Goal: Task Accomplishment & Management: Use online tool/utility

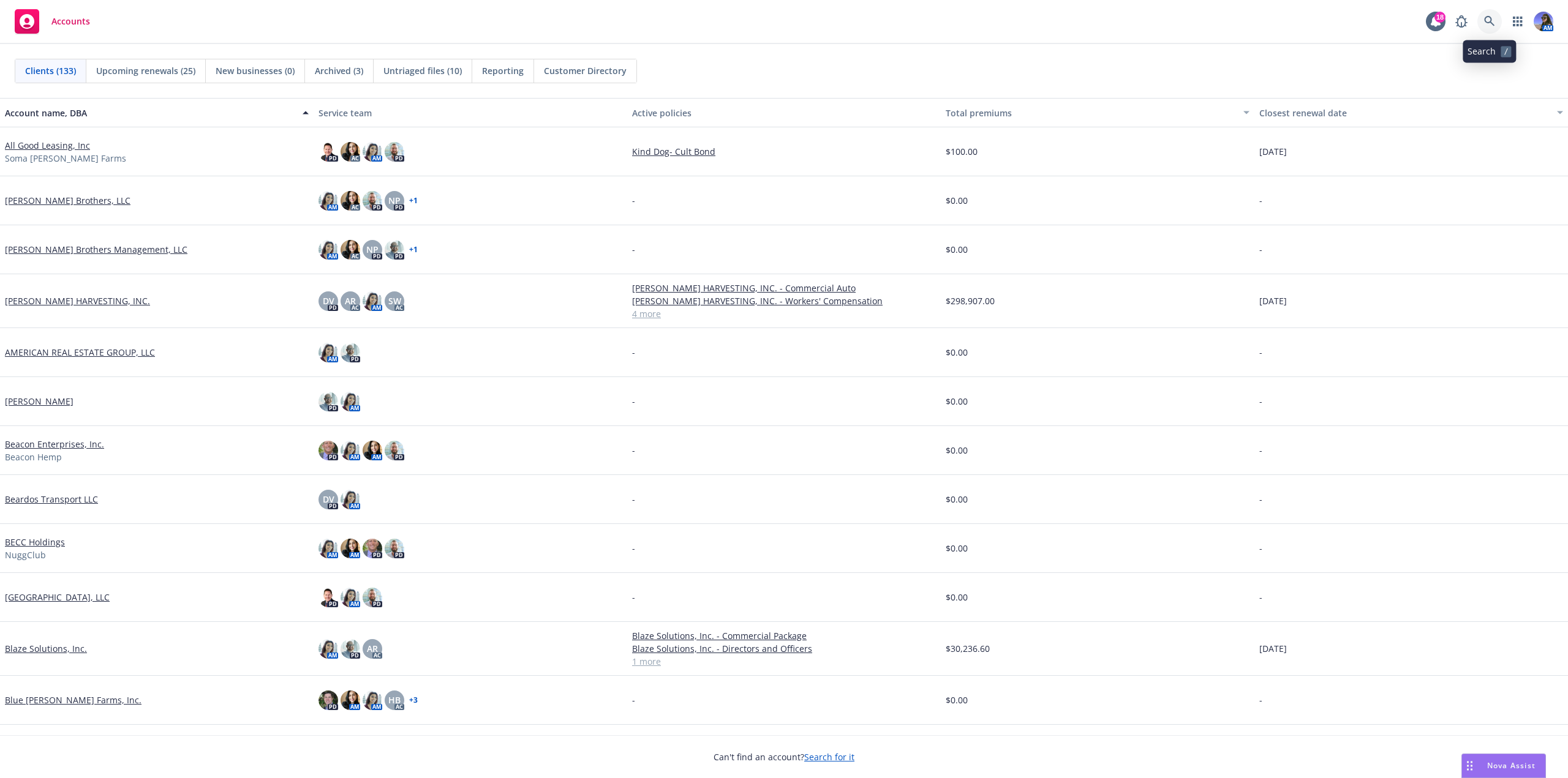
click at [1485, 28] on link at bounding box center [1489, 21] width 25 height 25
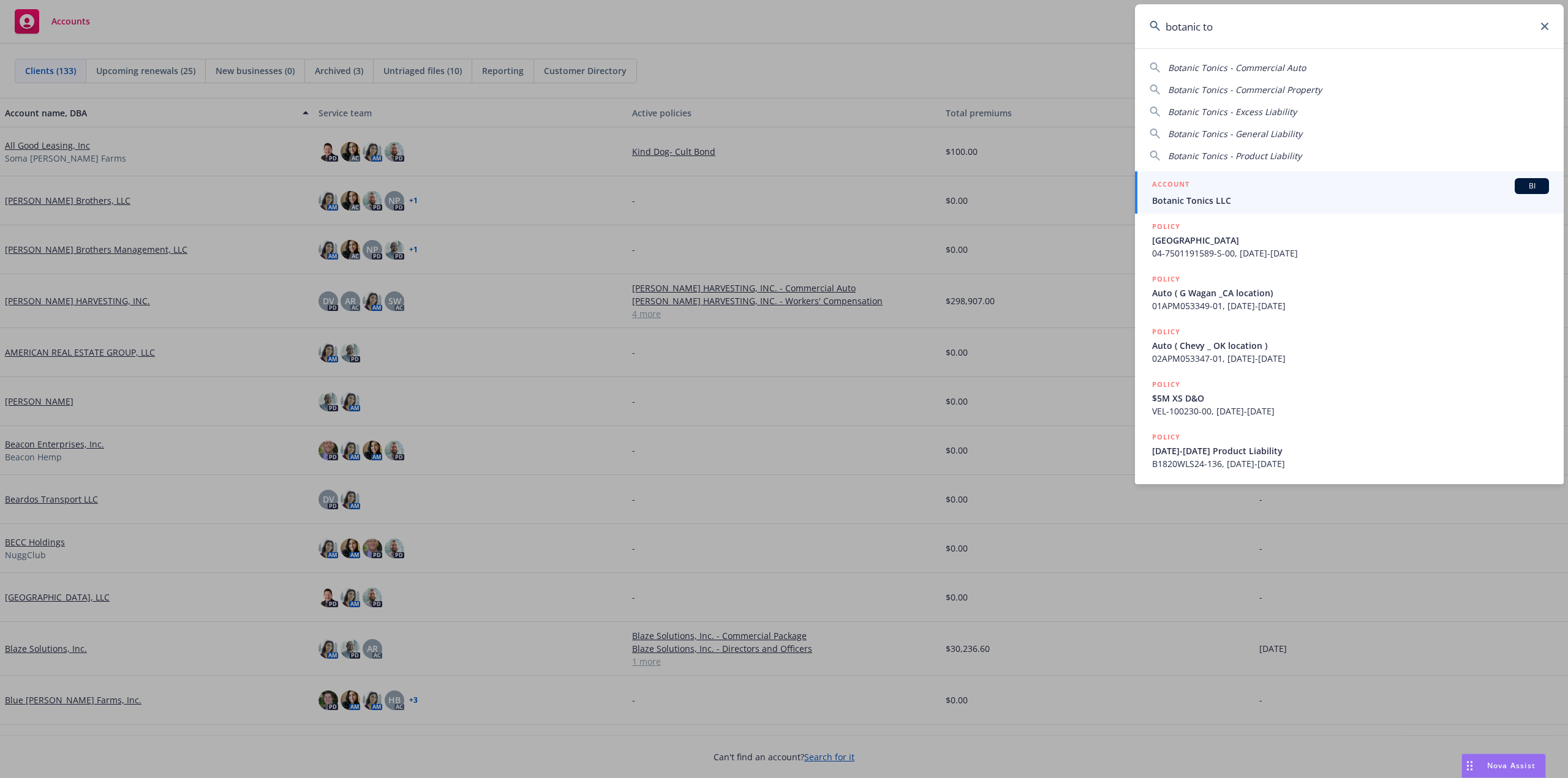
type input "botanic to"
click at [1241, 186] on div "ACCOUNT BI" at bounding box center [1351, 186] width 397 height 16
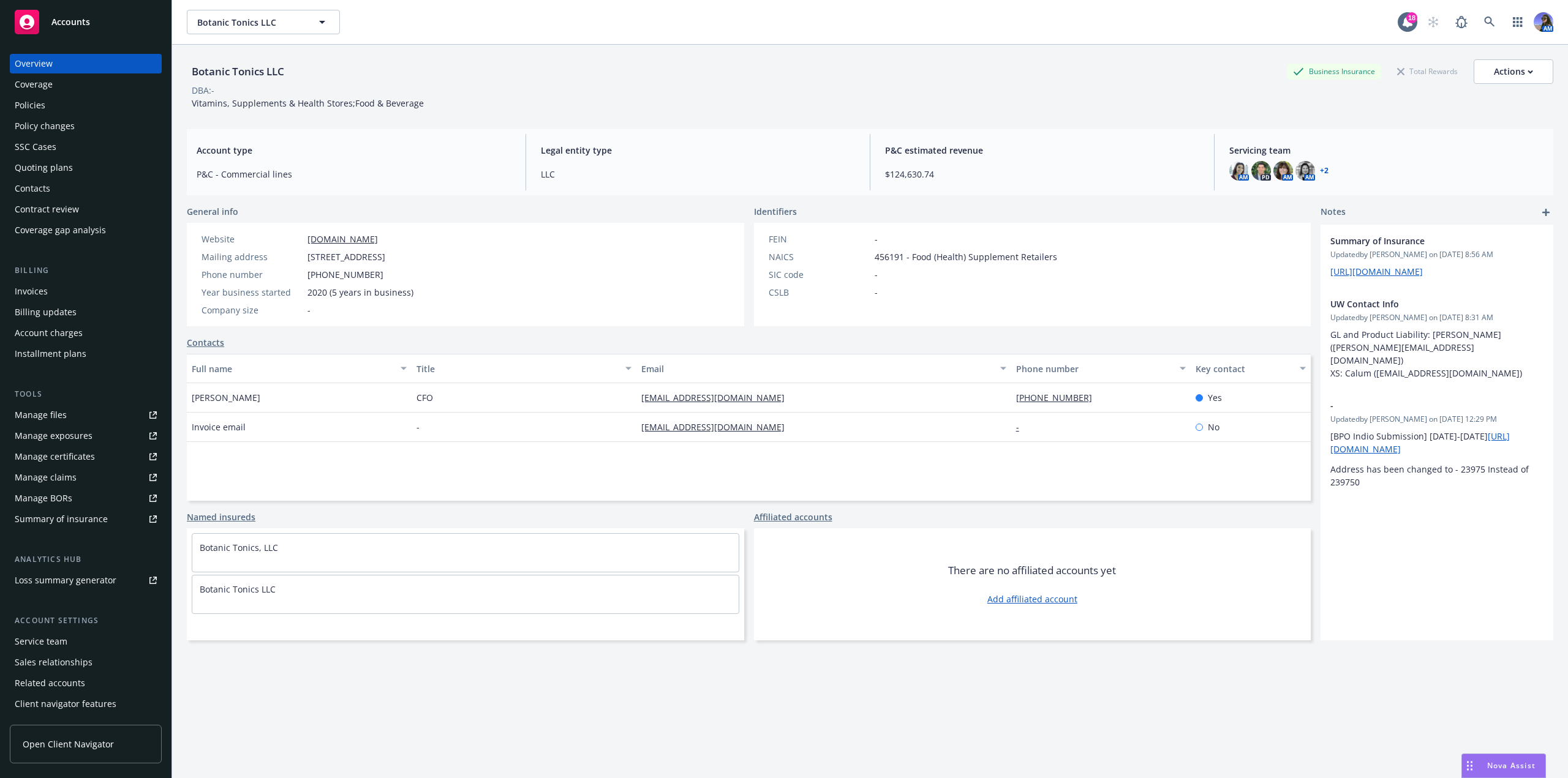
click at [41, 109] on div "Policies" at bounding box center [30, 105] width 31 height 20
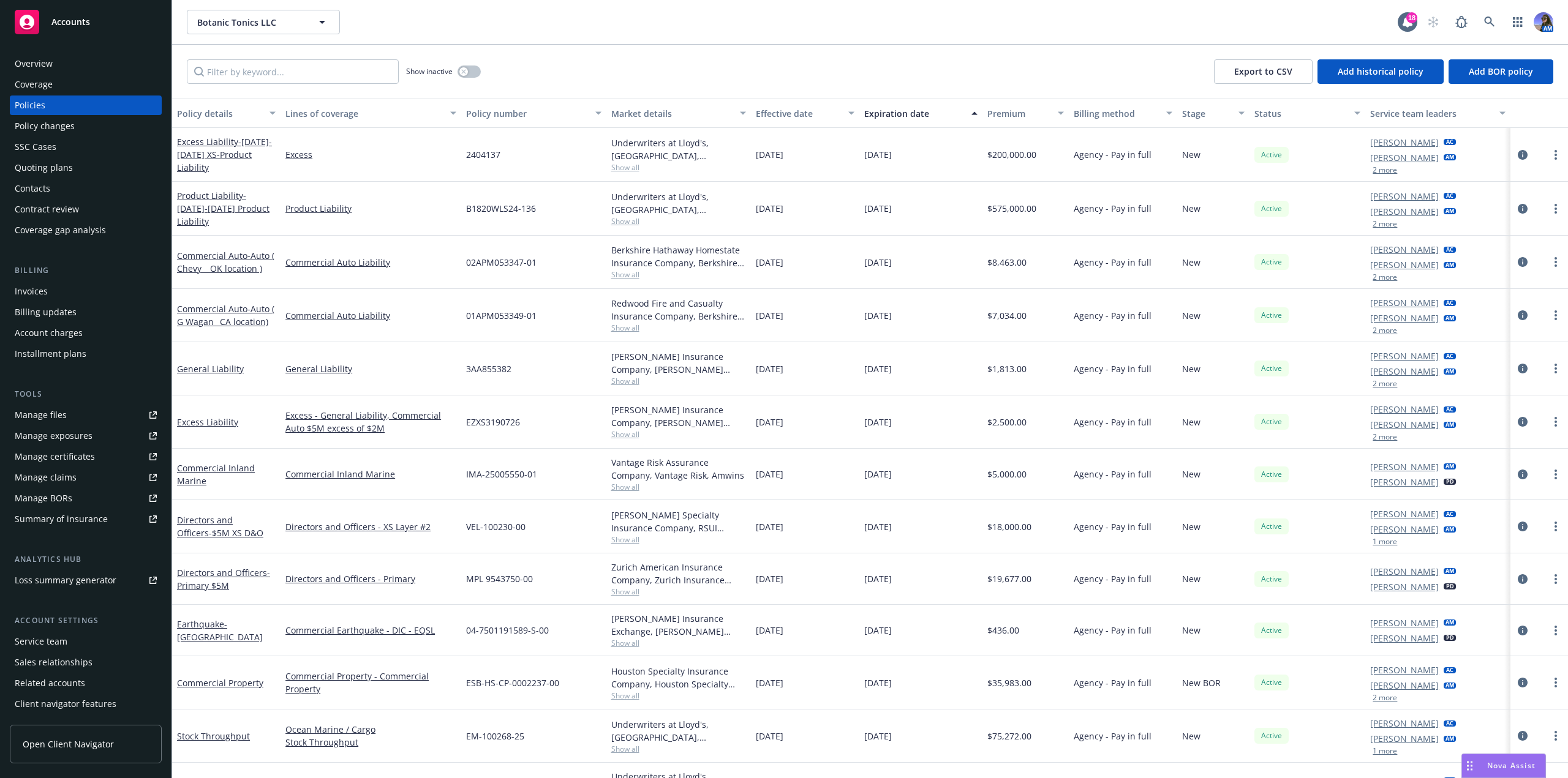
scroll to position [38, 0]
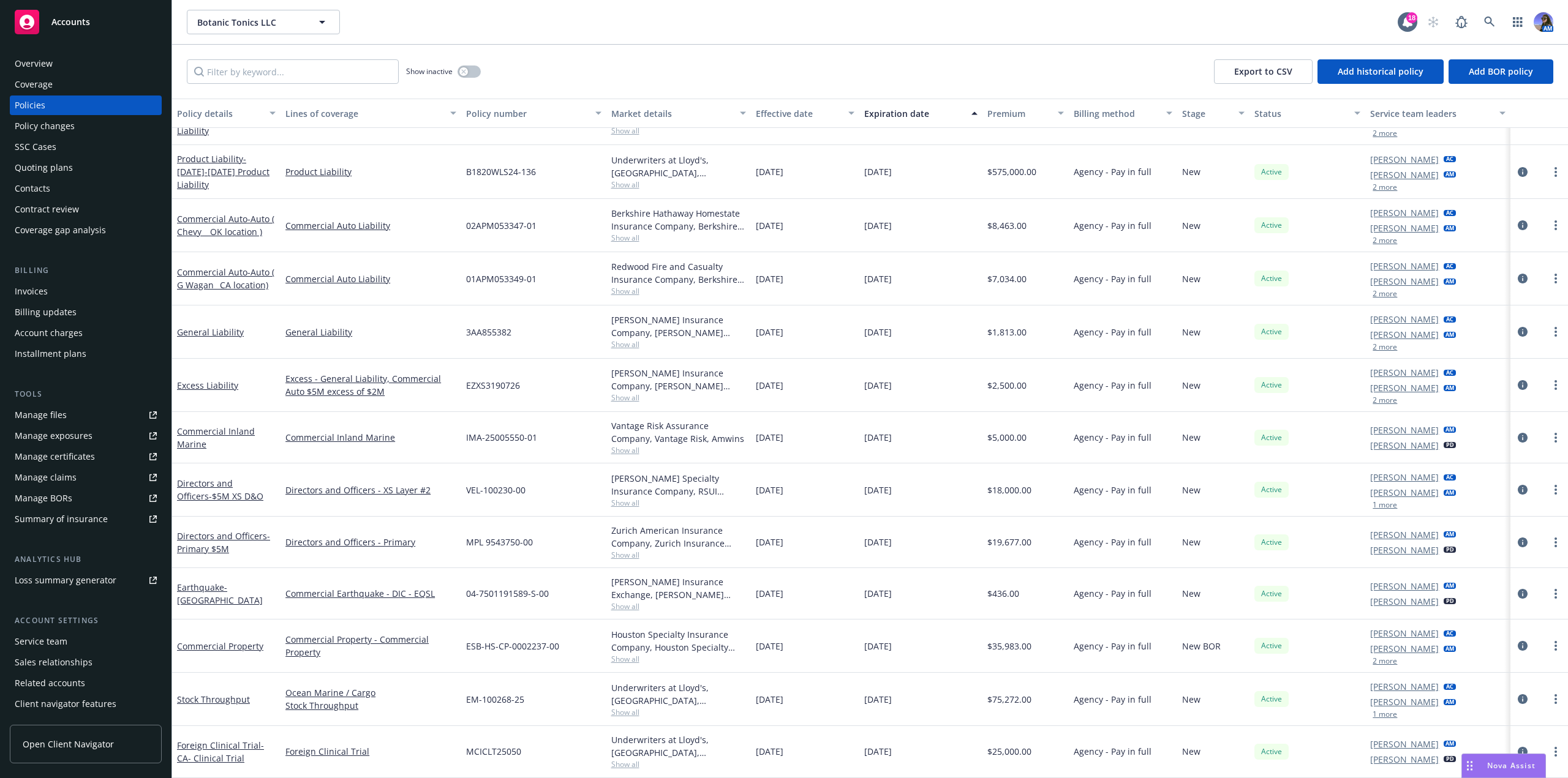
click at [48, 153] on div "SSC Cases" at bounding box center [35, 147] width 41 height 20
click at [1487, 29] on link at bounding box center [1489, 22] width 25 height 25
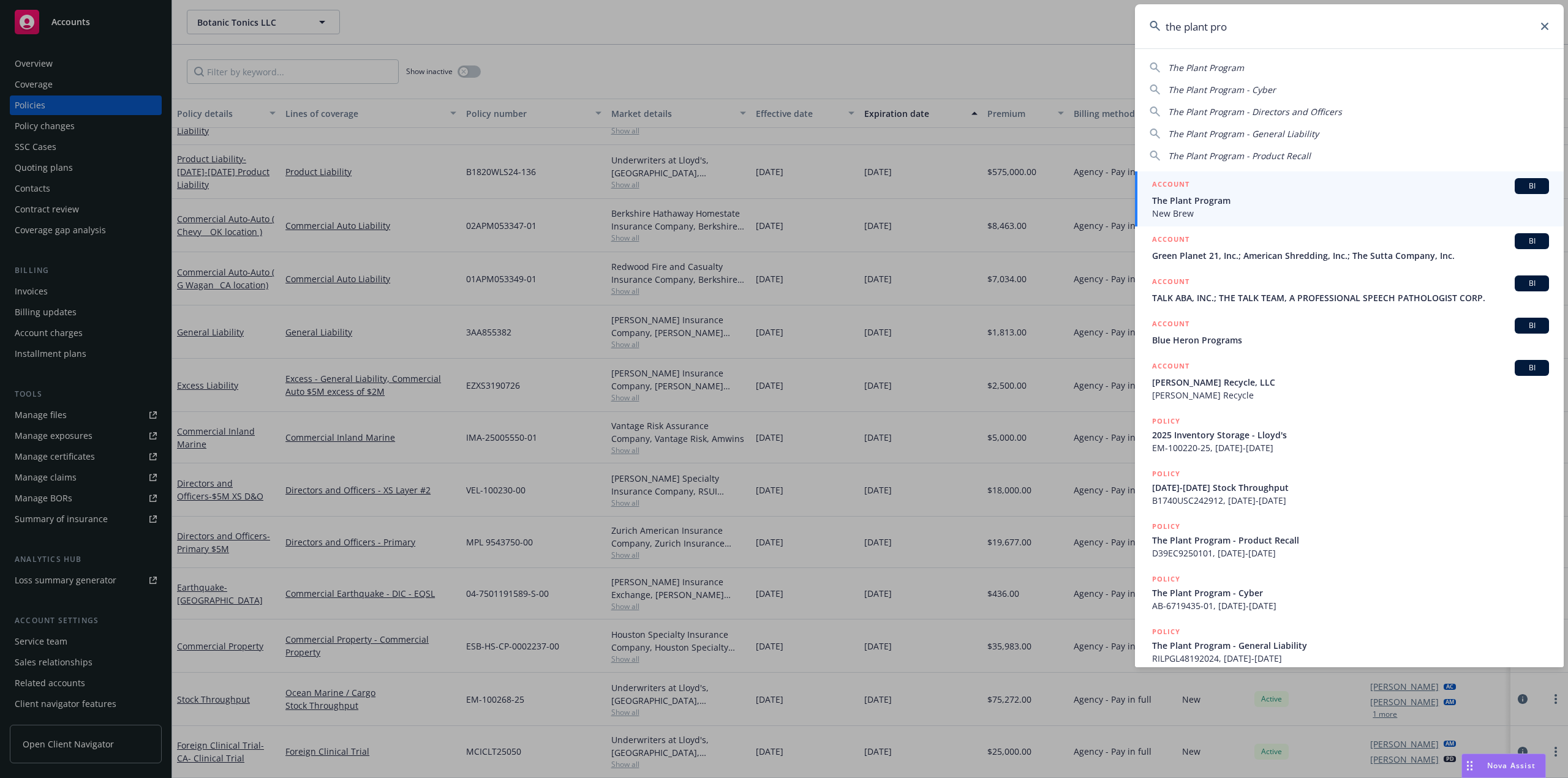
type input "the plant pro"
click at [1256, 202] on span "The Plant Program" at bounding box center [1351, 200] width 397 height 13
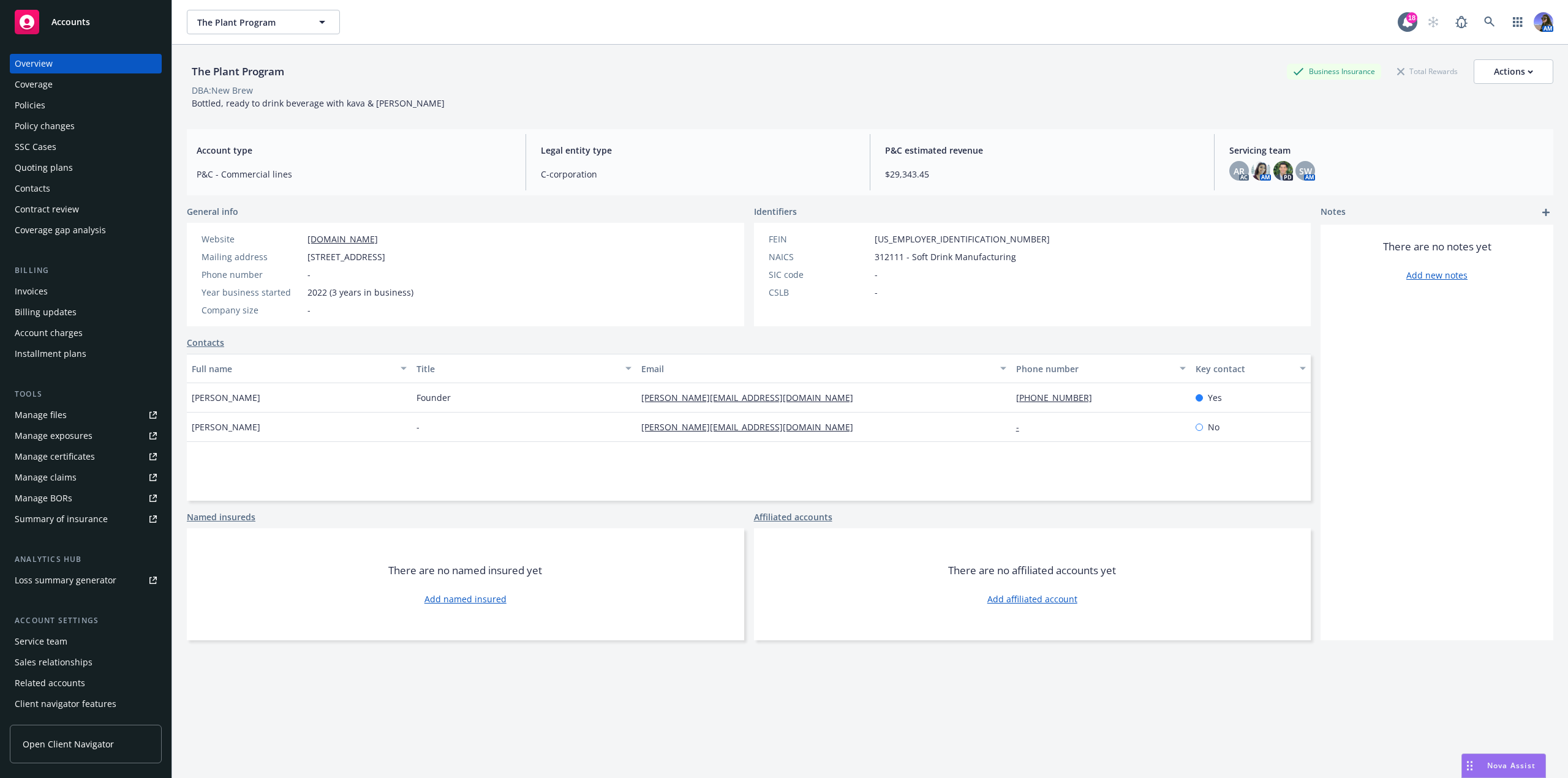
click at [78, 177] on div "Quoting plans" at bounding box center [86, 168] width 142 height 20
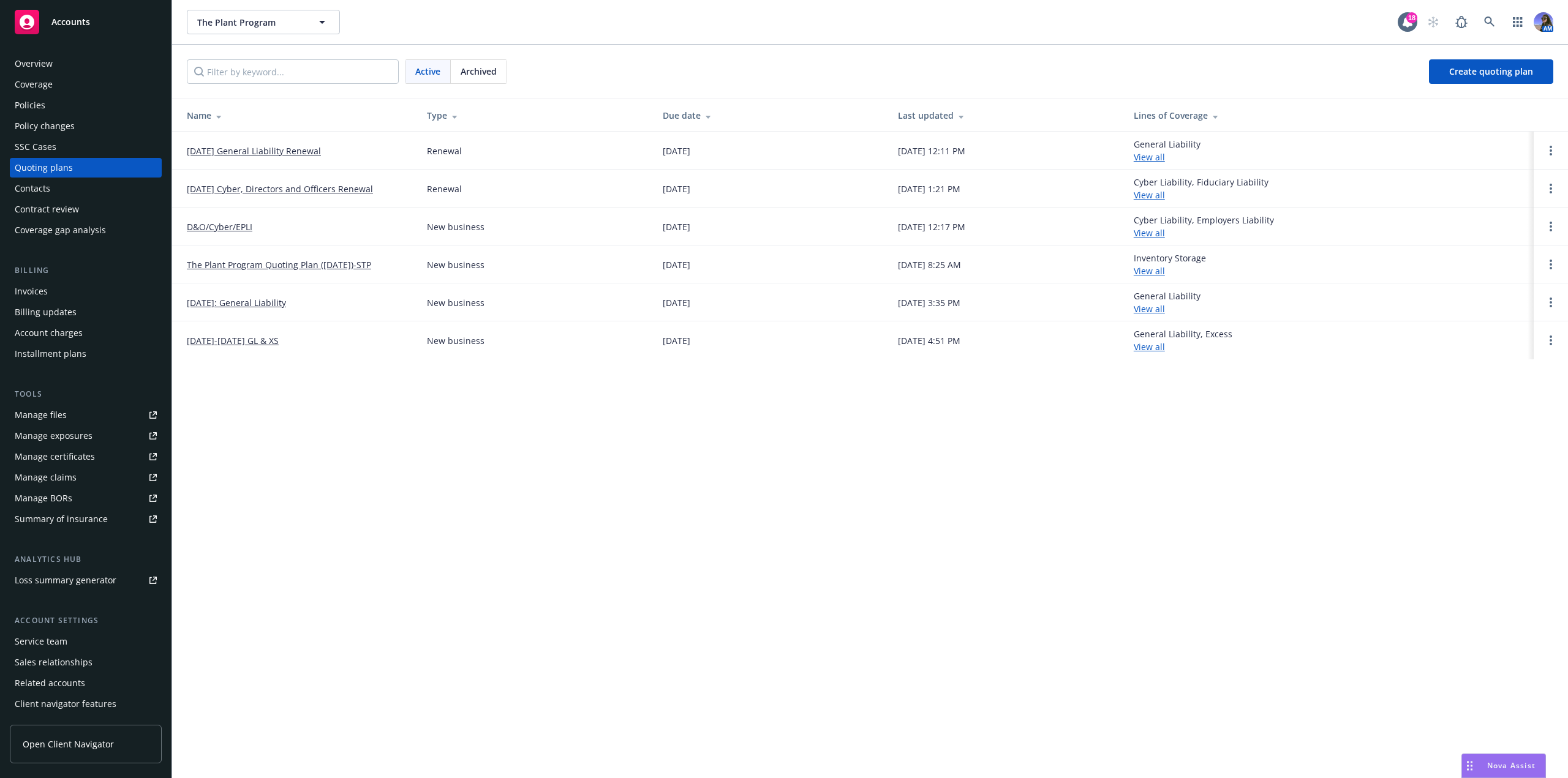
click at [274, 156] on link "[DATE] General Liability Renewal" at bounding box center [253, 151] width 134 height 13
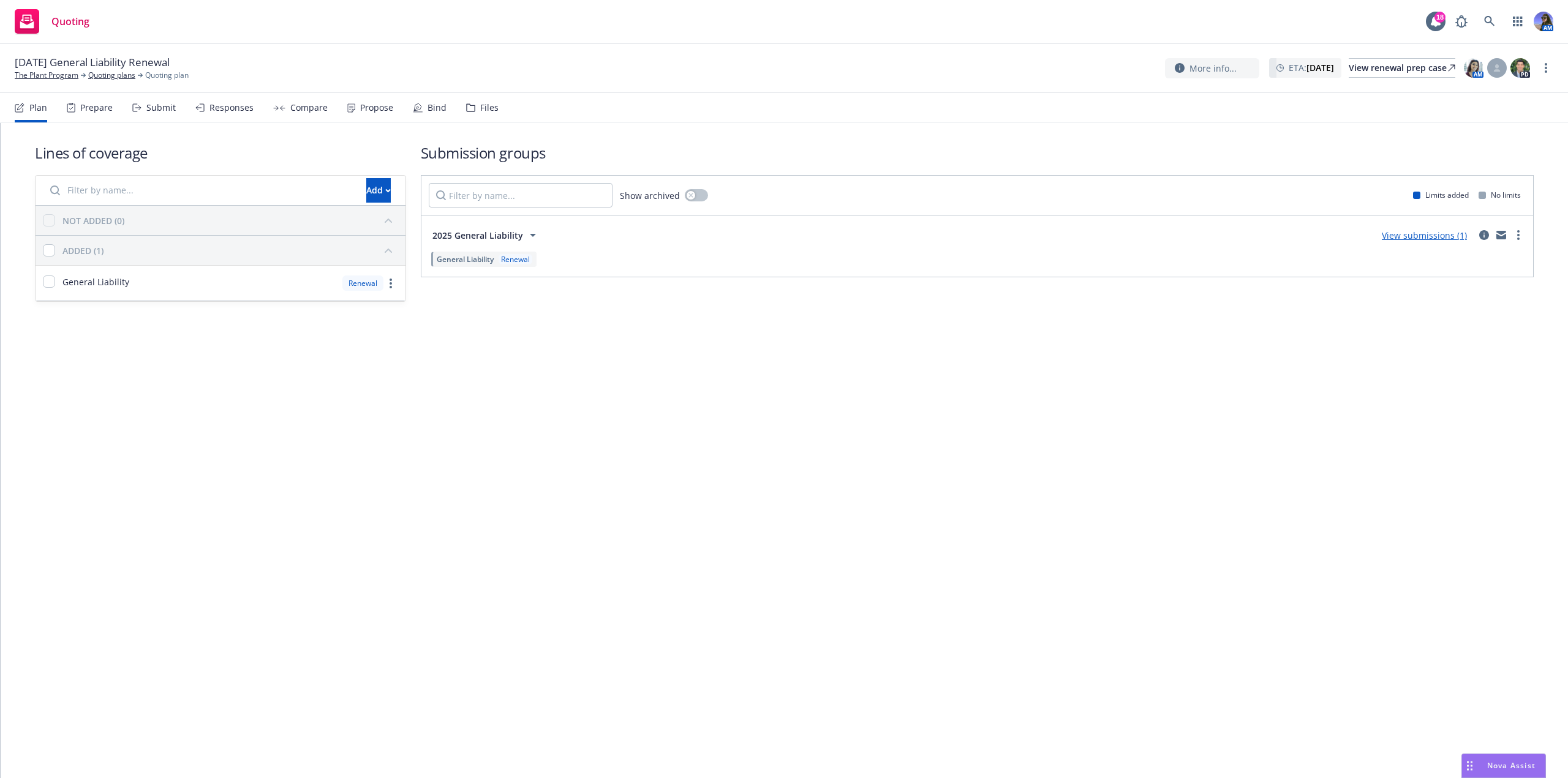
click at [482, 118] on div "Files" at bounding box center [482, 108] width 32 height 29
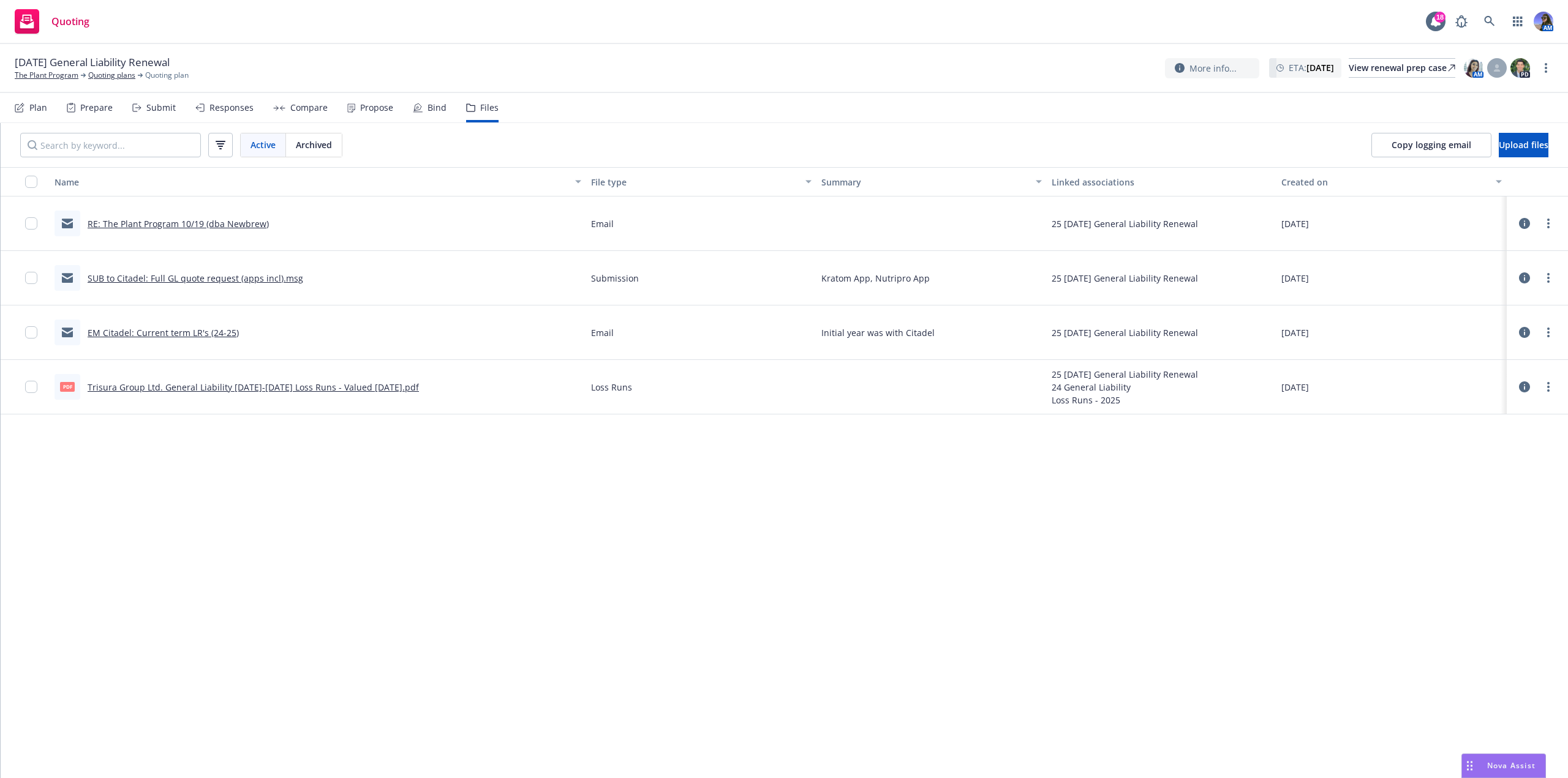
click at [53, 111] on div "Plan Prepare Submit Responses Compare Propose Bind Files" at bounding box center [257, 108] width 484 height 29
click at [40, 113] on div "Plan" at bounding box center [38, 108] width 18 height 10
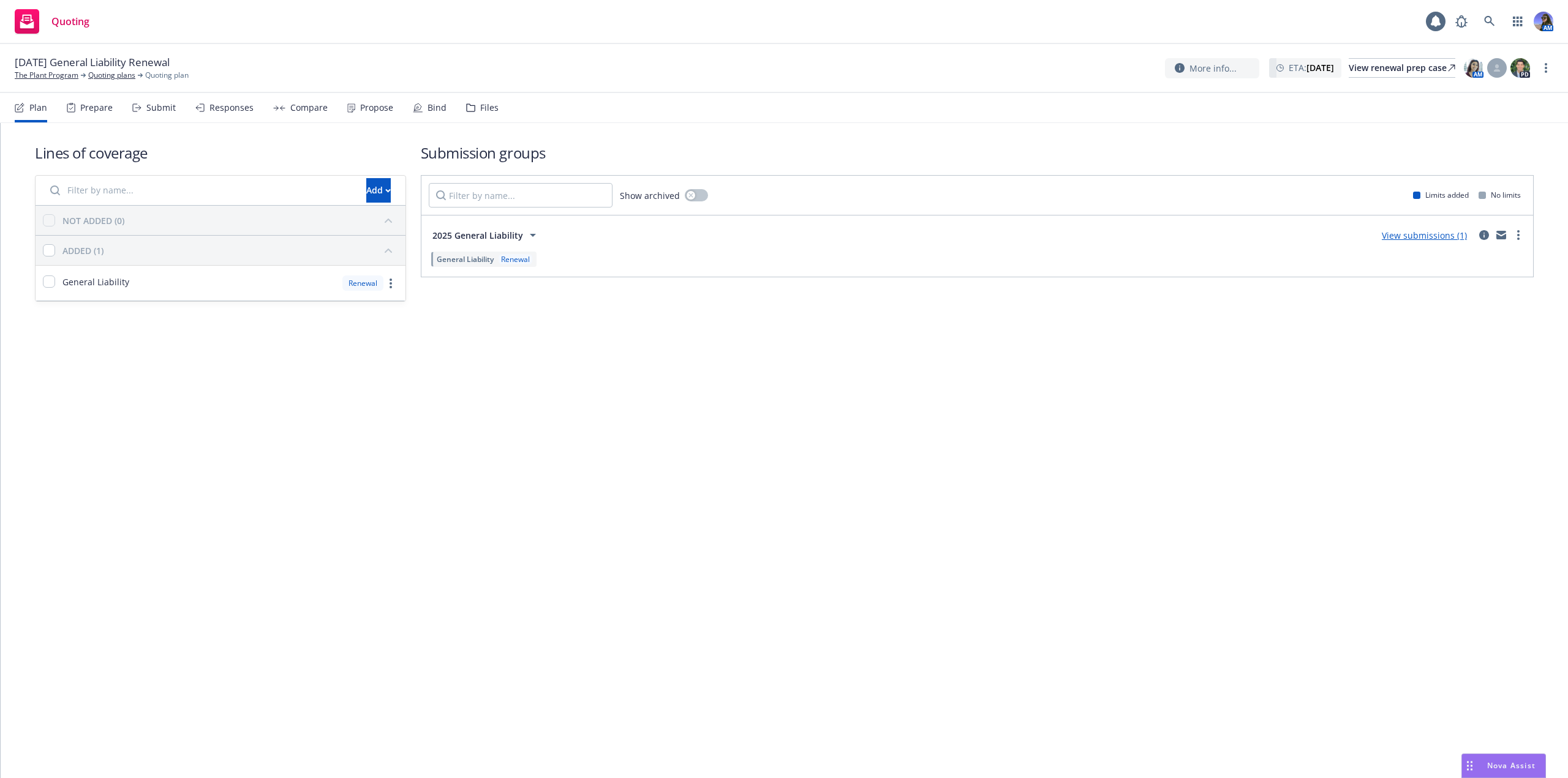
click at [109, 110] on div "Prepare" at bounding box center [96, 108] width 32 height 10
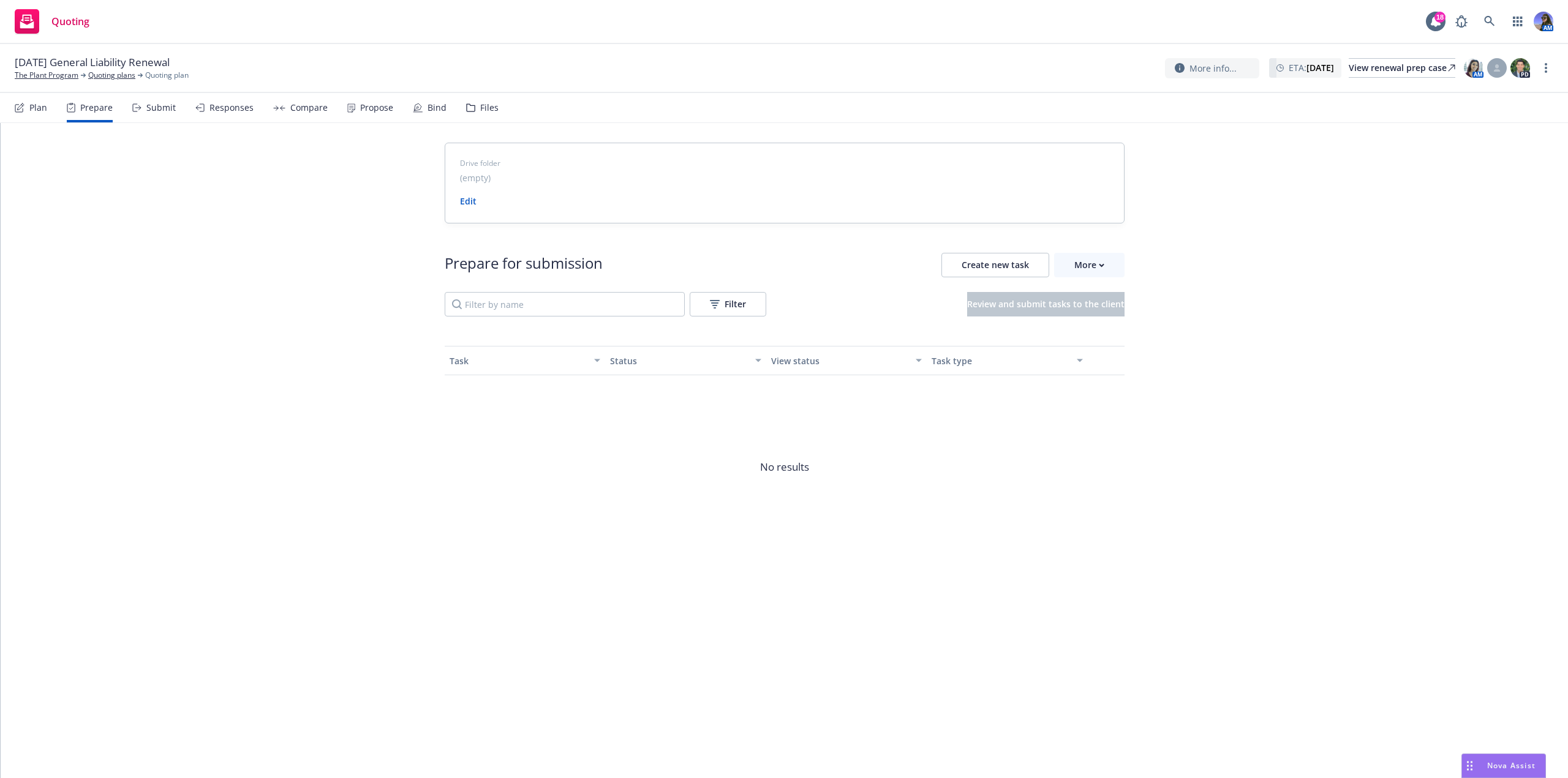
click at [153, 111] on div "Submit" at bounding box center [161, 108] width 29 height 10
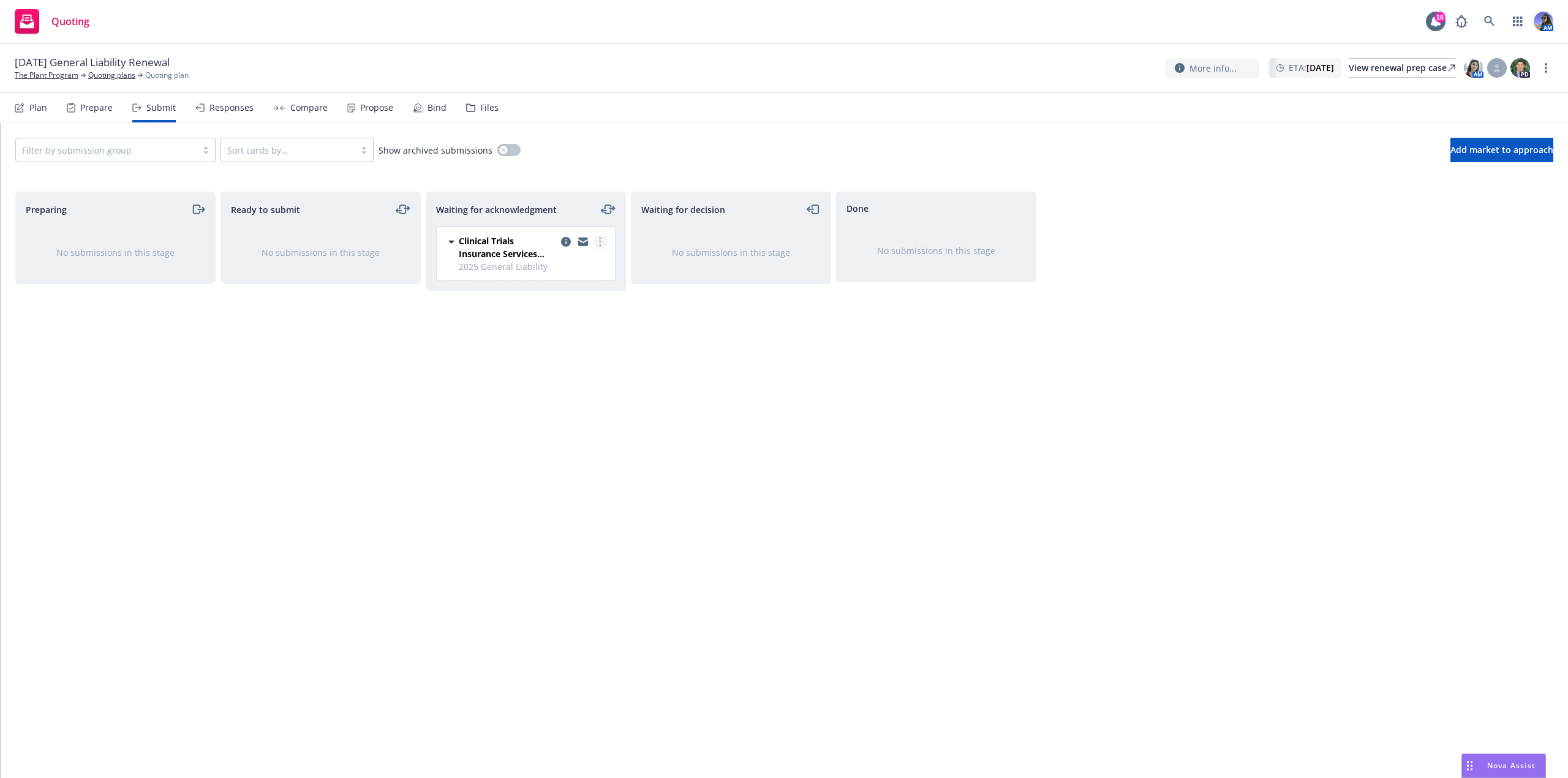
click at [603, 240] on link "more" at bounding box center [600, 242] width 15 height 15
click at [550, 276] on link "Log acknowledgement" at bounding box center [546, 266] width 123 height 25
click at [474, 108] on div "Files" at bounding box center [482, 108] width 32 height 29
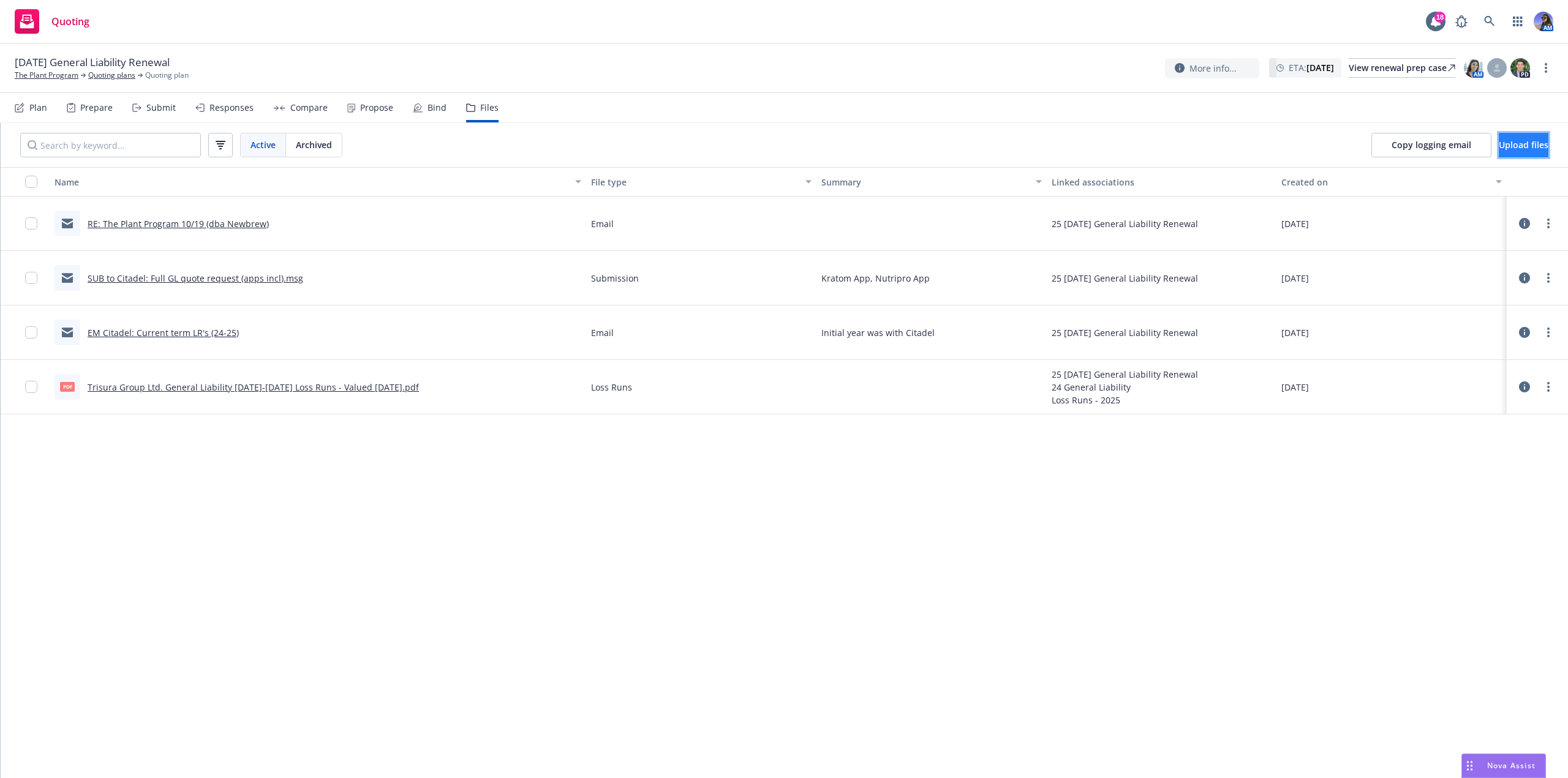
click at [1499, 153] on button "Upload files" at bounding box center [1524, 145] width 50 height 25
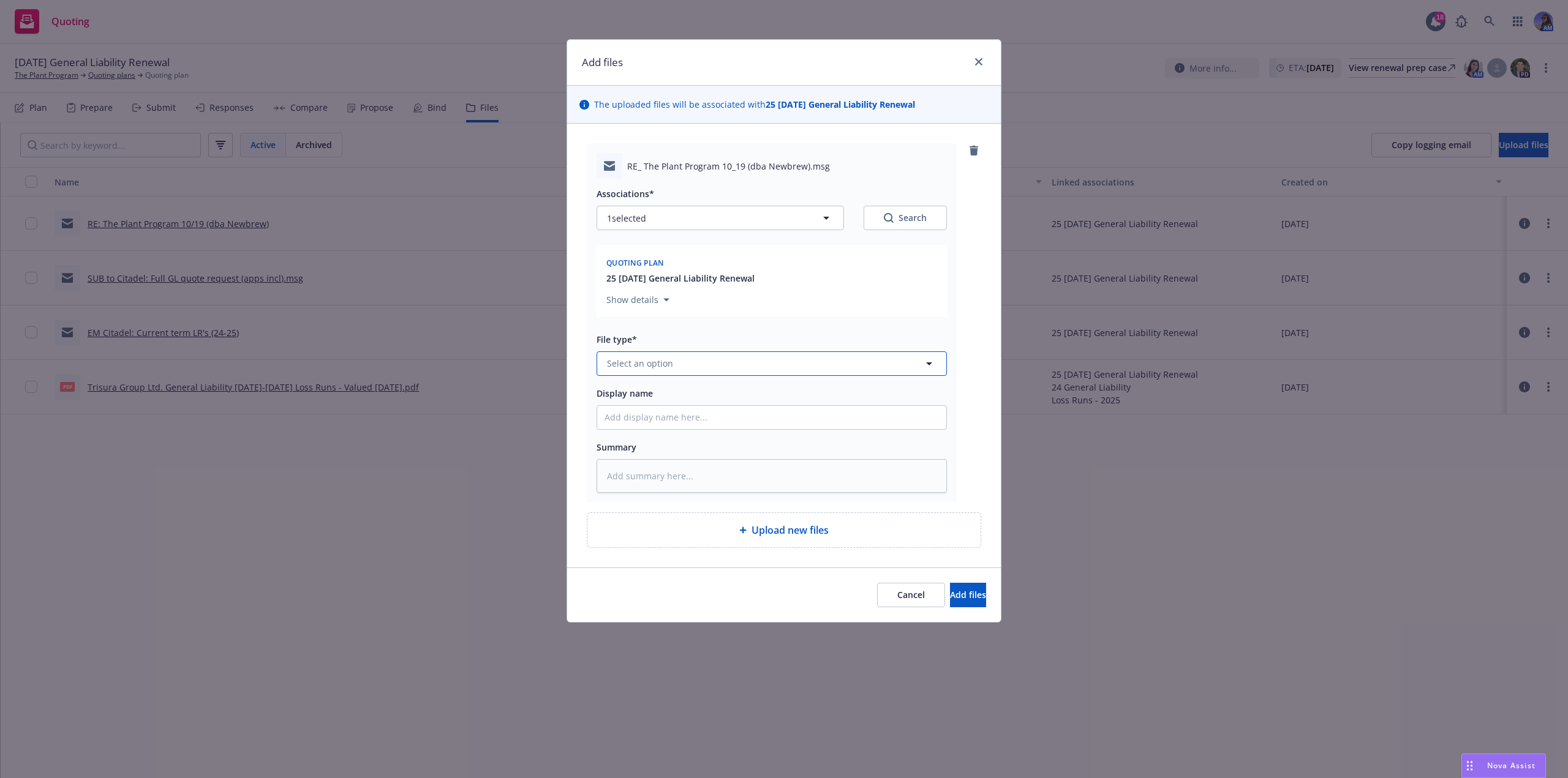
click at [701, 361] on button "Select an option" at bounding box center [772, 363] width 351 height 25
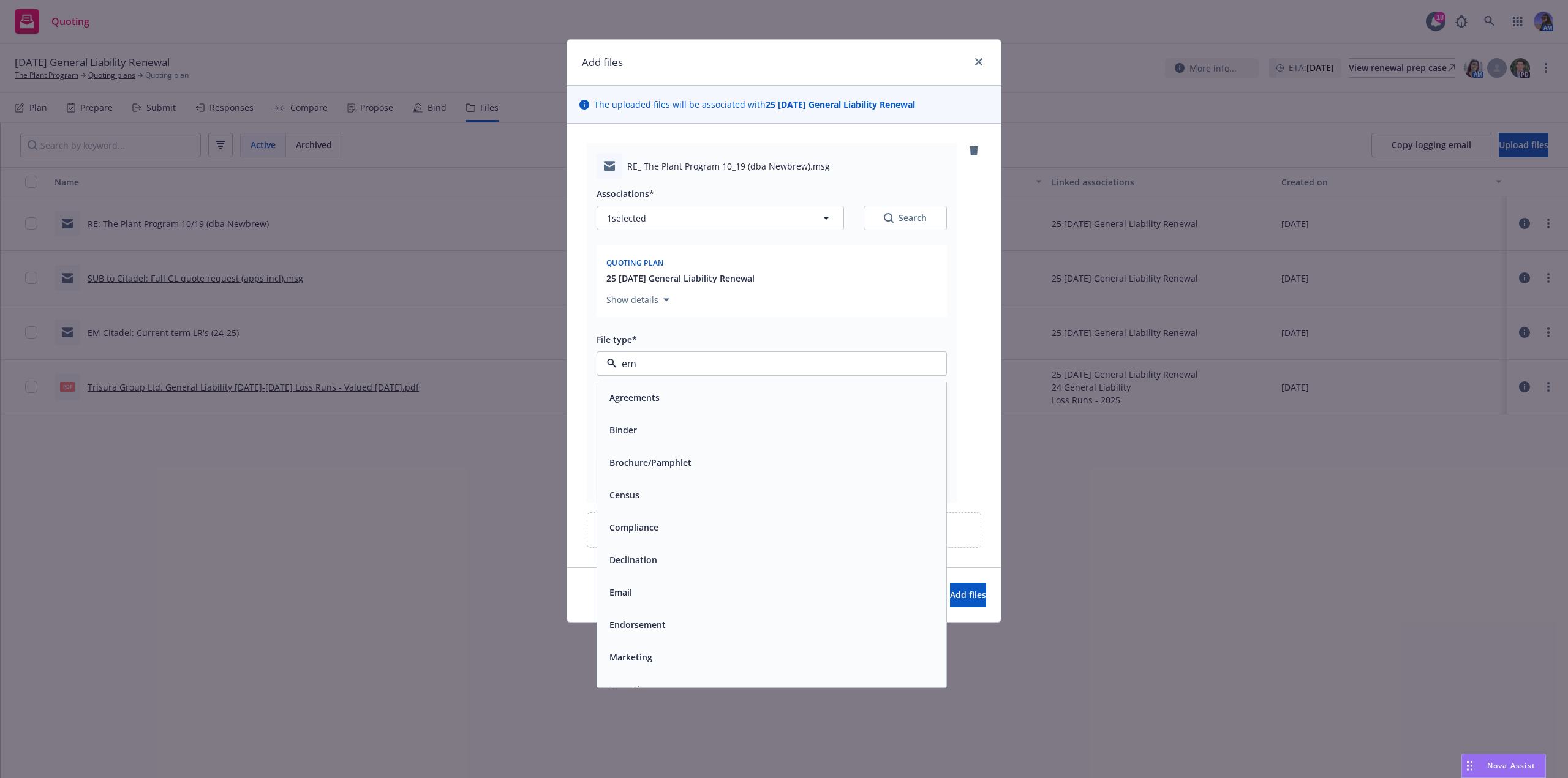
type input "ema"
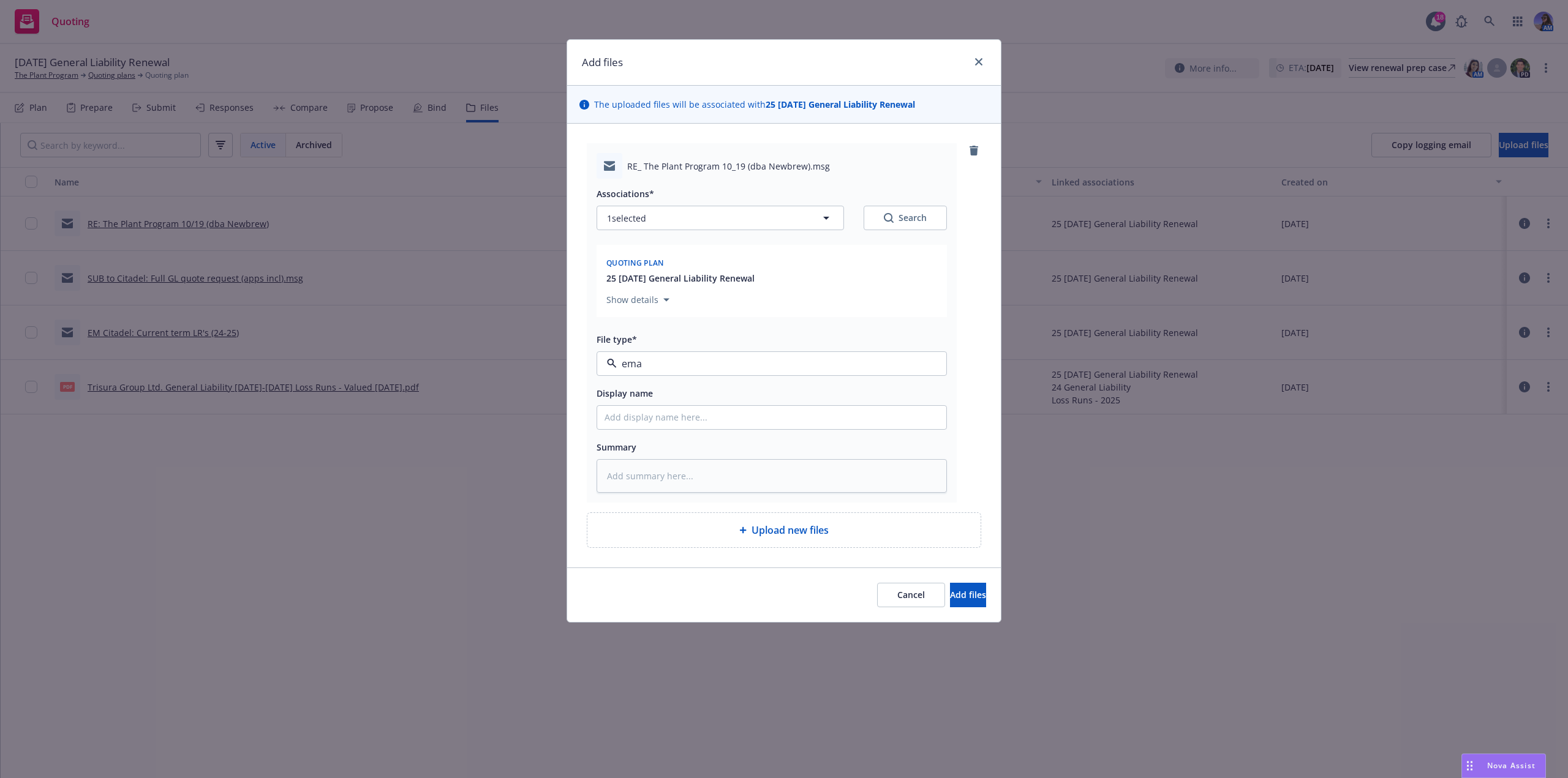
type textarea "x"
type input "ci"
type textarea "x"
type input "c"
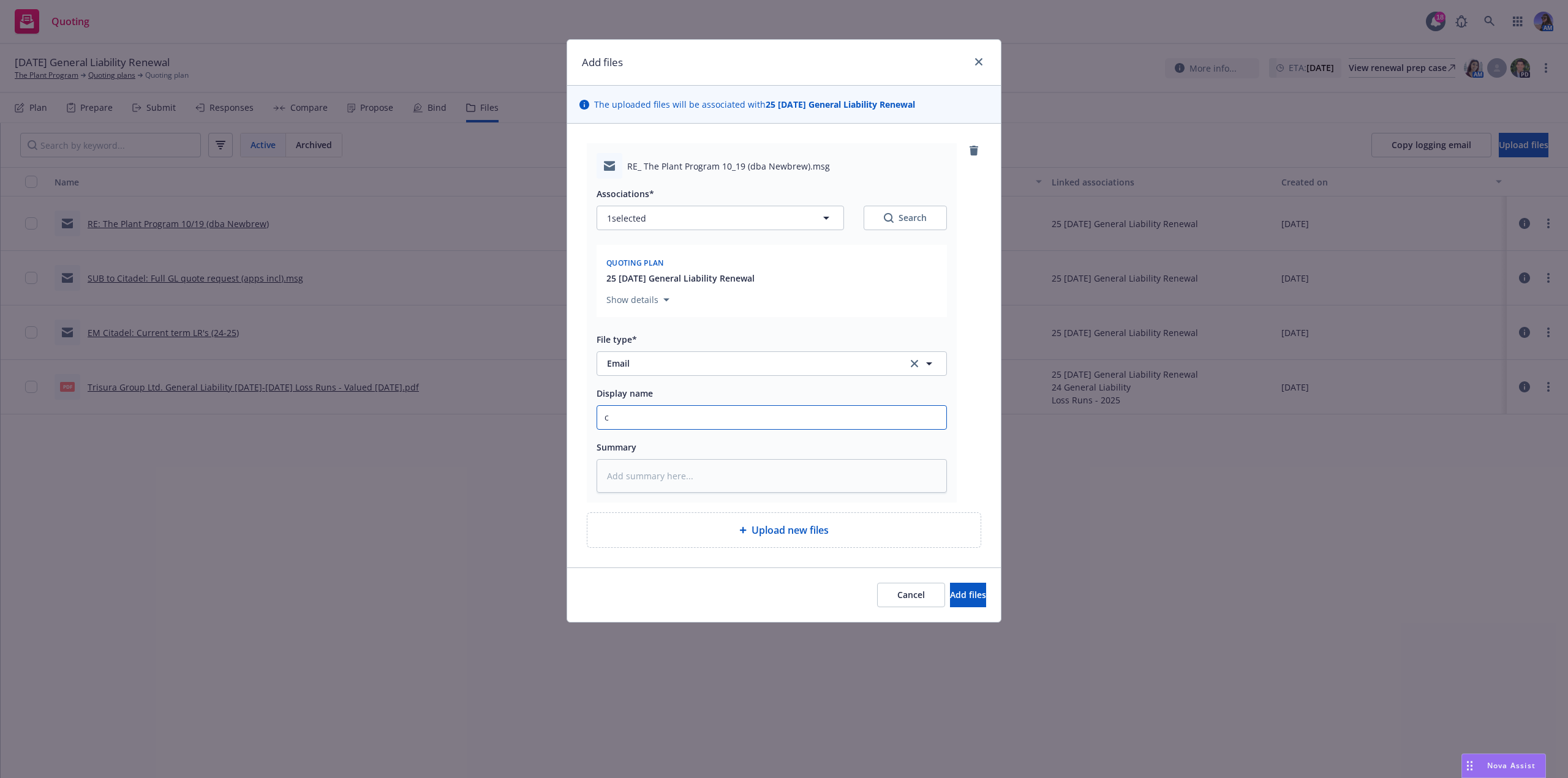
type textarea "x"
type input "C"
type textarea "x"
type input "CI"
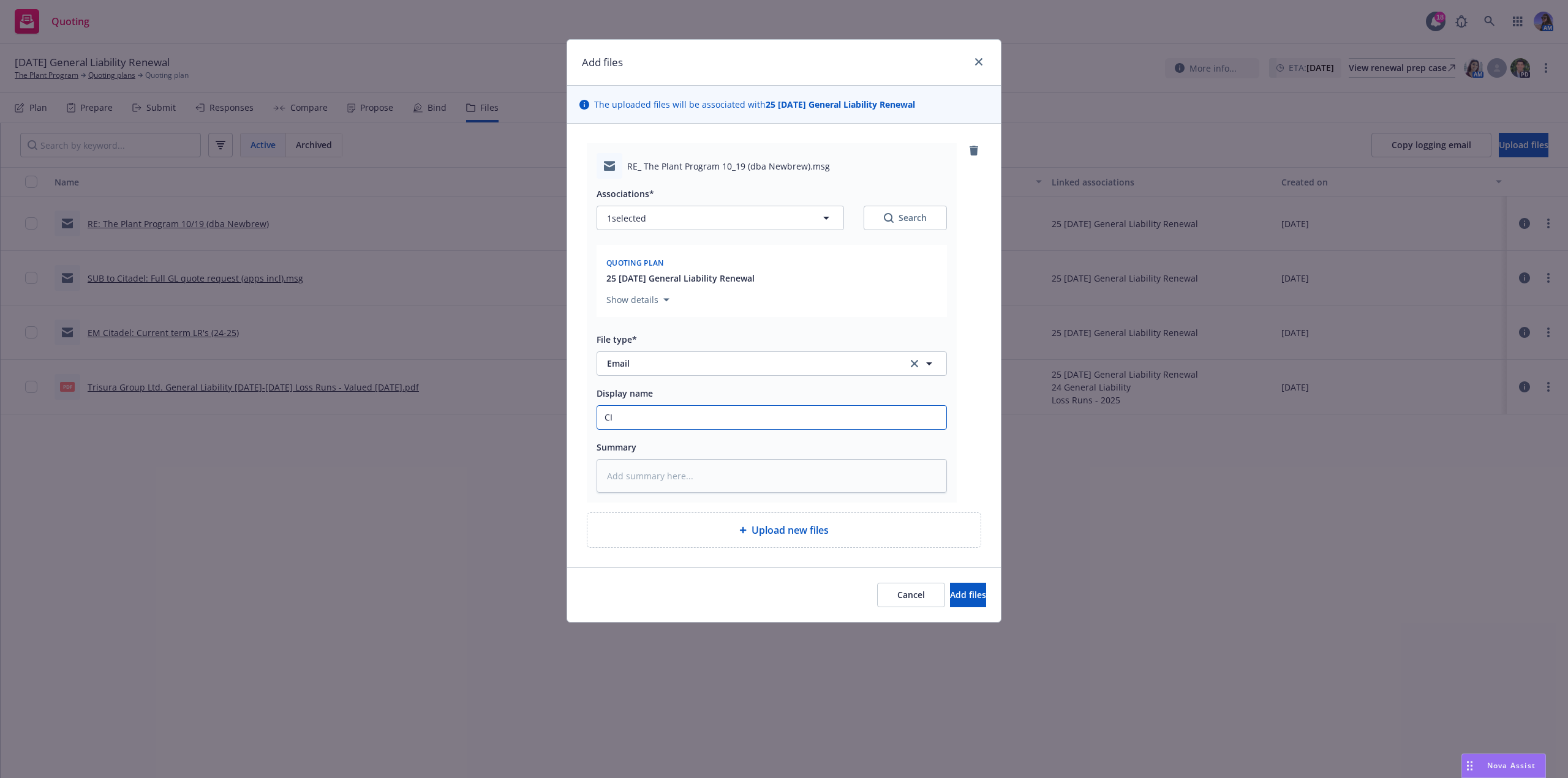
type textarea "x"
type input "CIT"
type textarea "x"
type input "CITA"
type textarea "x"
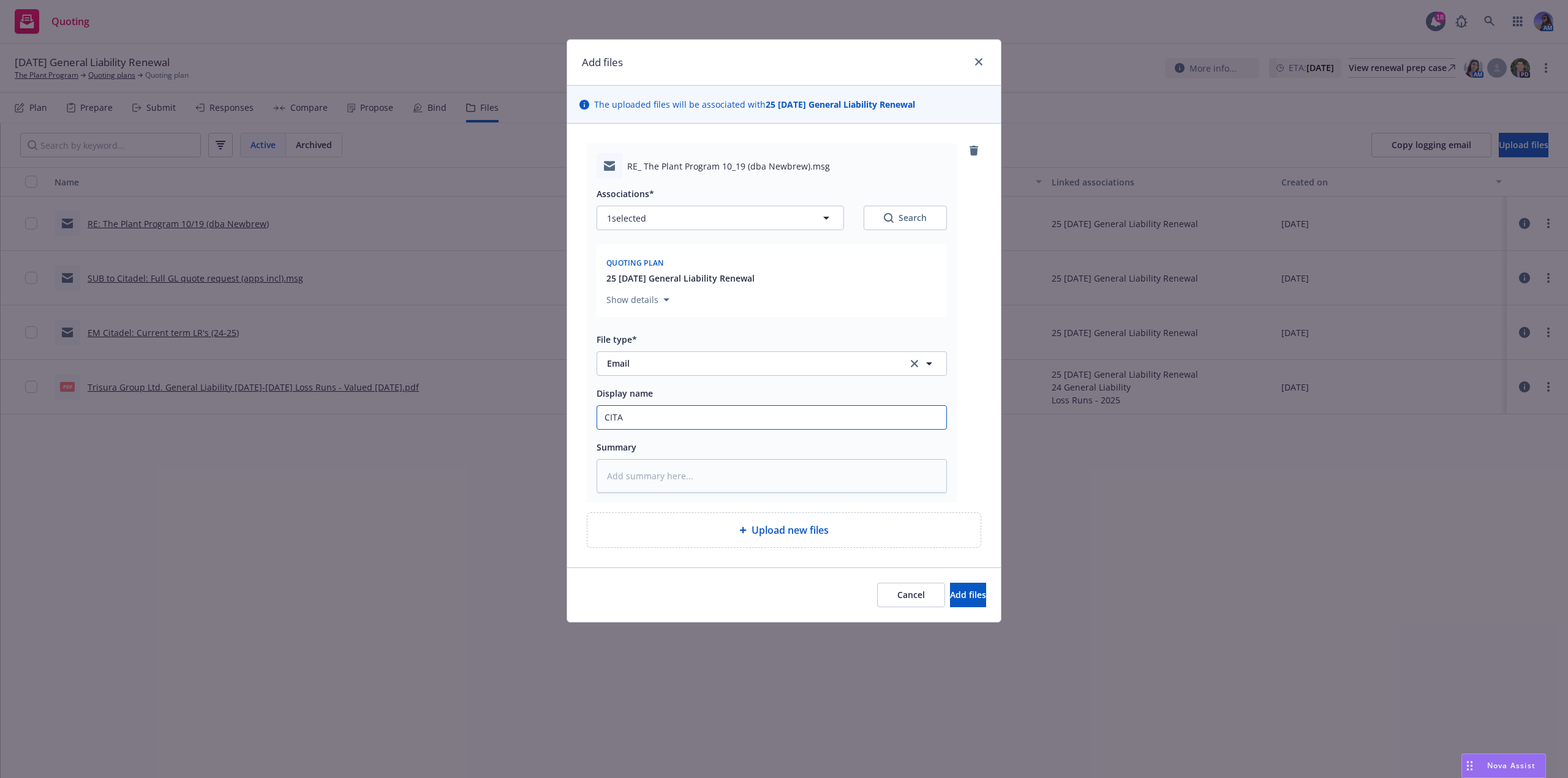
type input "CITAD"
type textarea "x"
type input "CITADE"
type textarea "x"
type input "CITADEL"
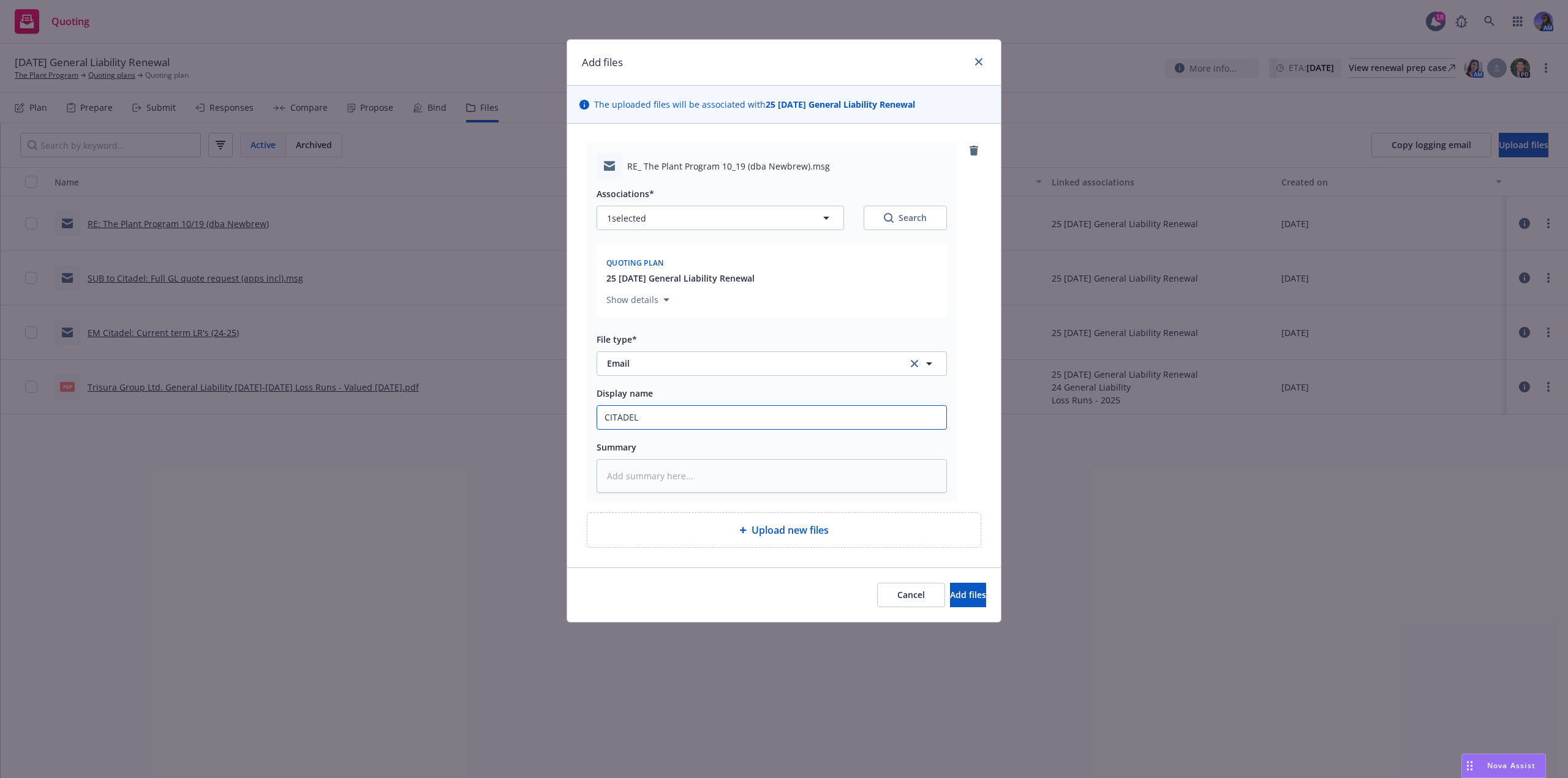
type textarea "x"
type input "CITADEL"
type textarea "x"
type input "CITADEL E"
type textarea "x"
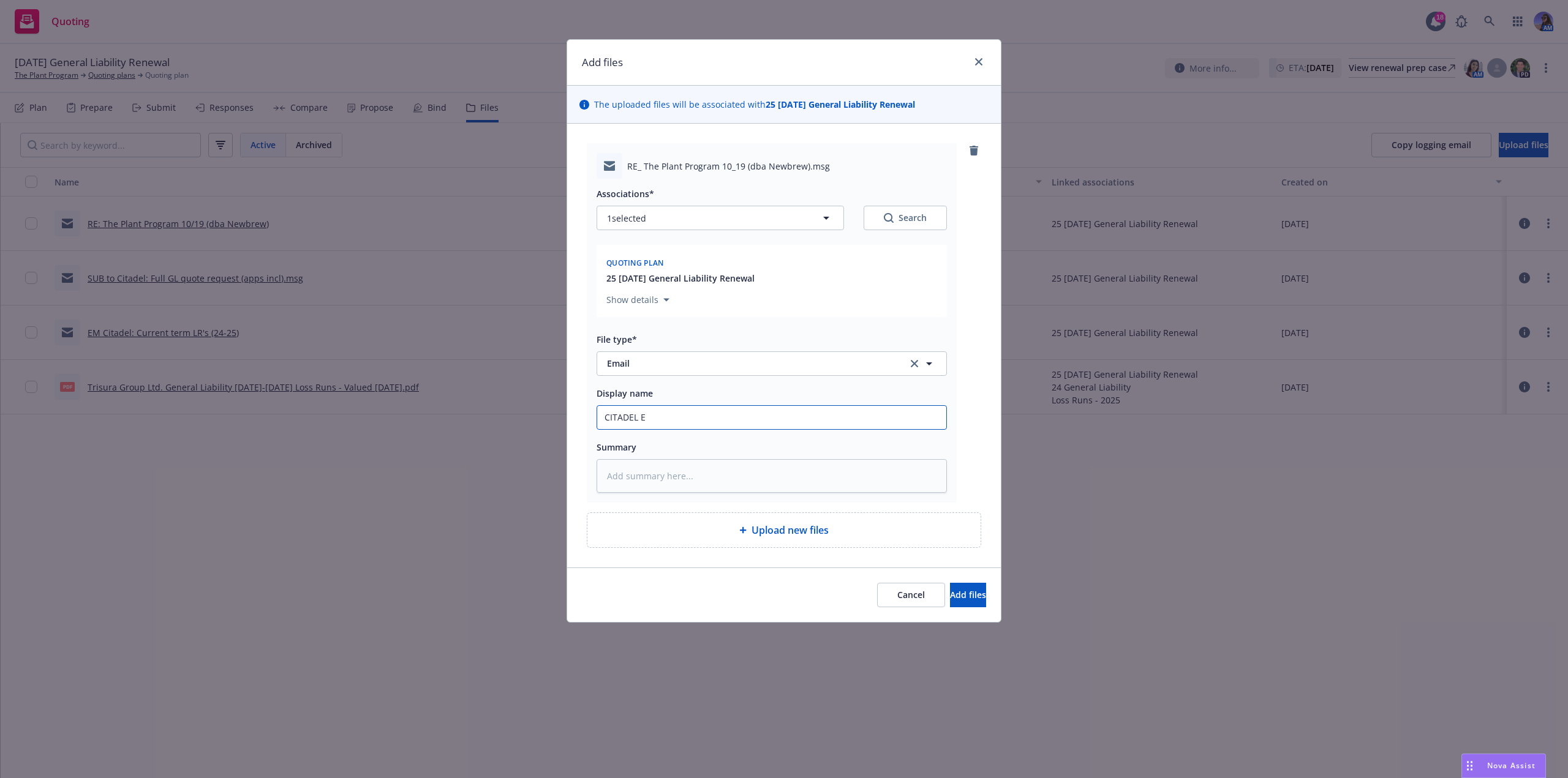
type input "CITADEL EM"
type textarea "x"
type input "CITADEL EM:"
type textarea "x"
type input "CITADEL EM:"
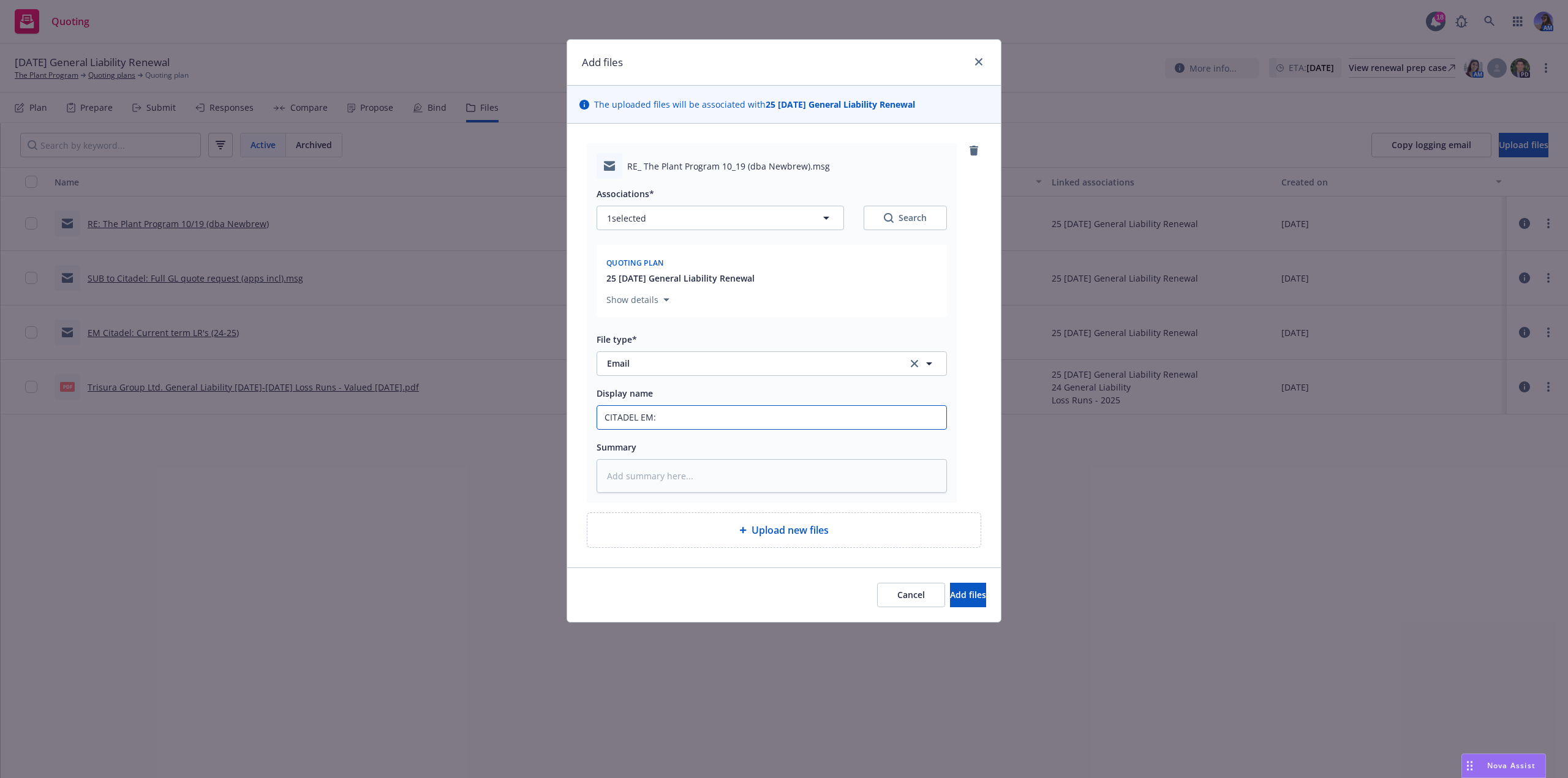
type textarea "x"
type input "CITADEL EM:"
type textarea "x"
type input "CITADEL EM: ca"
type textarea "x"
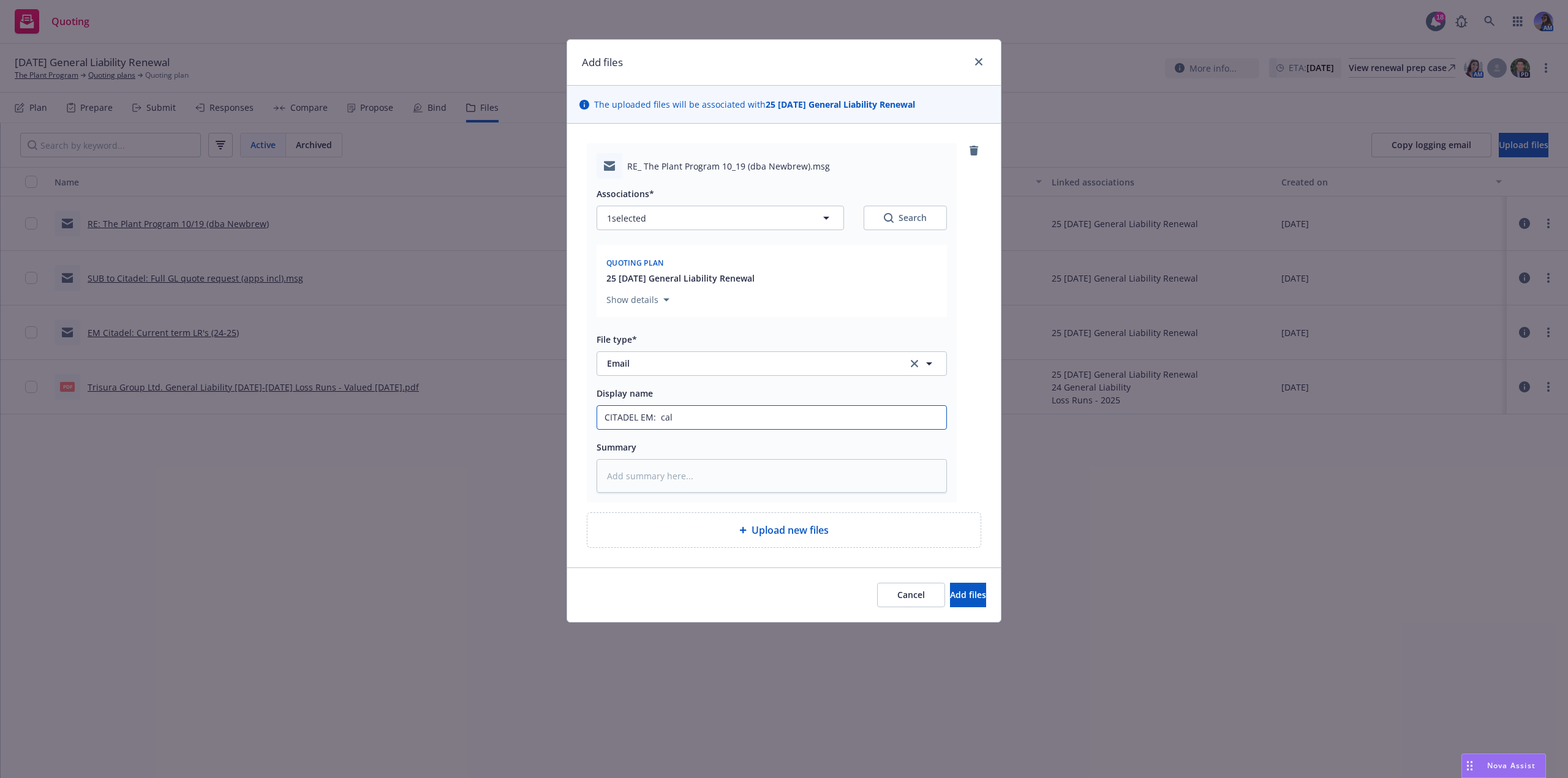
type input "CITADEL EM: [GEOGRAPHIC_DATA]"
type textarea "x"
type input "CITADEL EM: cal"
type textarea "x"
type input "CITADEL EM: ca"
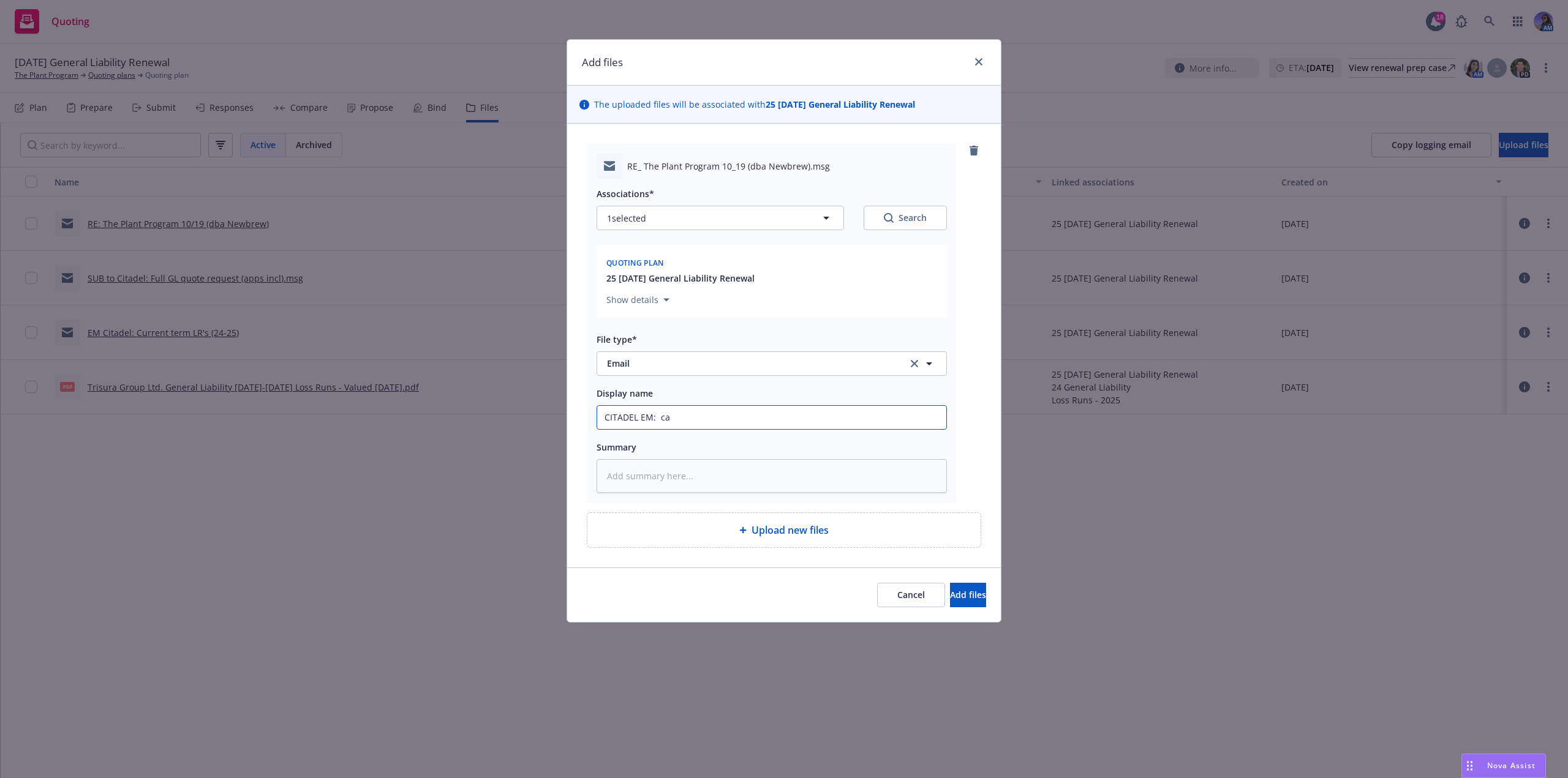
type textarea "x"
type input "CITADEL EM: c"
type textarea "x"
type input "CITADEL EM: cl"
type textarea "x"
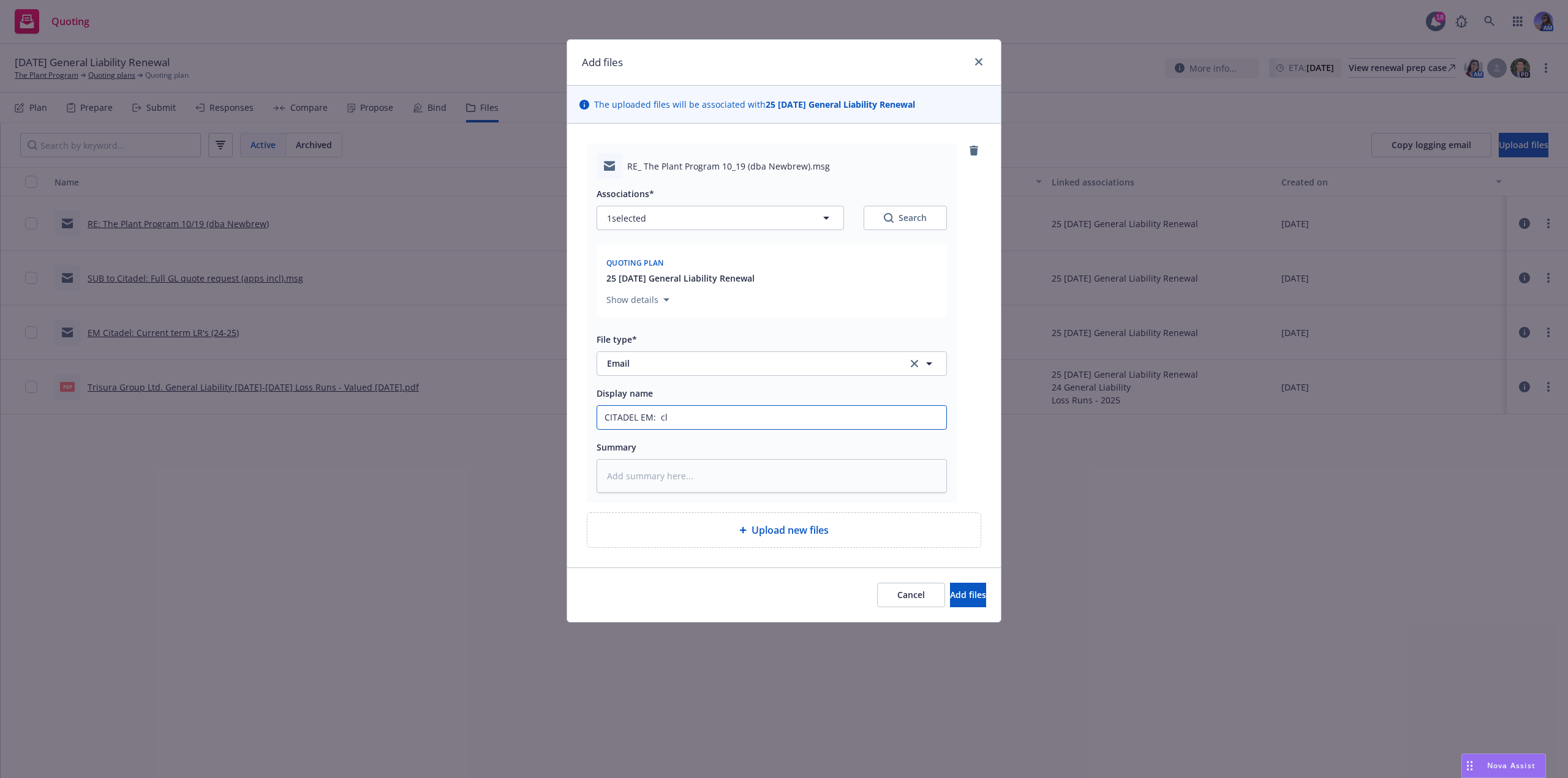
type input "CITADEL EM: cla"
type textarea "x"
type input "CITADEL EM: claf"
type textarea "x"
type input "CITADEL EM: claf"
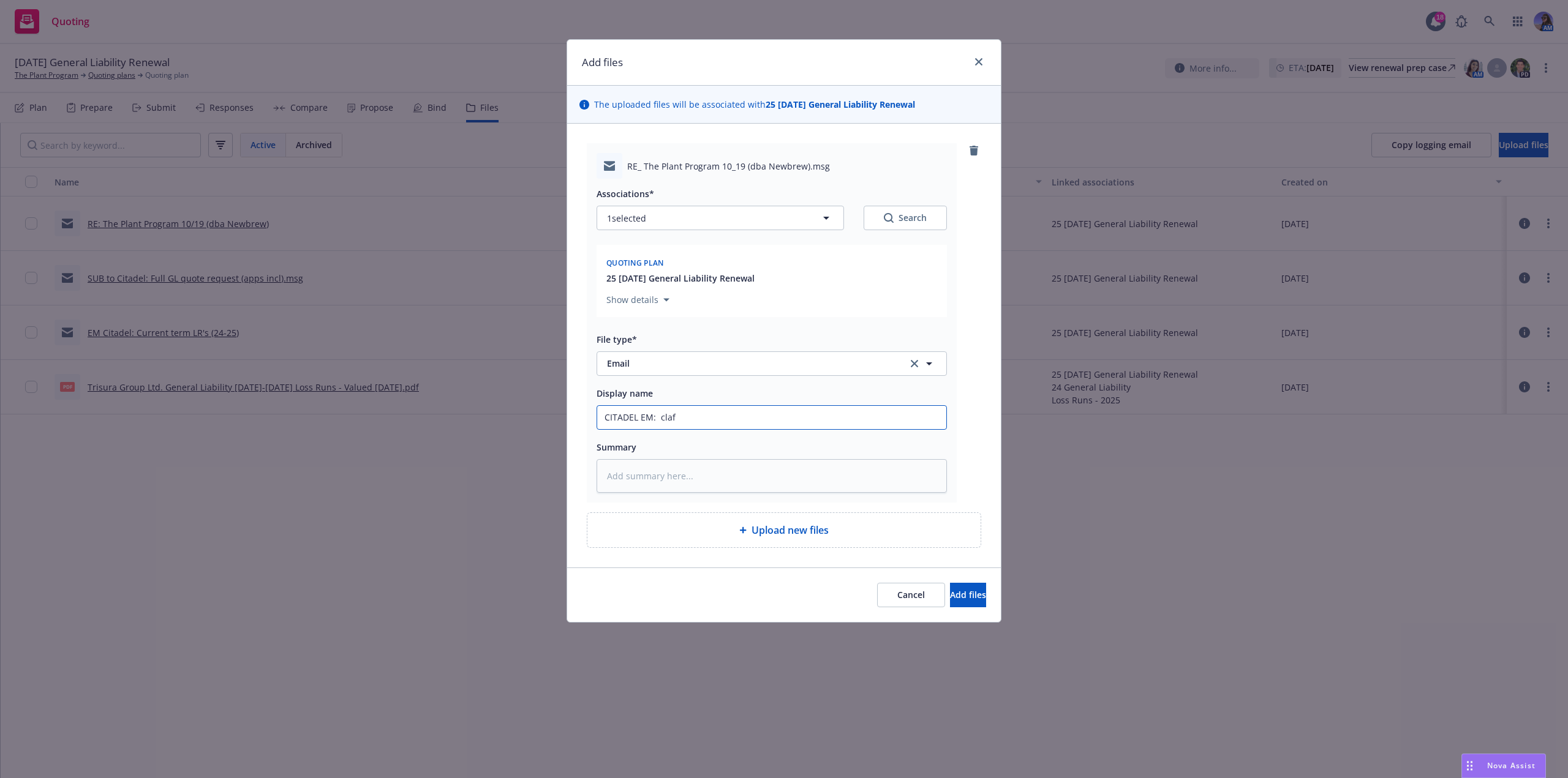
type textarea "x"
type input "CITADEL EM: cla"
type textarea "x"
type input "CITADEL EM: clar"
type textarea "x"
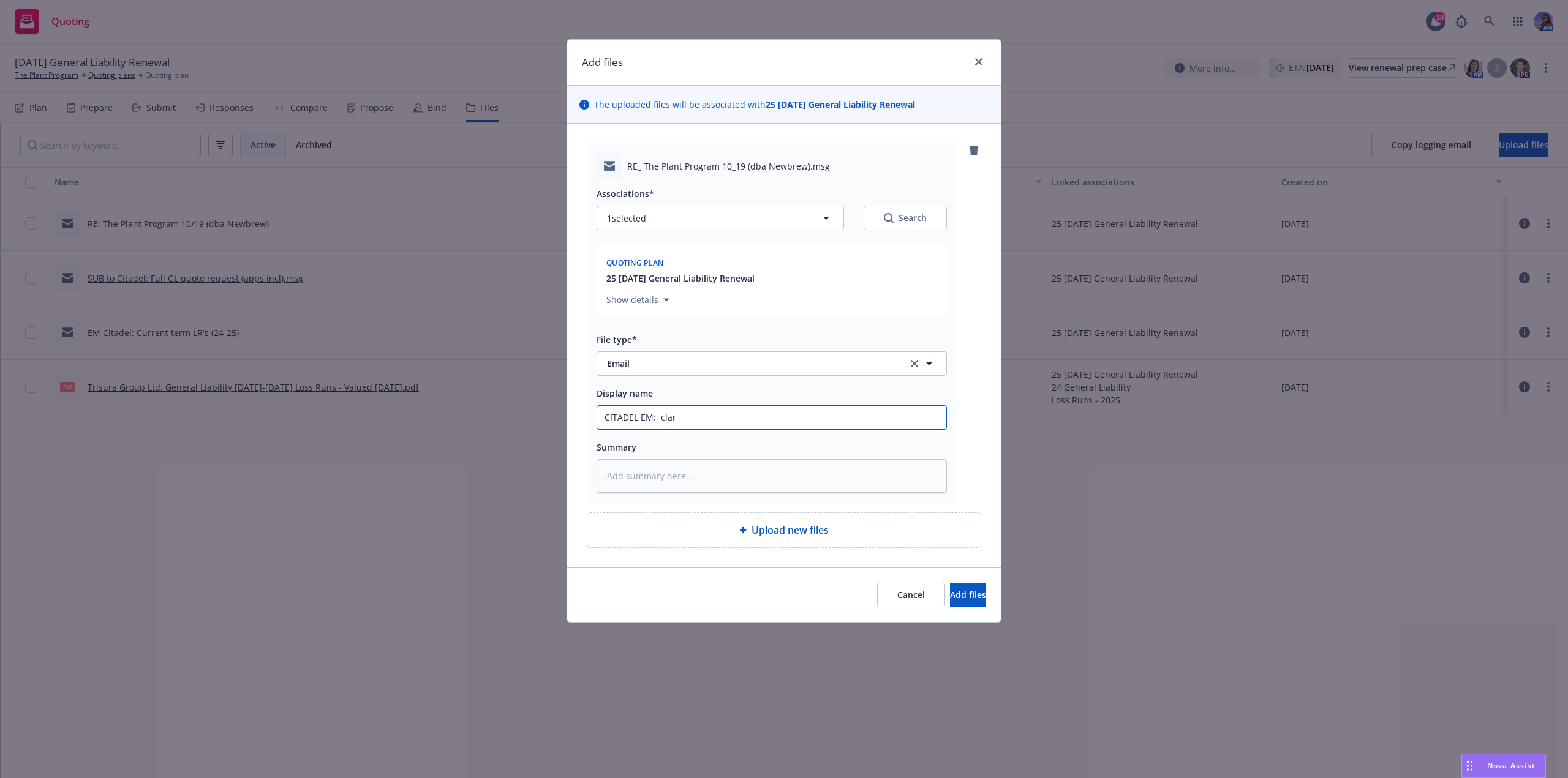
type input "CITADEL EM: clari"
type textarea "x"
type input "CITADEL EM: clarif"
type textarea "x"
type input "CITADEL EM: clarifi"
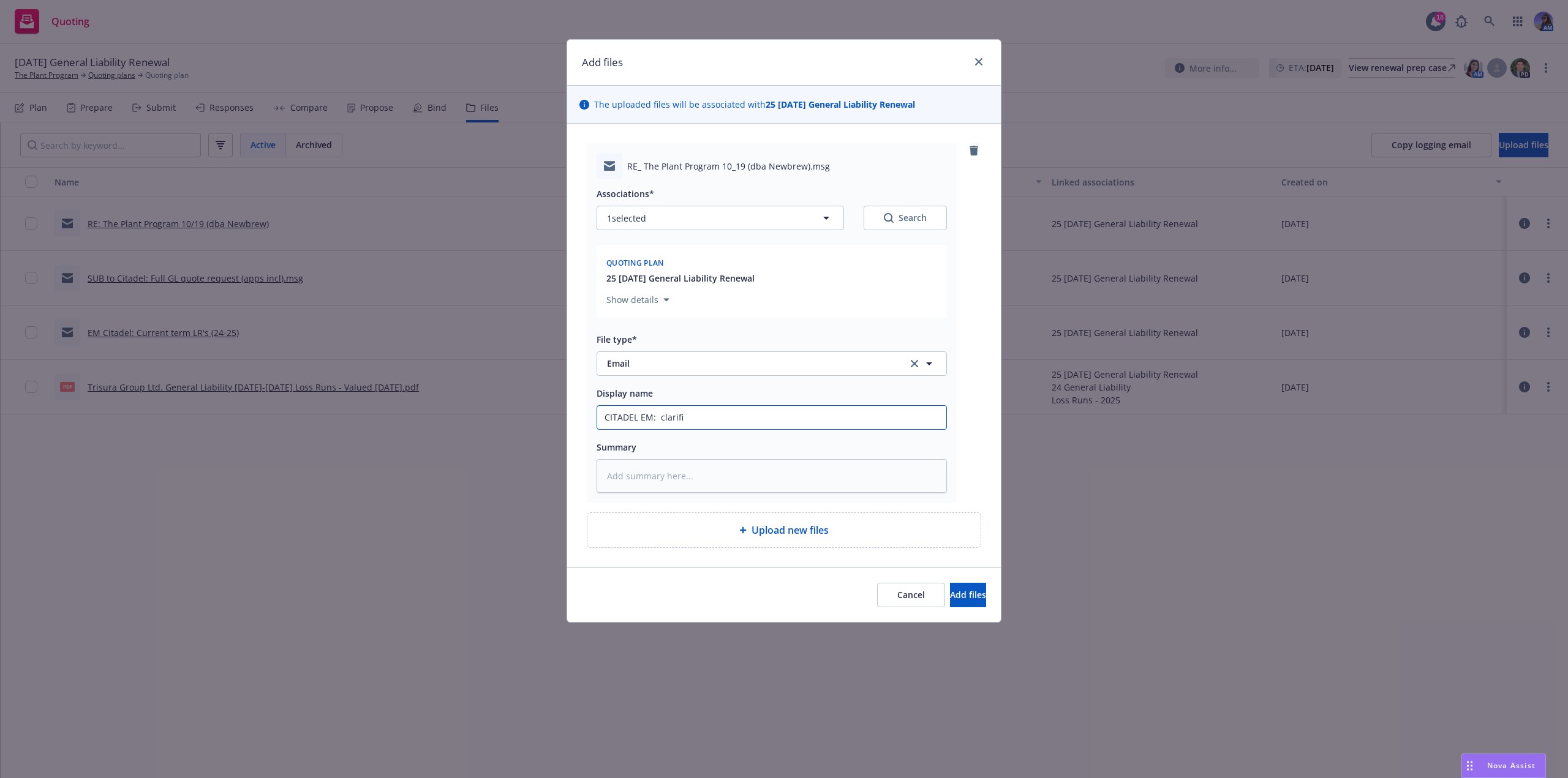
type textarea "x"
type input "CITADEL EM: clarific"
type textarea "x"
type input "CITADEL EM: clarifica"
type textarea "x"
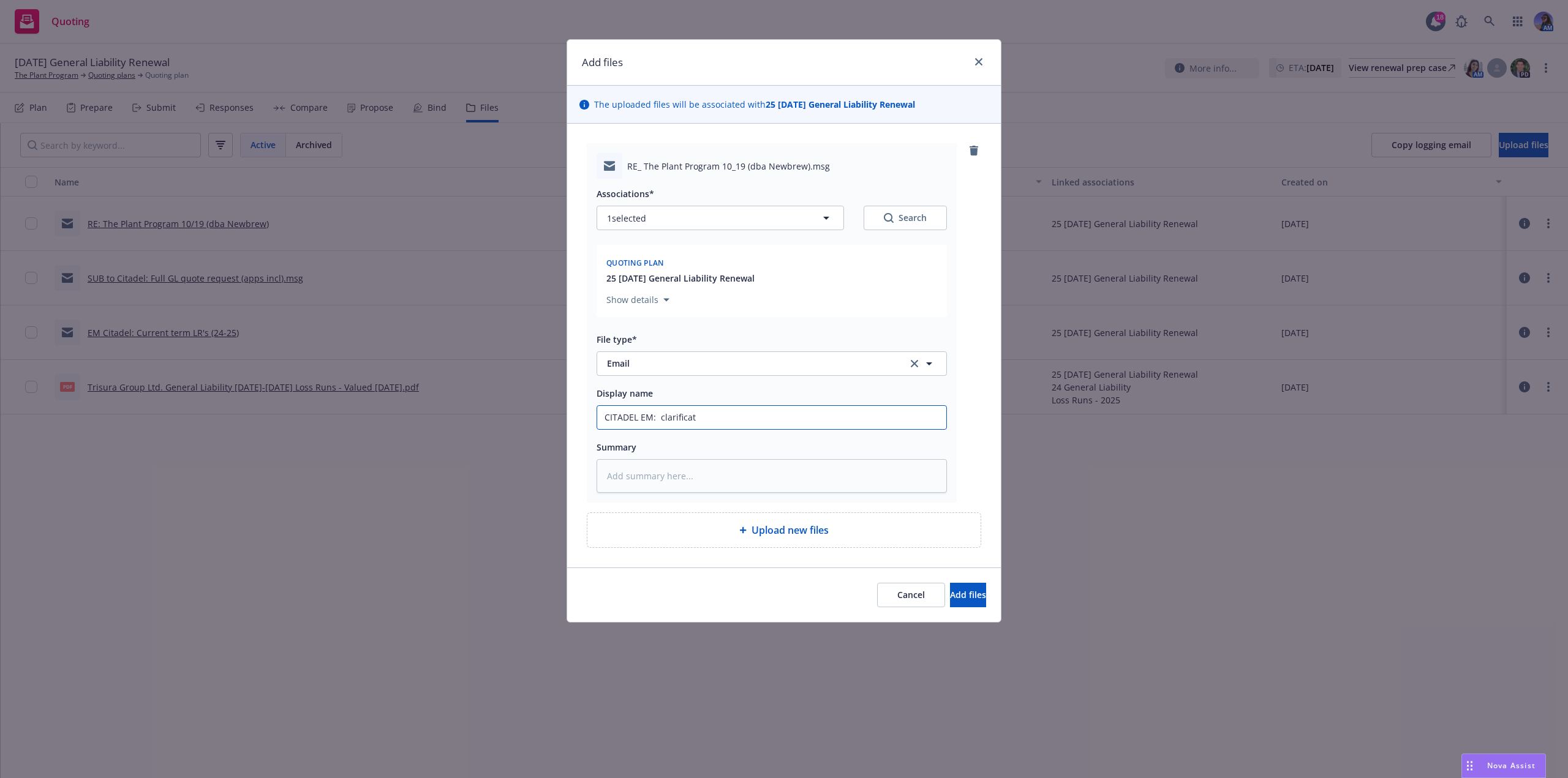
type input "CITADEL EM: clarificati"
type textarea "x"
type input "CITADEL EM: clarification"
type textarea "x"
type input "CITADEL EM: clarification"
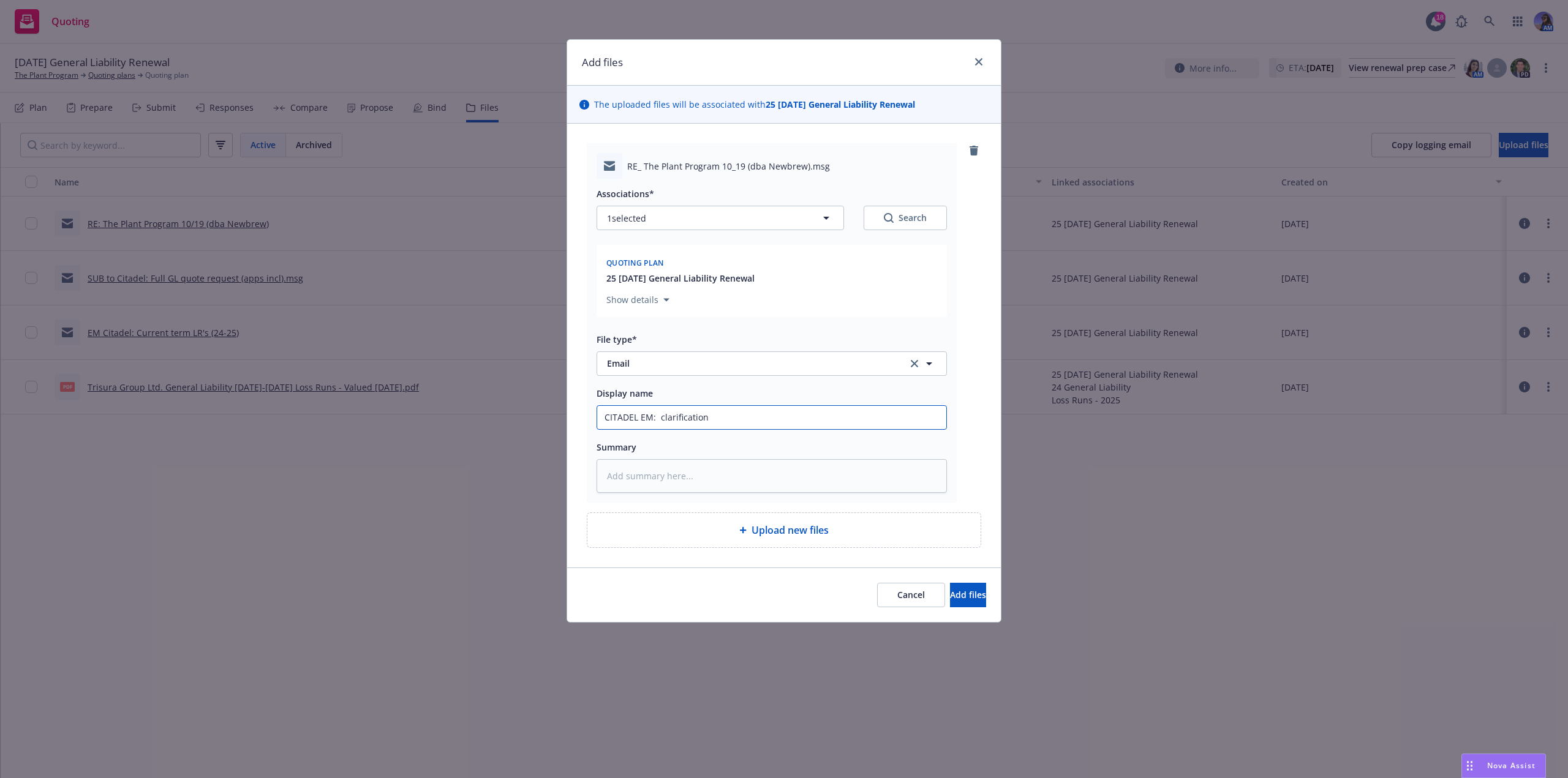
type textarea "x"
type input "CITADEL EM: clarification o"
type textarea "x"
type input "CITADEL EM: clarification on"
type textarea "x"
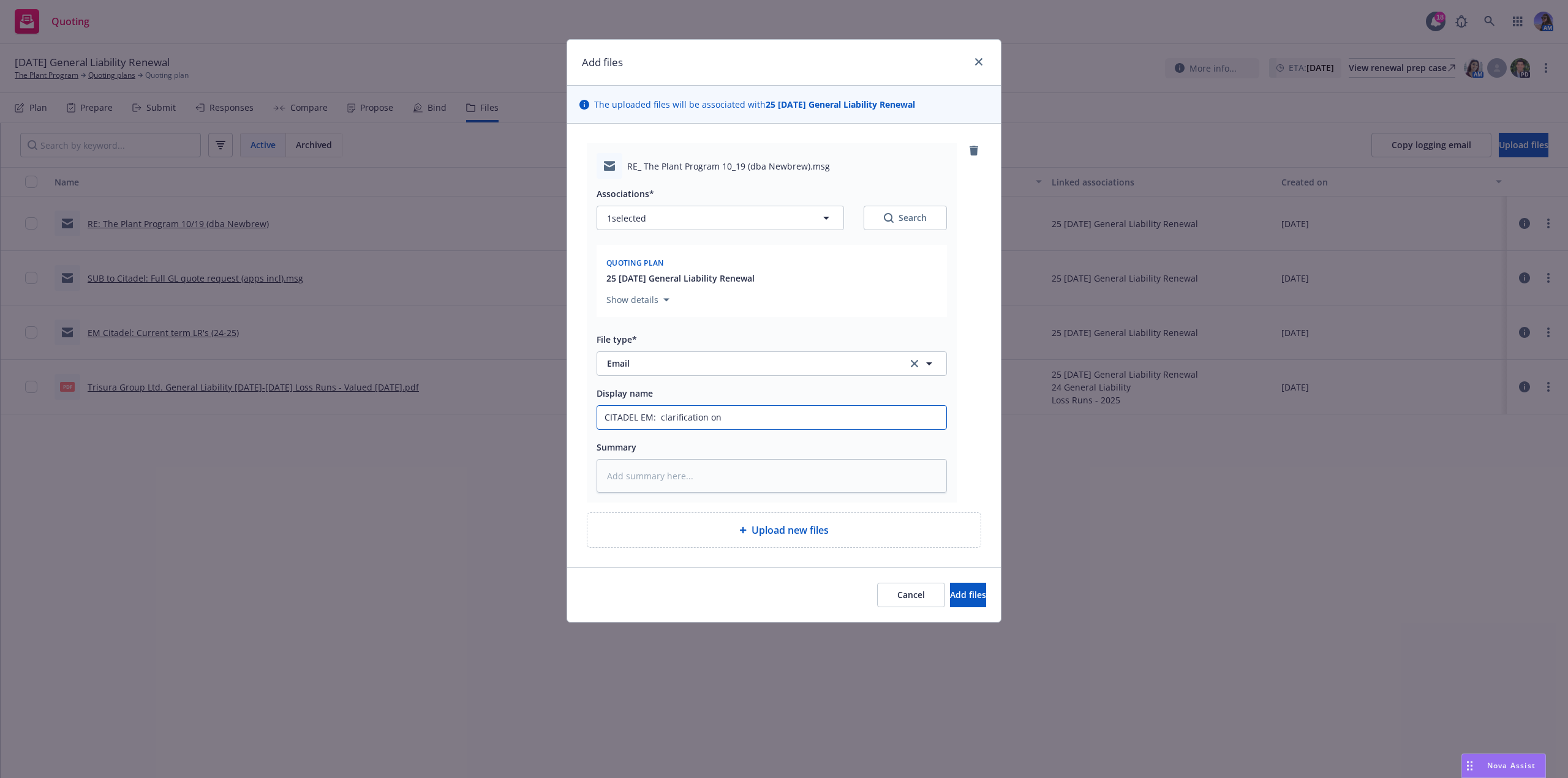
type input "CITADEL EM: clarification on"
type textarea "x"
type input "CITADEL EM: clarification on Y"
type textarea "x"
type input "CITADEL EM: clarification on YE"
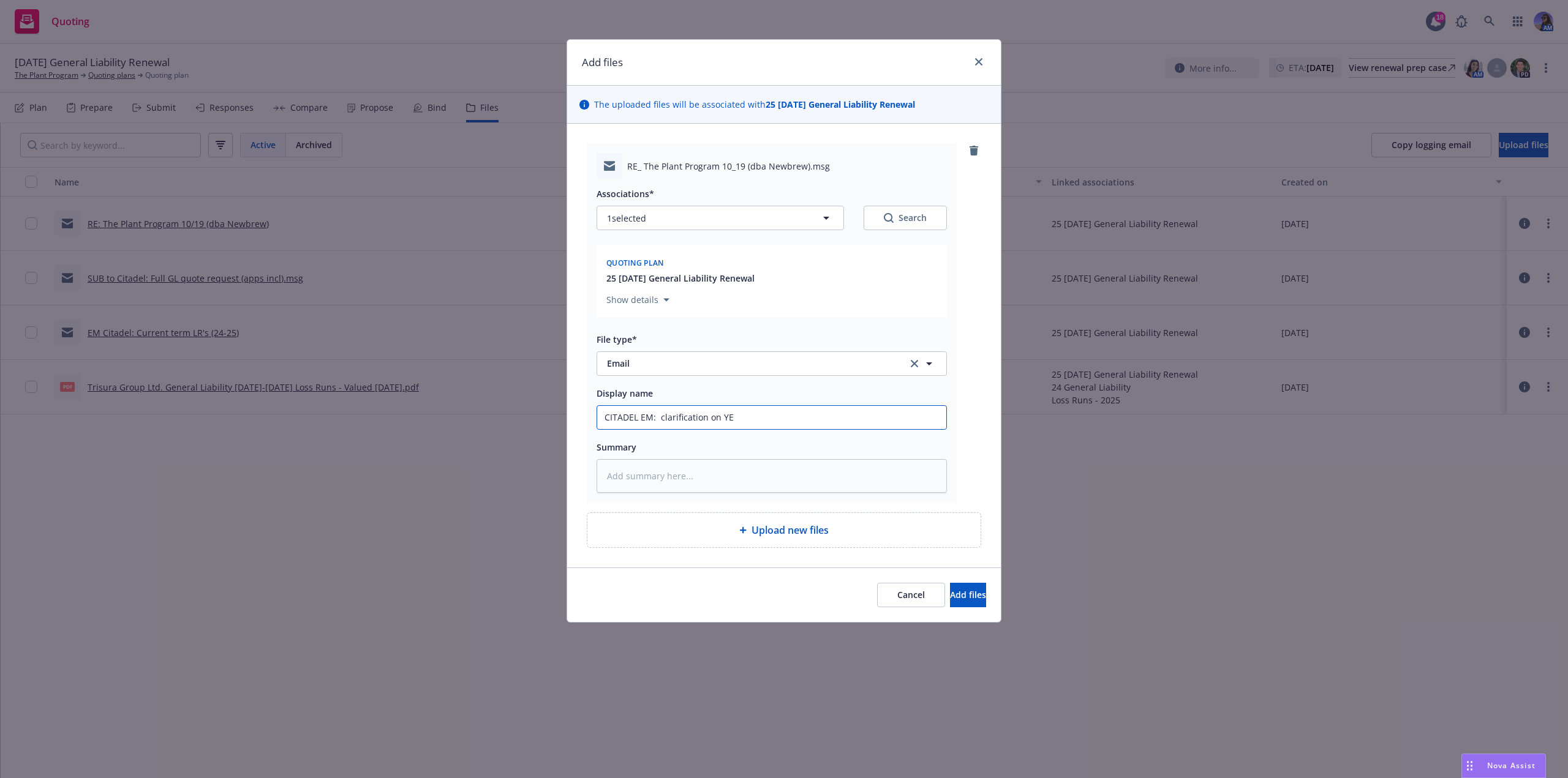
type textarea "x"
type input "CITADEL EM: clarification on YES"
type textarea "x"
type input "CITADEL EM: clarification on YES"
type textarea "x"
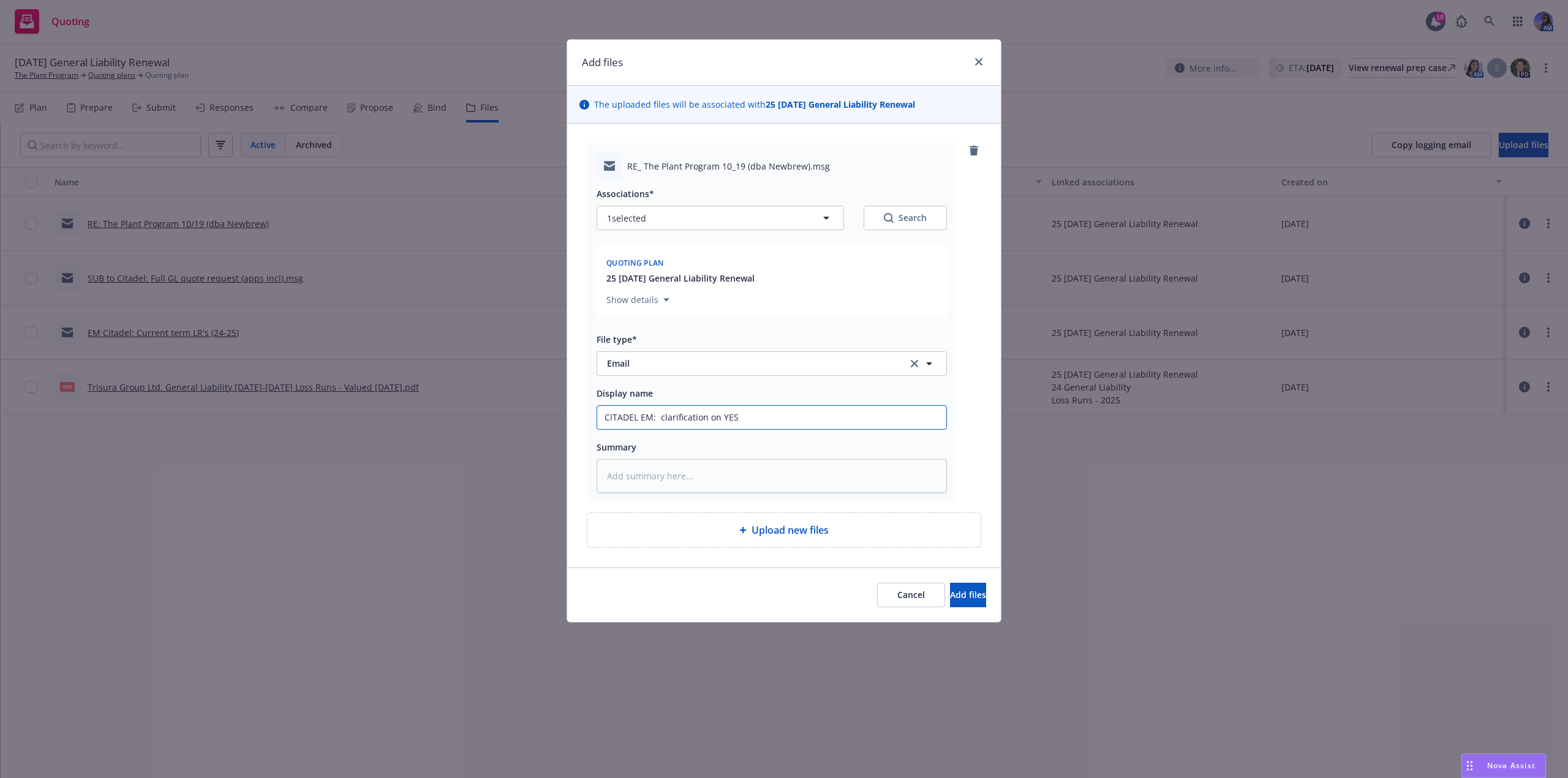
type input "CITADEL EM: clarification on YES q"
type textarea "x"
type input "CITADEL EM: clarification on YES qu"
type textarea "x"
type input "CITADEL EM: clarification on YES que"
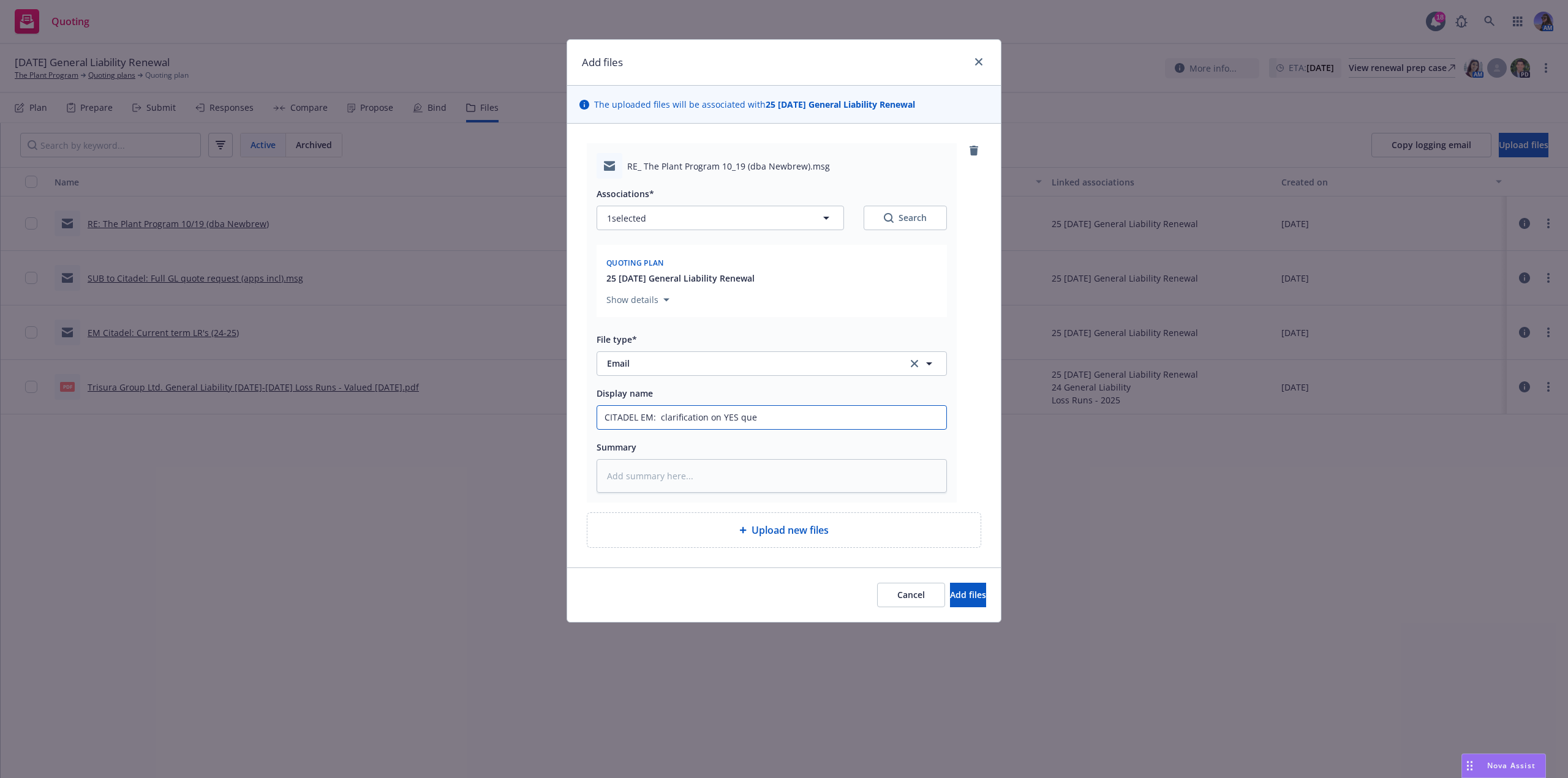
type textarea "x"
type input "CITADEL EM: clarification on YES ques"
type textarea "x"
type input "CITADEL EM: clarification on YES quest"
type textarea "x"
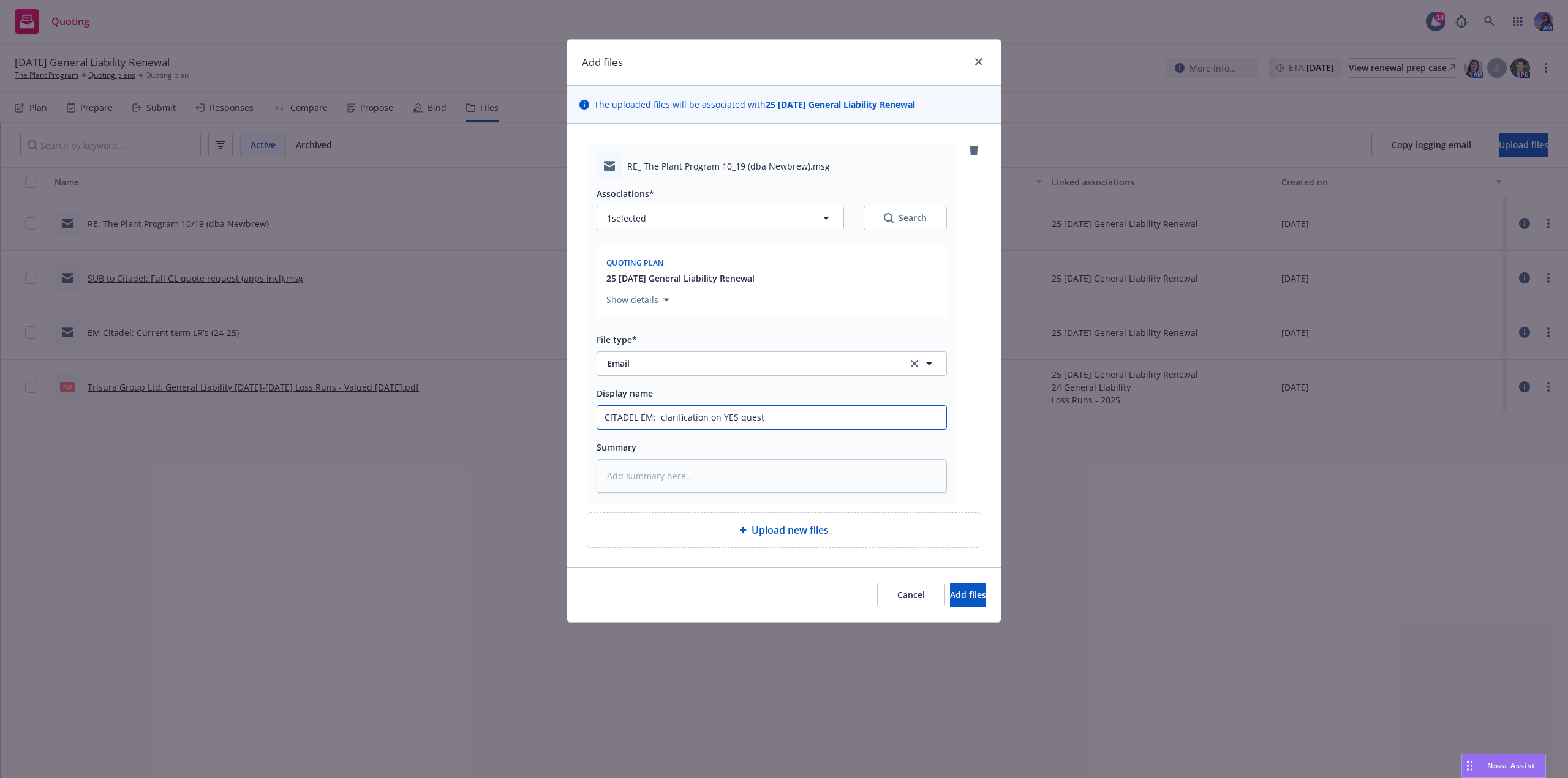
type input "CITADEL EM: clarification on YES questi"
type textarea "x"
type input "CITADEL EM: clarification on YES questio"
type textarea "x"
type input "CITADEL EM: clarification on YES question"
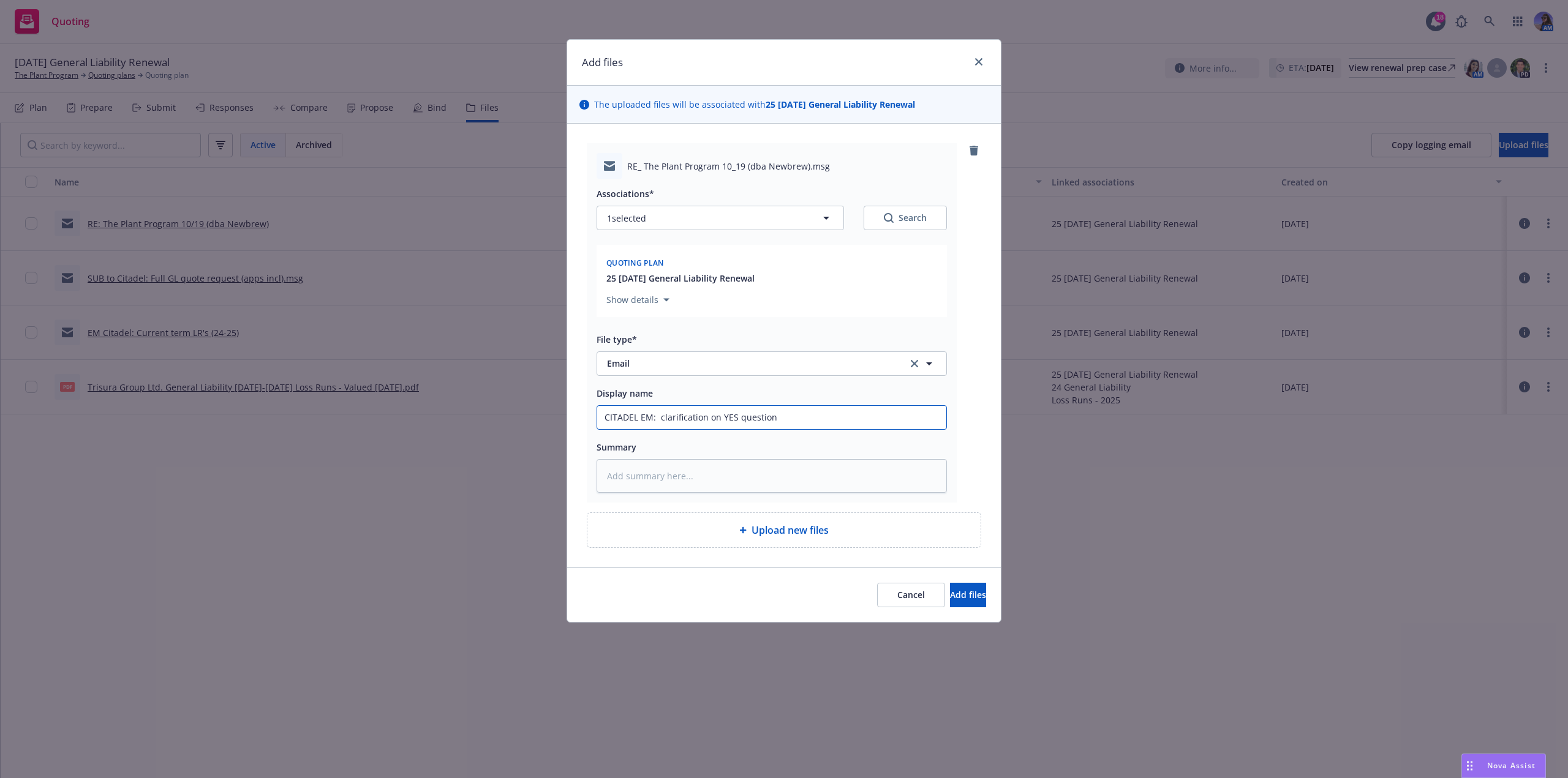
type textarea "x"
type input "CITADEL EM: clarification on YES question"
type textarea "x"
type input "CITADEL EM: clarification on YES question $"
type textarea "x"
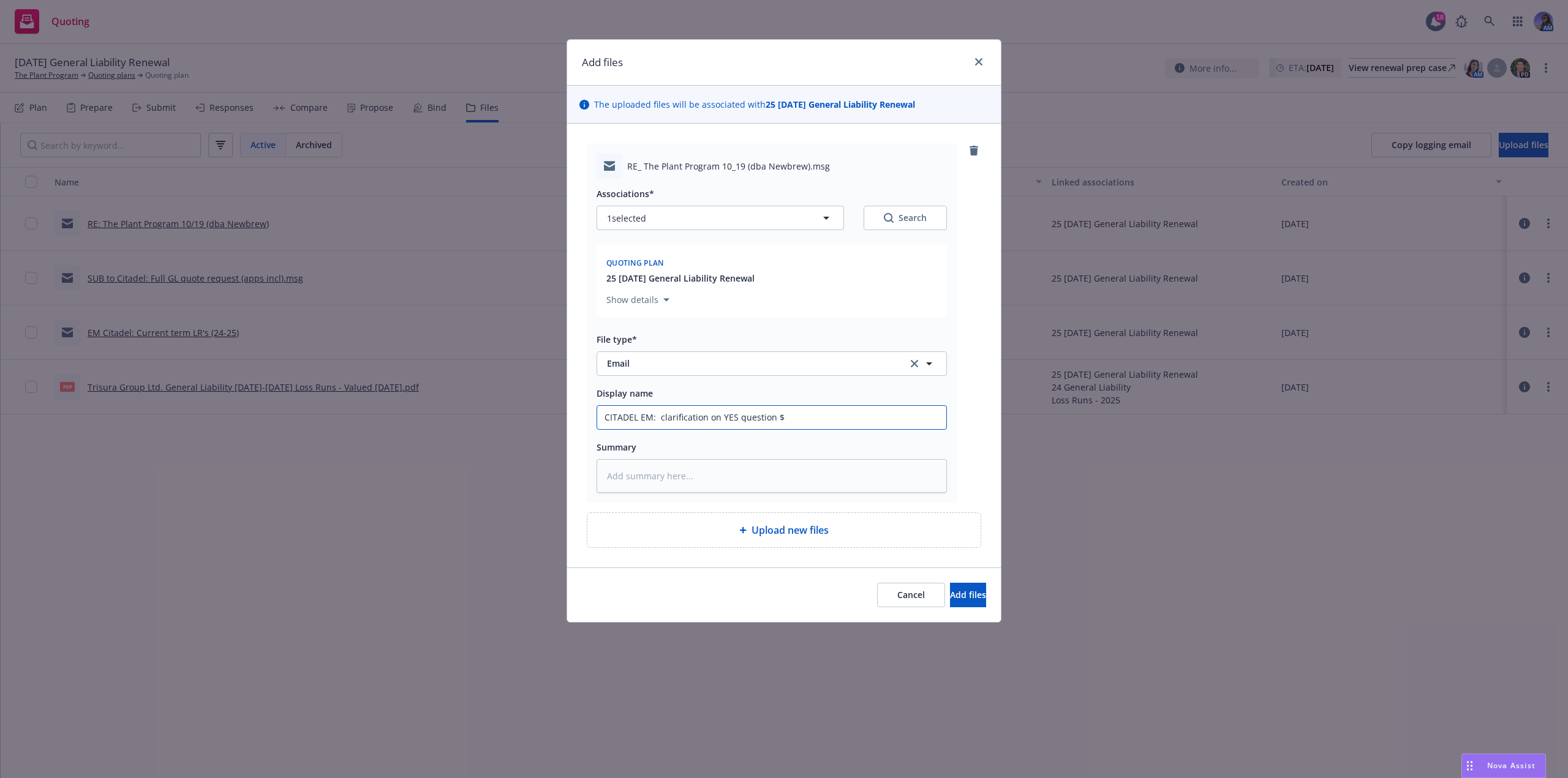
type input "CITADEL EM: clarification on YES question"
type textarea "x"
type input "CITADEL EM: clarification on YES question #"
type textarea "x"
type input "CITADEL EM: clarification on YES question #1"
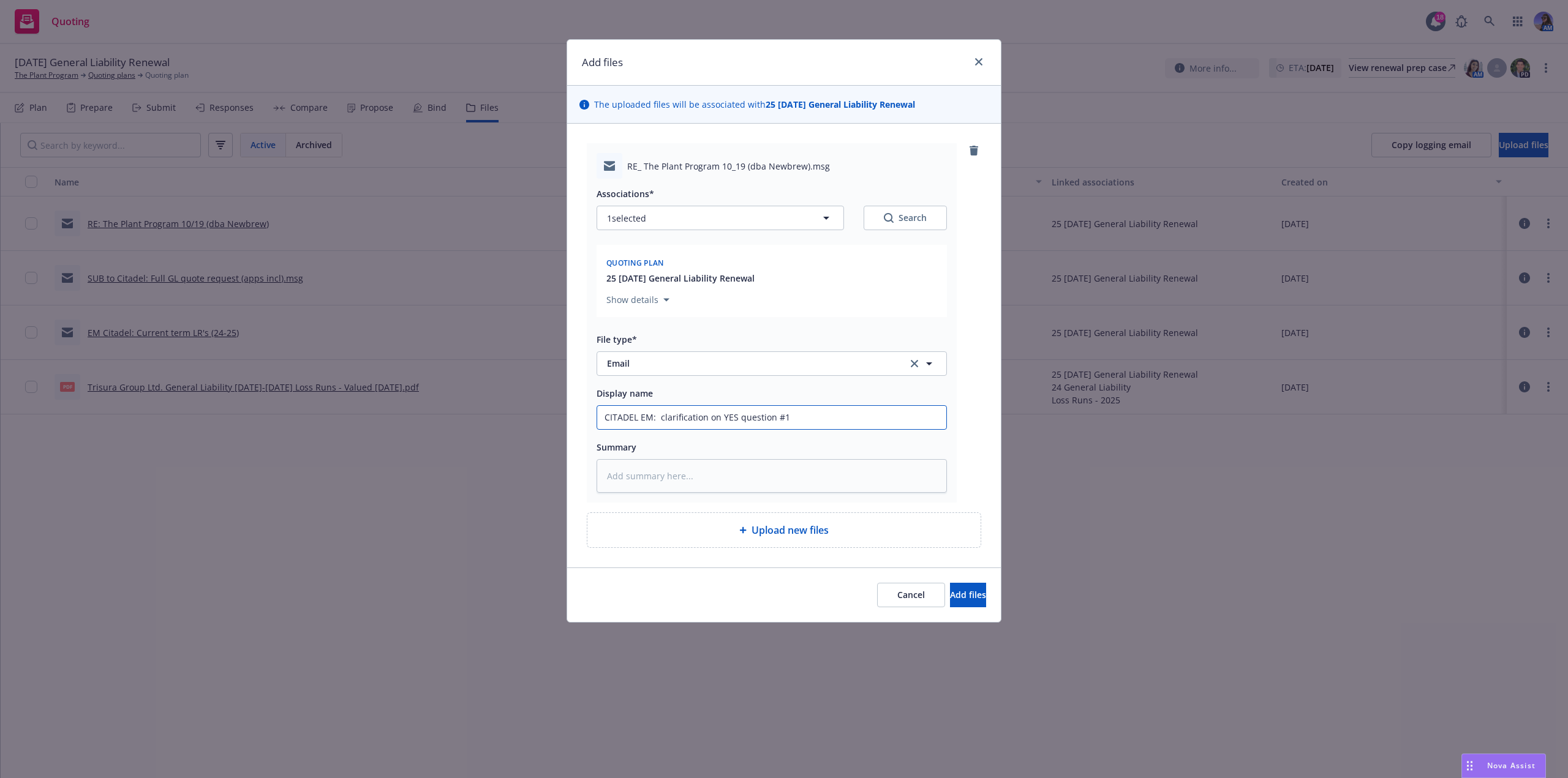
type textarea "x"
type input "CITADEL EM: clarification on YES question #12"
type textarea "x"
type input "CITADEL EM: clarification on YES question #12"
type textarea "x"
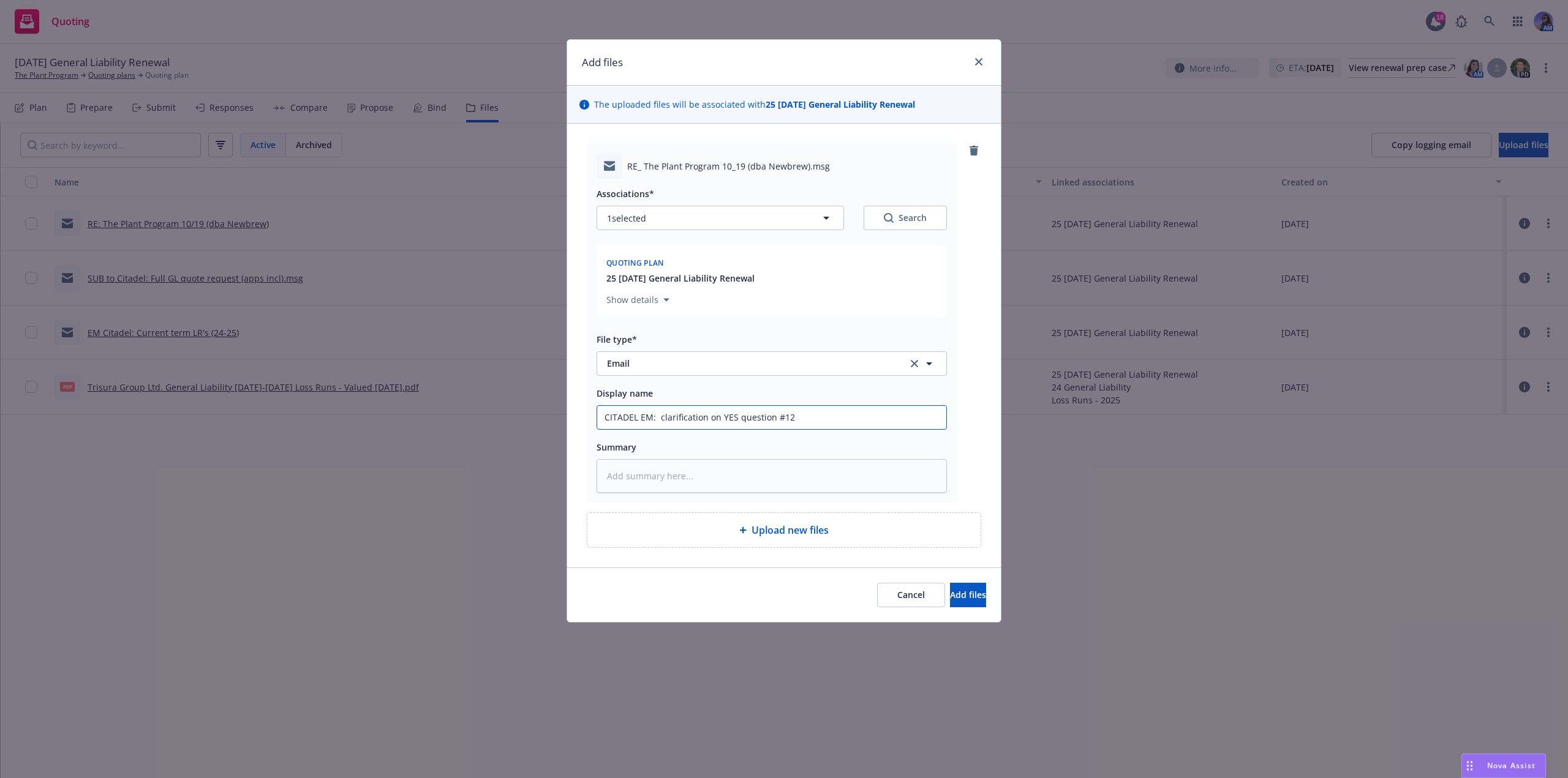
type input "CITADEL EM: clarification on YES question #12 ("
type textarea "x"
type input "CITADEL EM: clarification on YES question #12 (a"
type textarea "x"
type input "CITADEL EM: clarification on YES question #12 (ap"
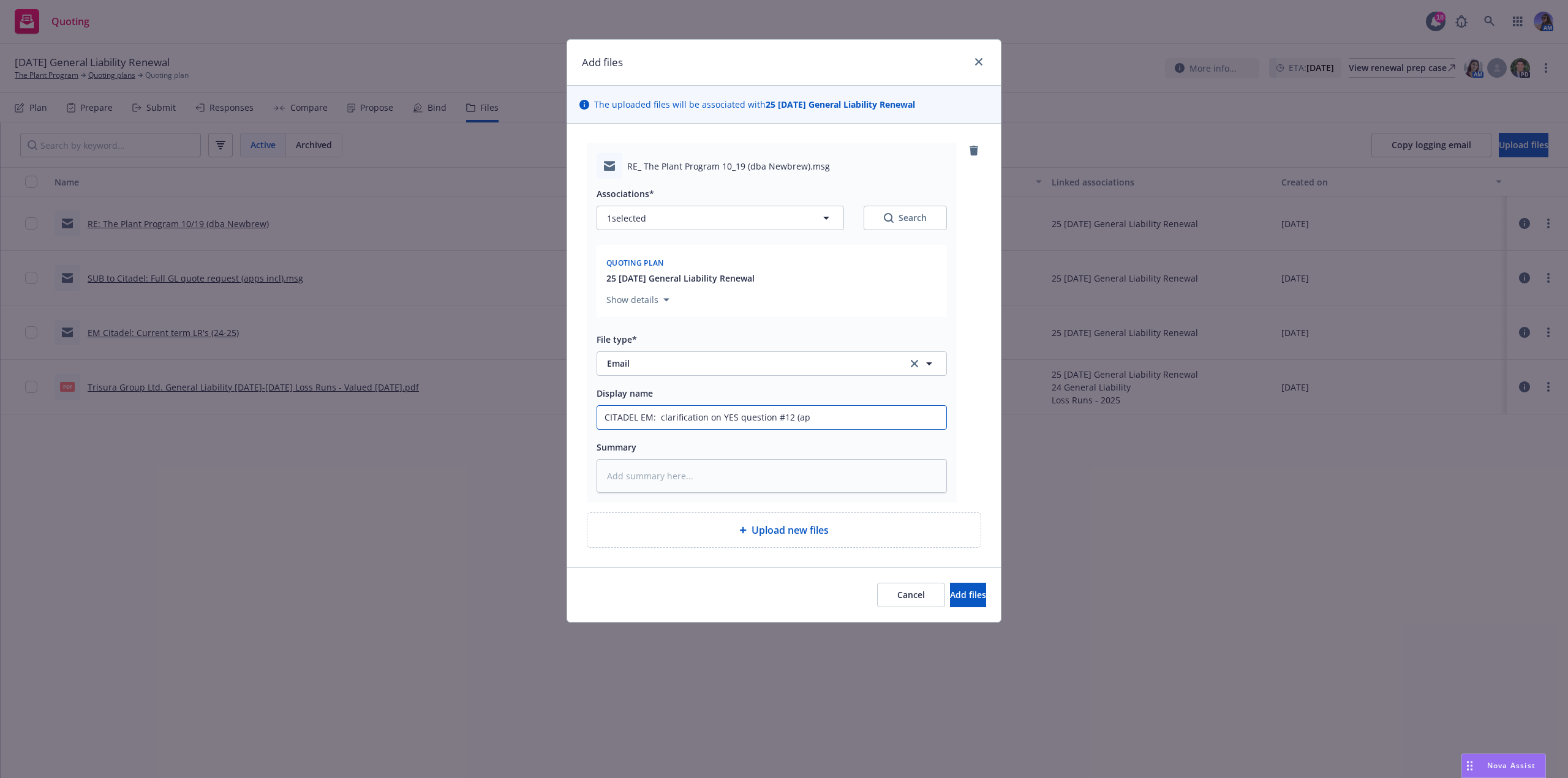
type textarea "x"
type input "CITADEL EM: clarification on YES question #12 (app"
type textarea "x"
type input "CITADEL EM: clarification on YES question #12 (app"
type textarea "x"
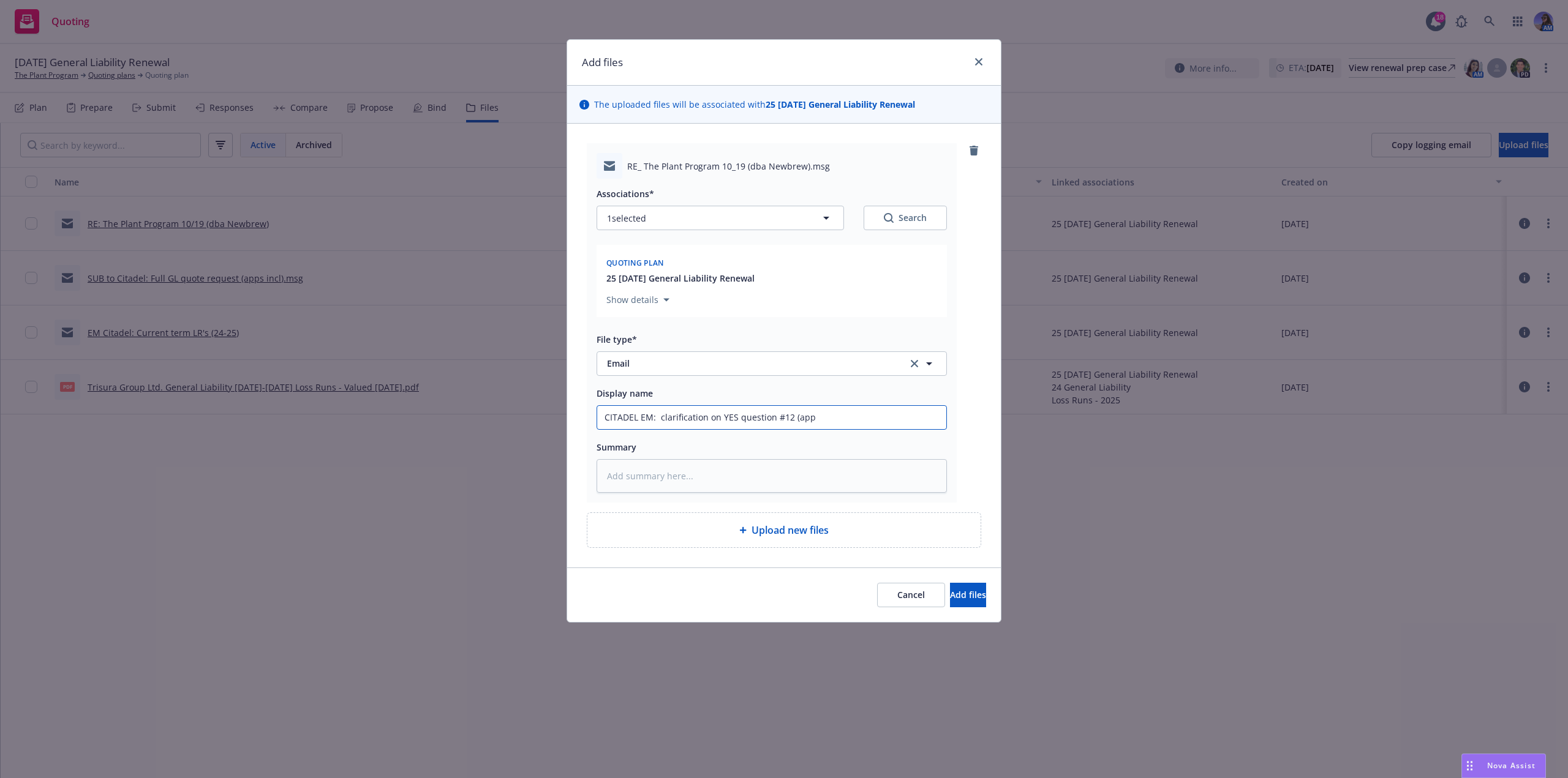
type input "CITADEL EM: clarification on YES question #12 (app i"
type textarea "x"
type input "CITADEL EM: clarification on YES question #12 (app in"
type textarea "x"
type input "CITADEL EM: clarification on YES question #12 (app inc"
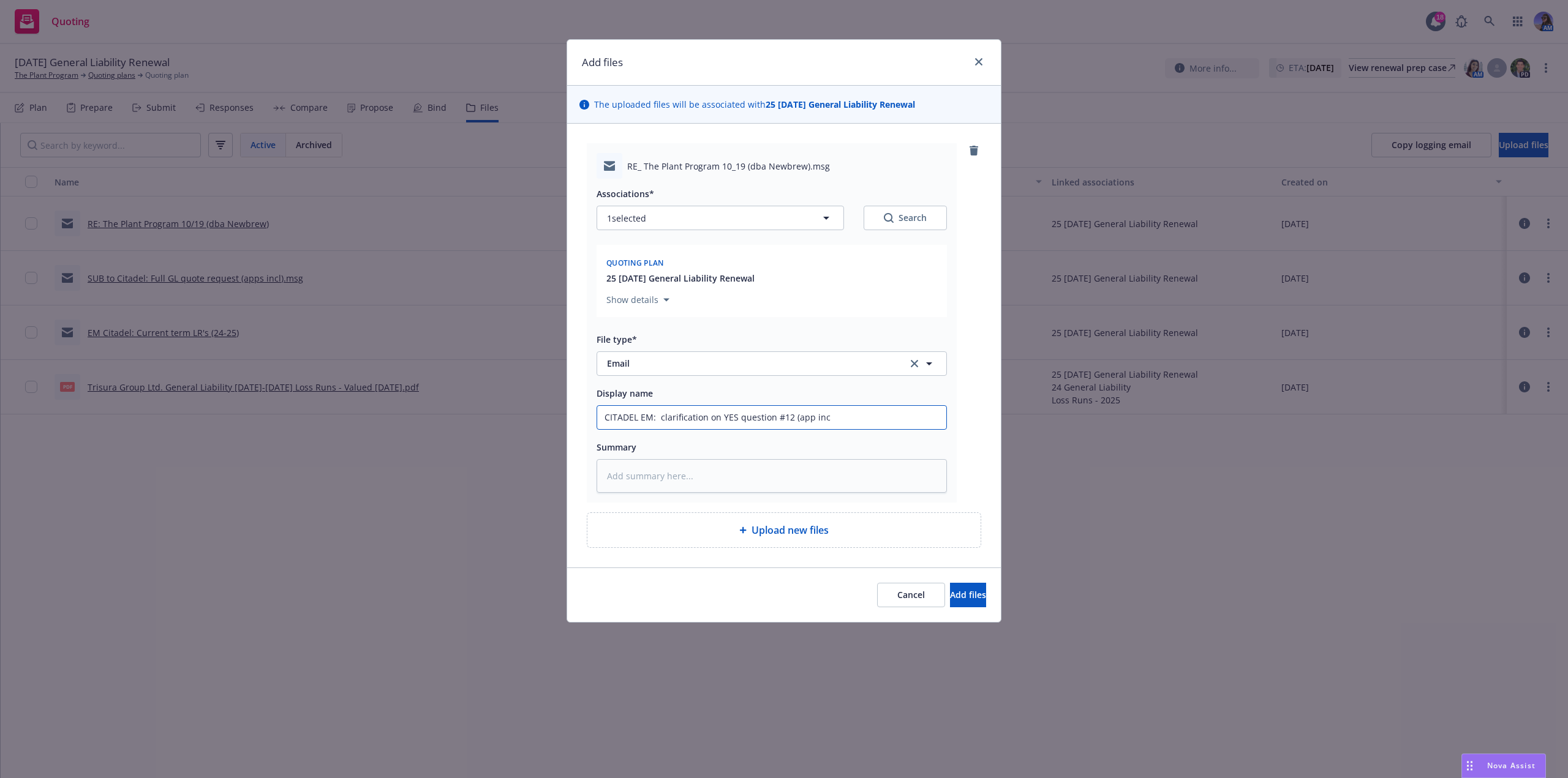
type textarea "x"
type input "CITADEL EM: clarification on YES question #12 (app incl"
type textarea "x"
type input "CITADEL EM: clarification on YES question #12 (app incl)"
click at [661, 417] on input "CITADEL EM: clarification on YES question #12 (app incl)" at bounding box center [772, 417] width 349 height 23
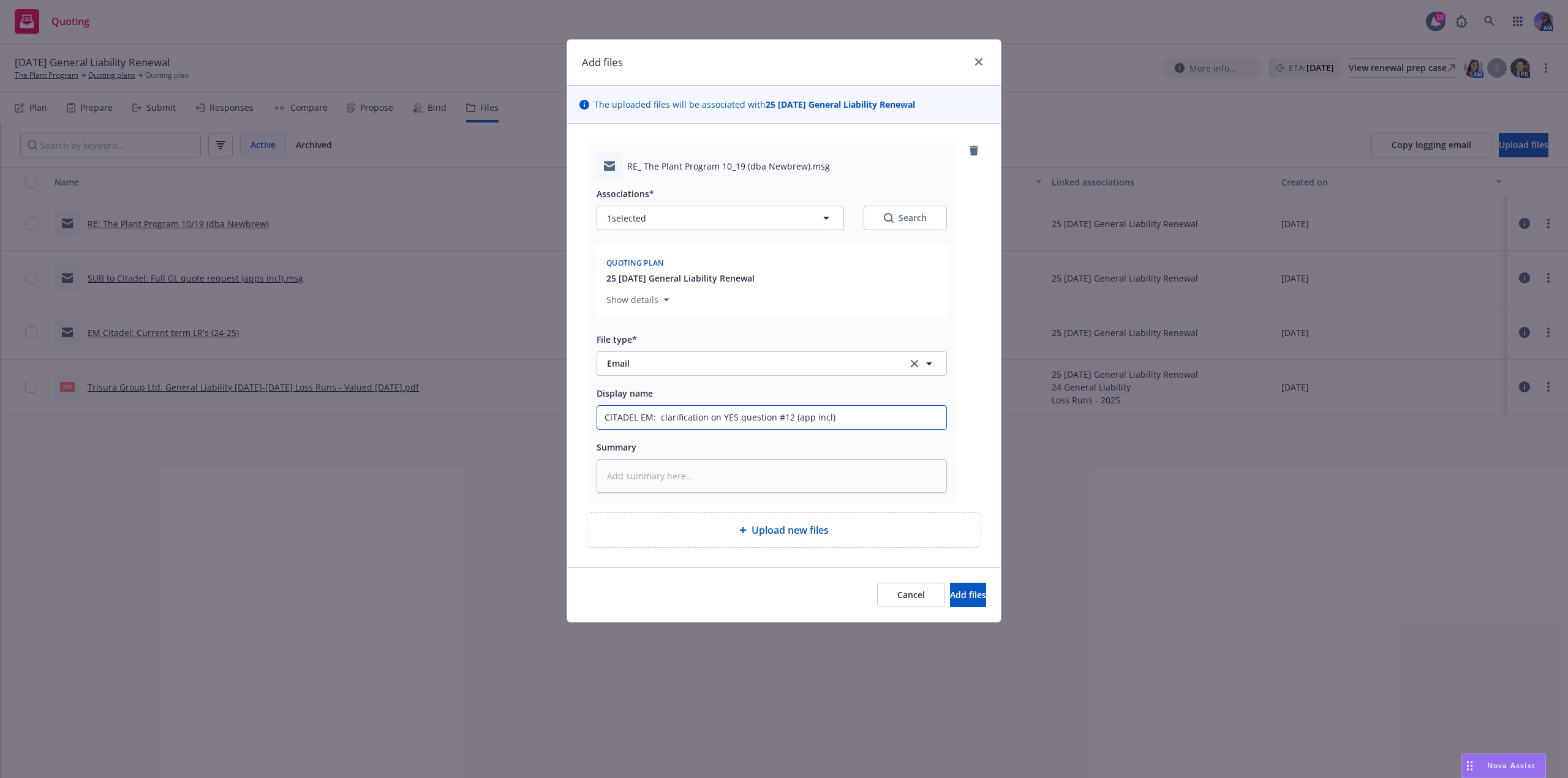
type textarea "x"
type input "CITADEL EM: nclarification on YES question #12 (app incl)"
type textarea "x"
type input "CITADEL EM: neclarification on YES question #12 (app incl)"
type textarea "x"
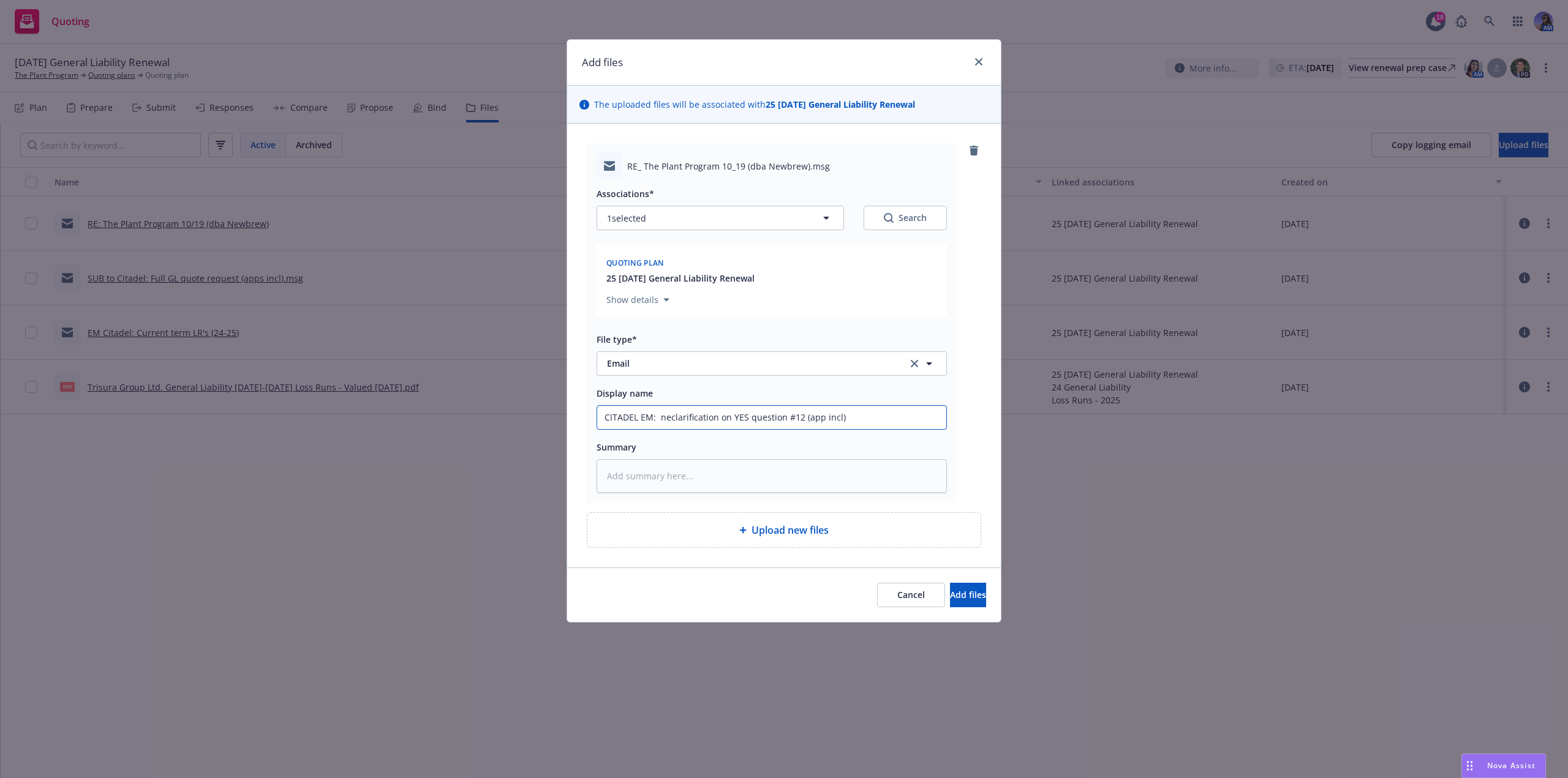
type input "CITADEL EM: neeclarification on YES question #12 (app incl)"
type textarea "x"
type input "CITADEL EM: needclarification on YES question #12 (app incl)"
type textarea "x"
type input "CITADEL EM: need clarification on YES question #12 (app incl)"
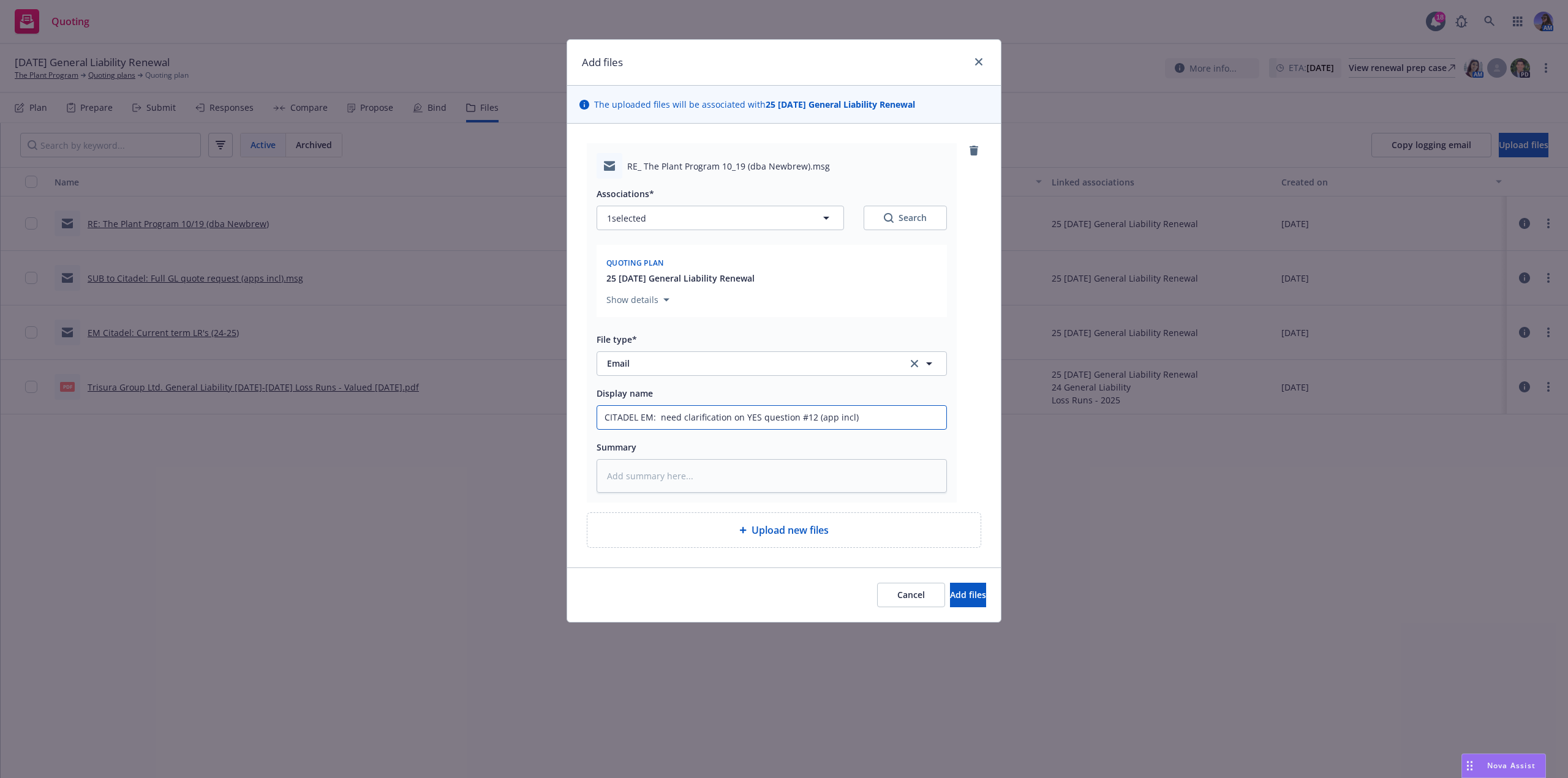
type textarea "x"
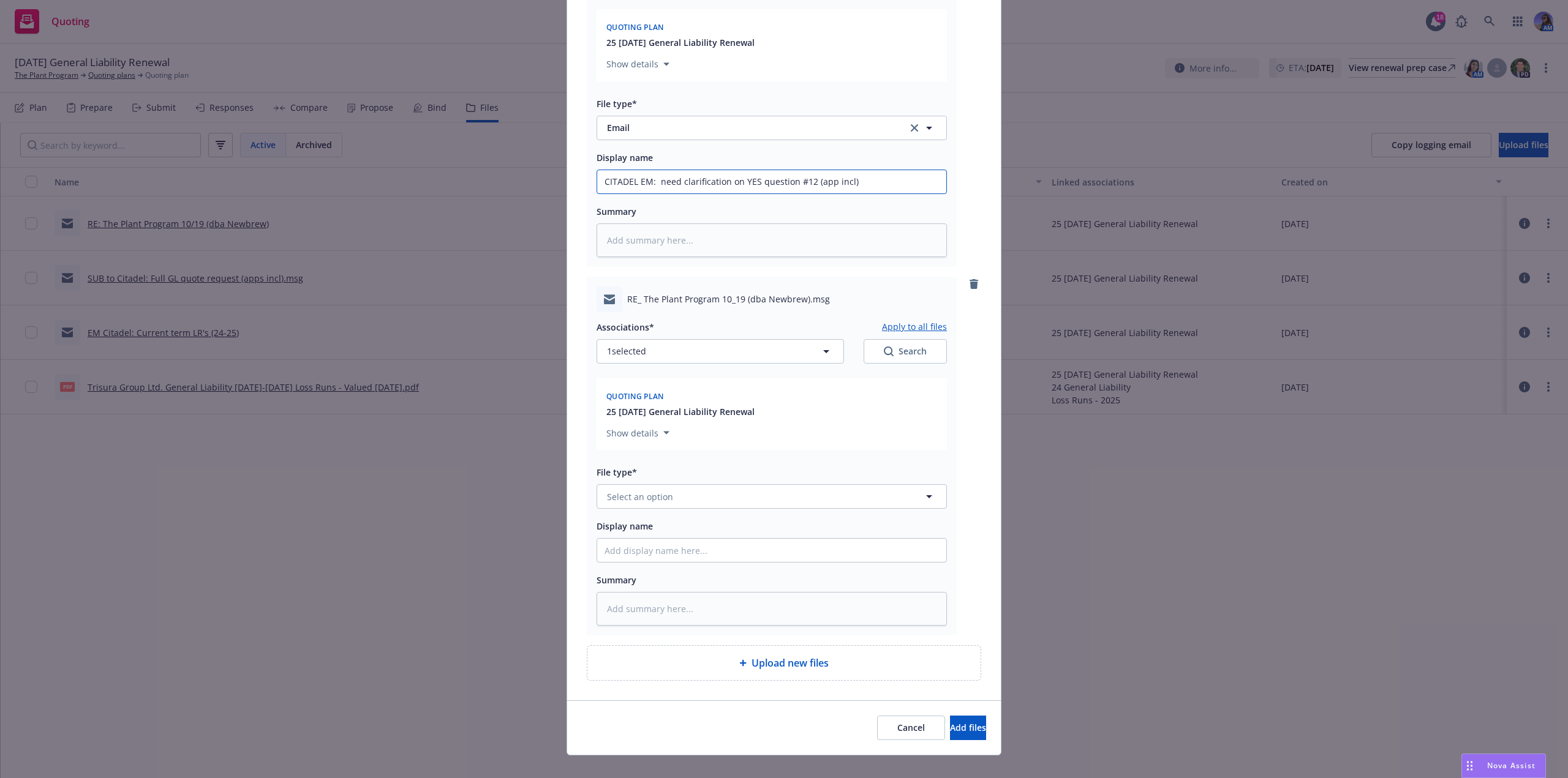
scroll to position [245, 0]
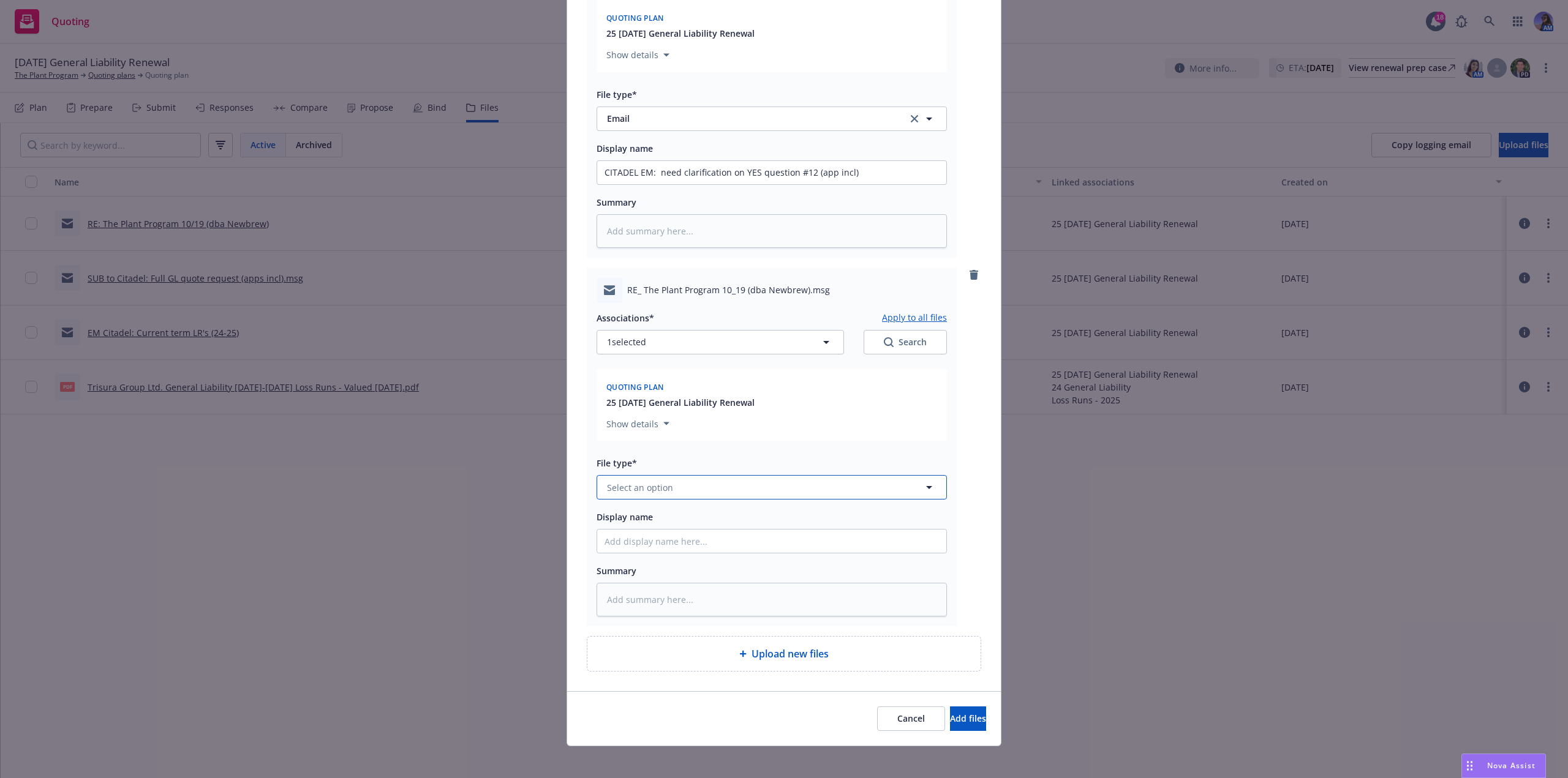
click at [659, 498] on button "Select an option" at bounding box center [772, 487] width 351 height 25
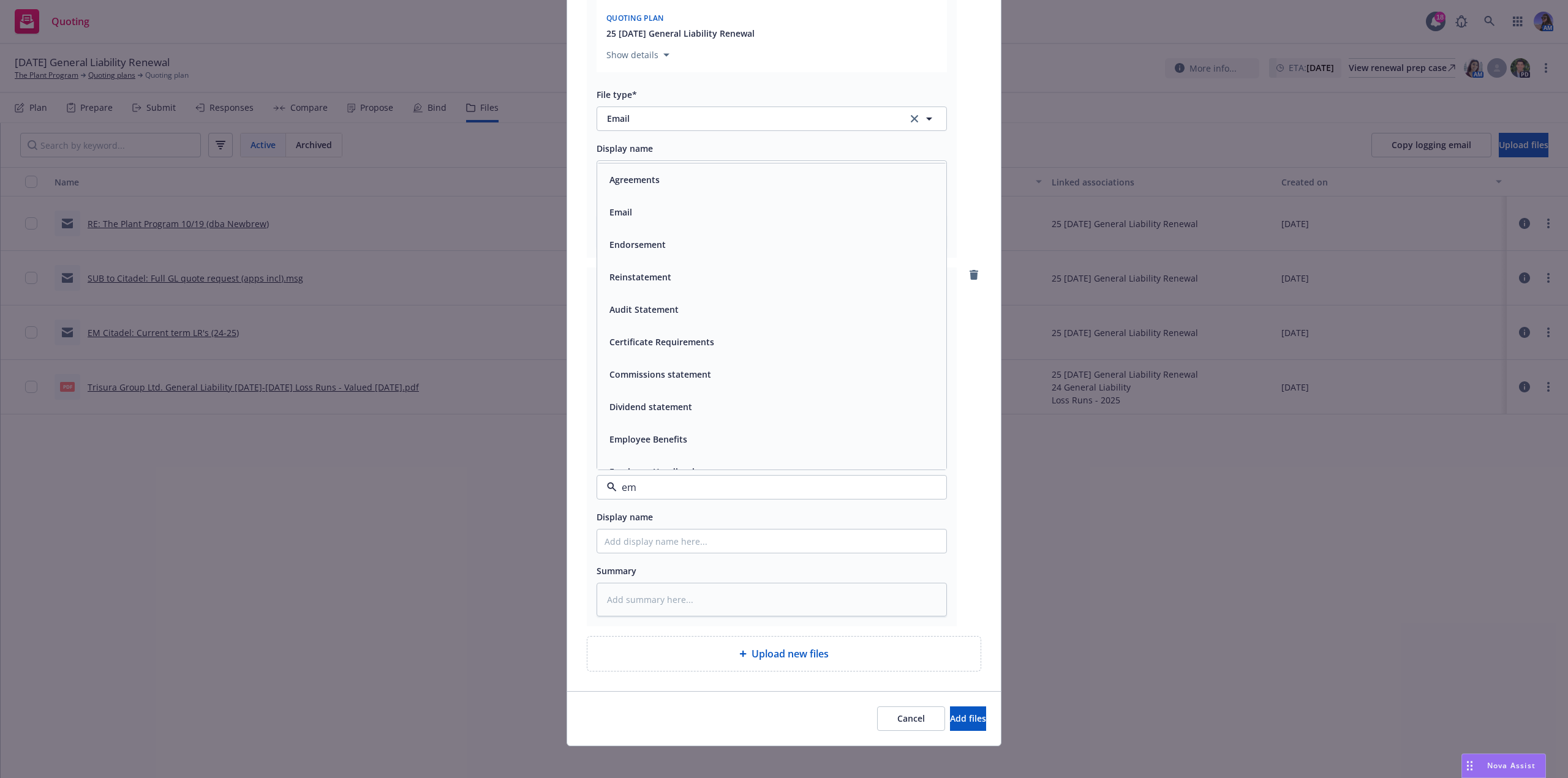
type input "ema"
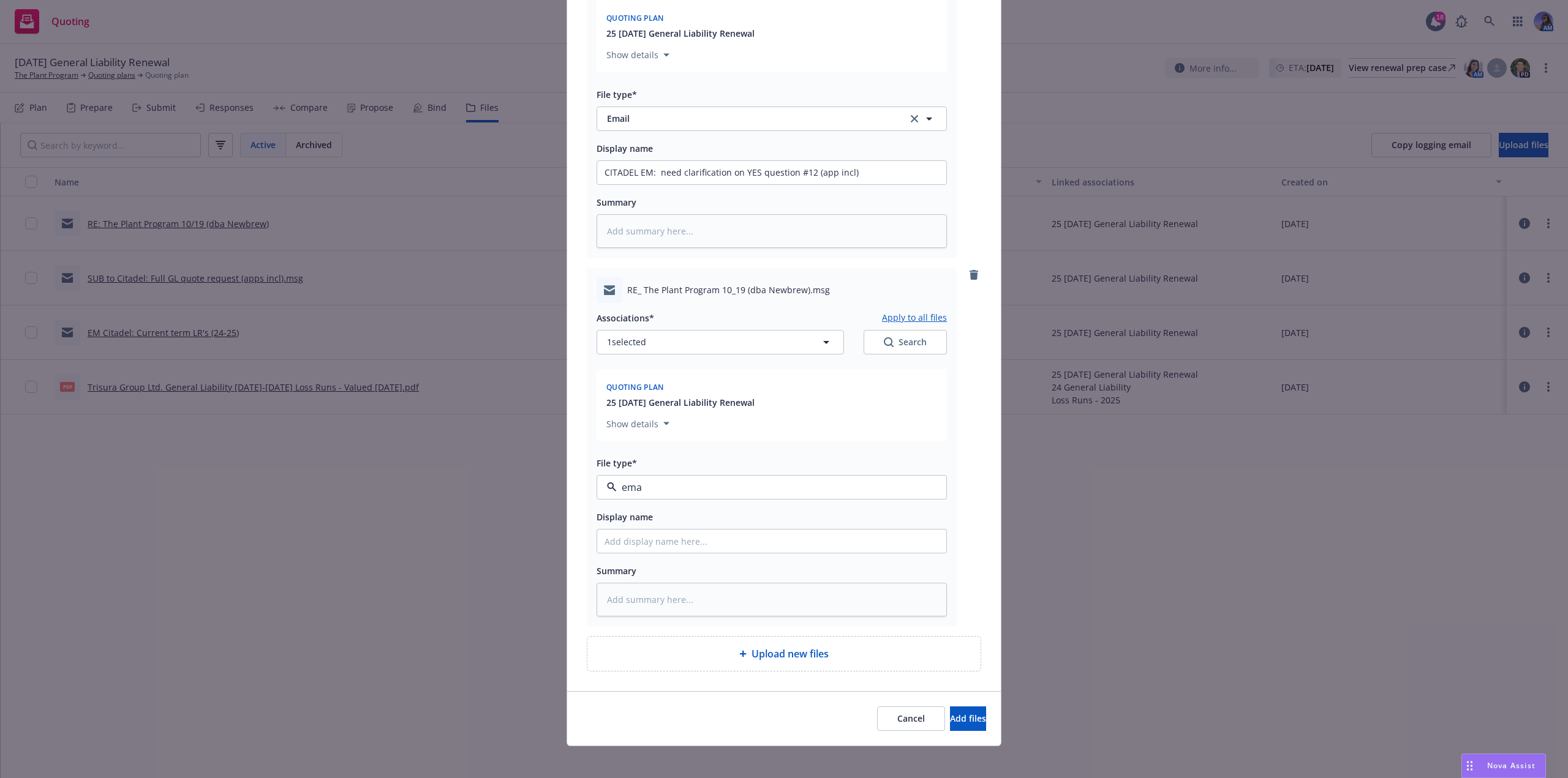
type textarea "x"
type input "E"
type textarea "x"
type input "EM"
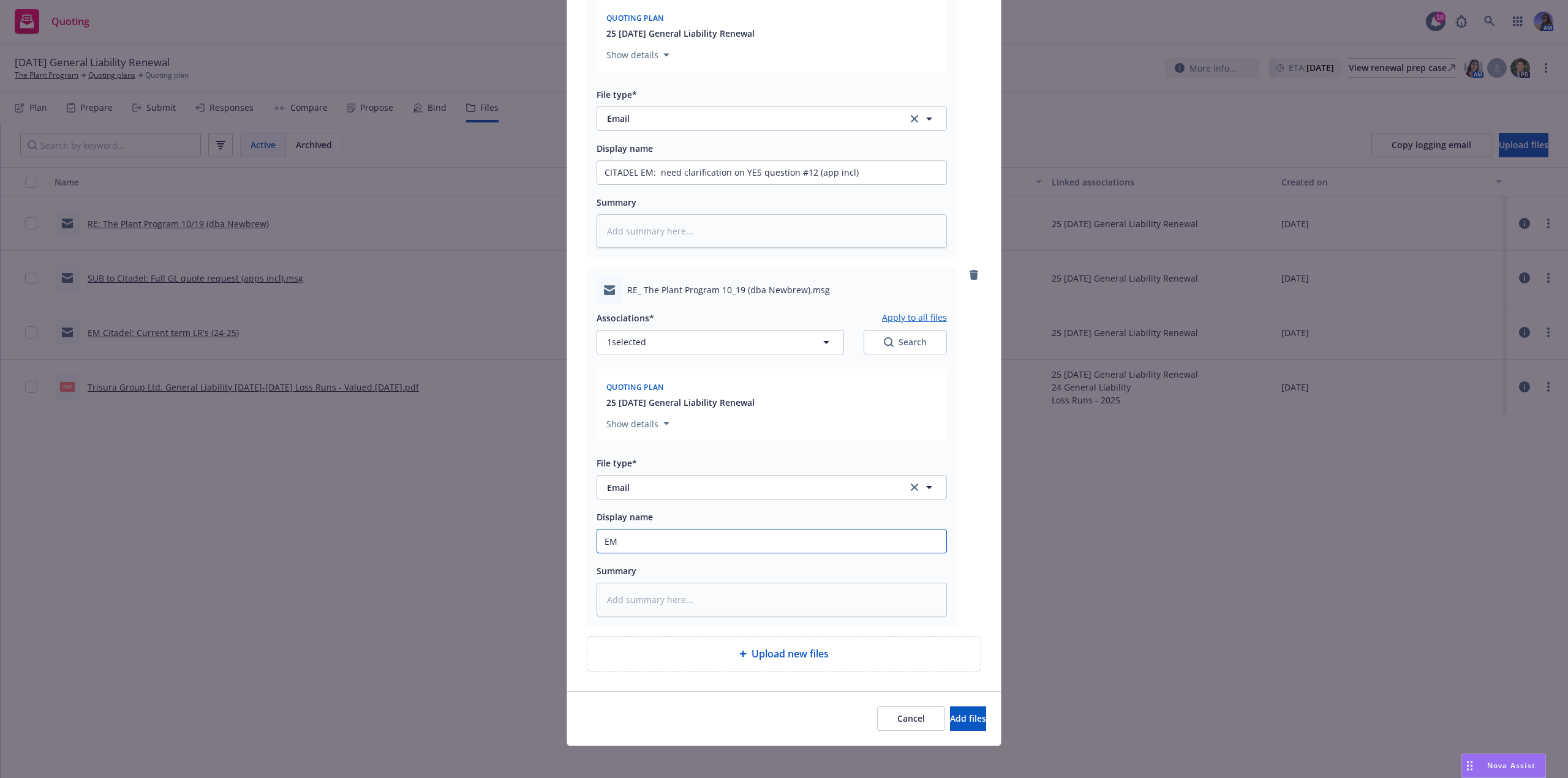
type textarea "x"
type input "EM"
type textarea "x"
type input "EM t"
type textarea "x"
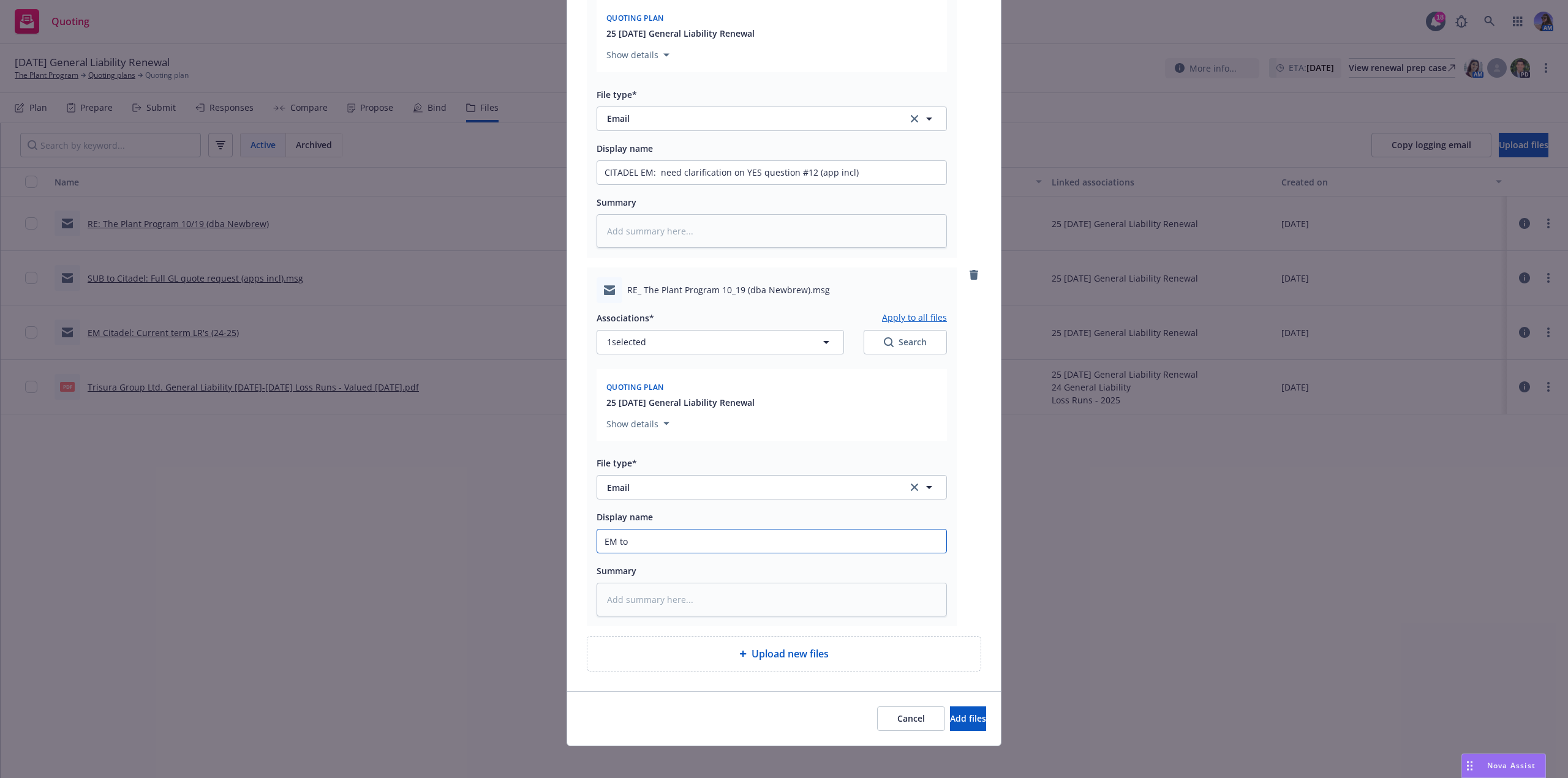
type input "EM to"
type textarea "x"
type input "EM to C"
type textarea "x"
type input "EM to Ci"
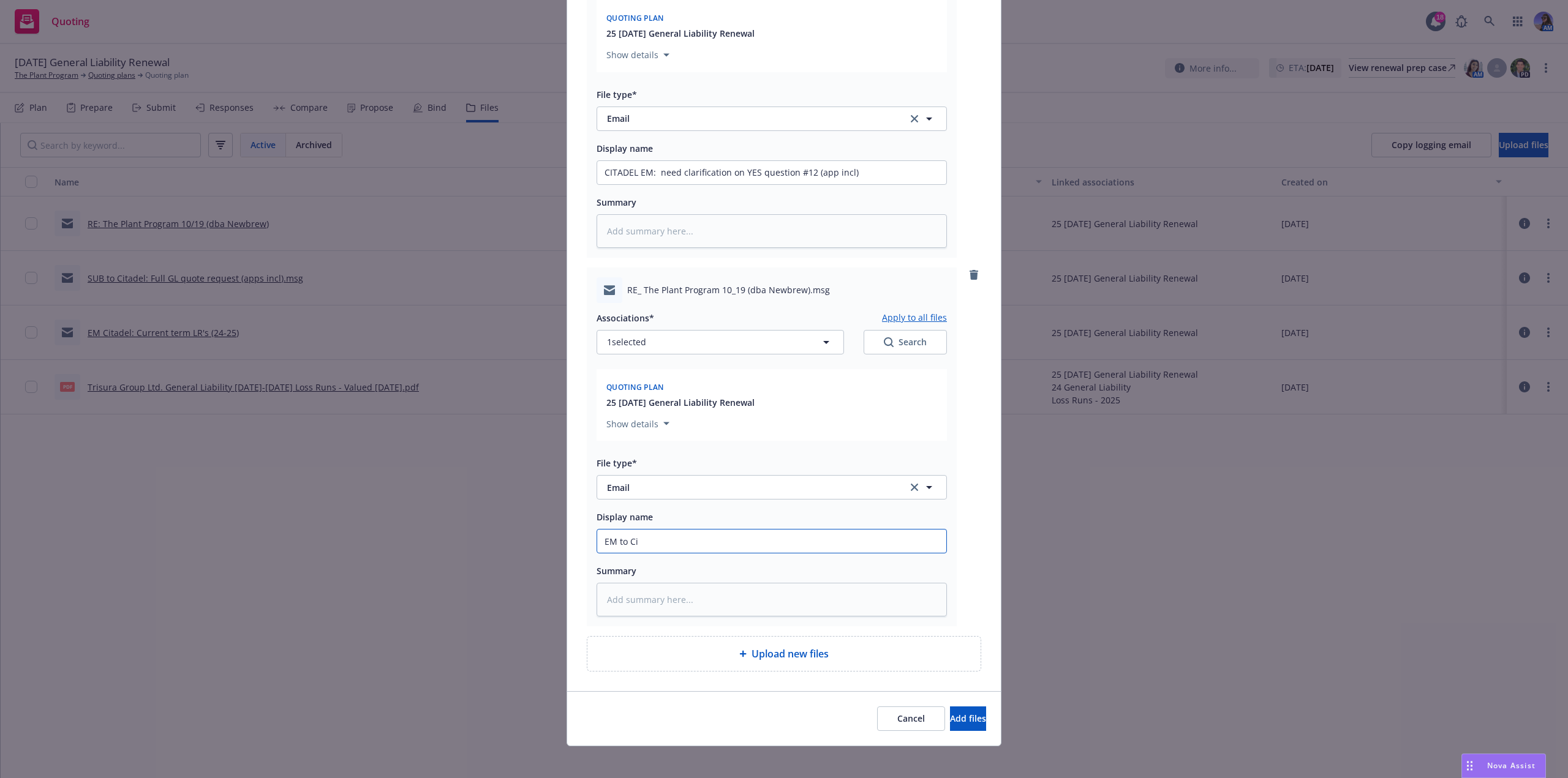
type textarea "x"
type input "EM to Cit"
type textarea "x"
type input "EM to Cita"
type textarea "x"
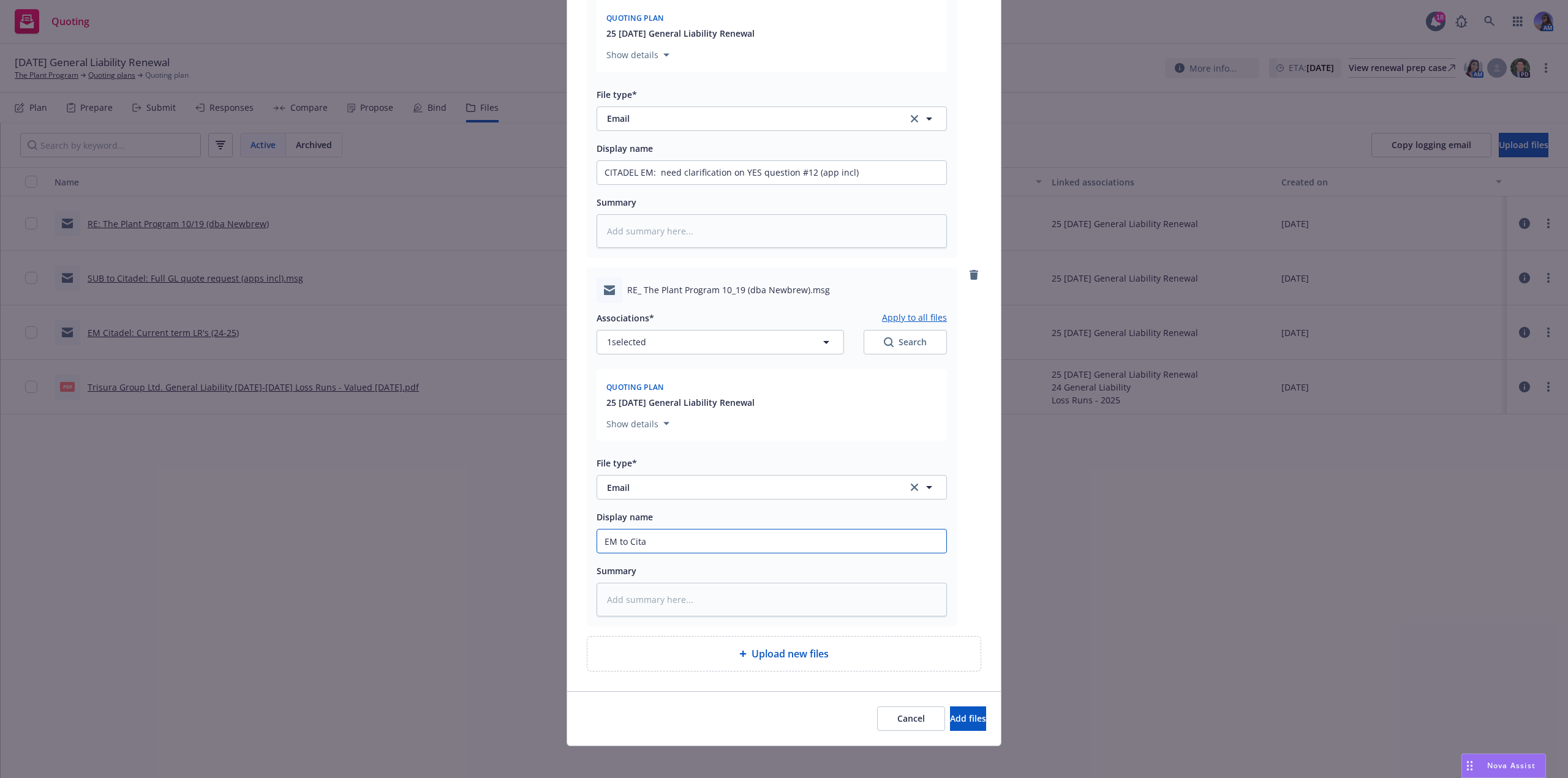
type input "EM to [GEOGRAPHIC_DATA]"
type textarea "x"
type input "EM to Citade"
type textarea "x"
type input "EM to Citadel"
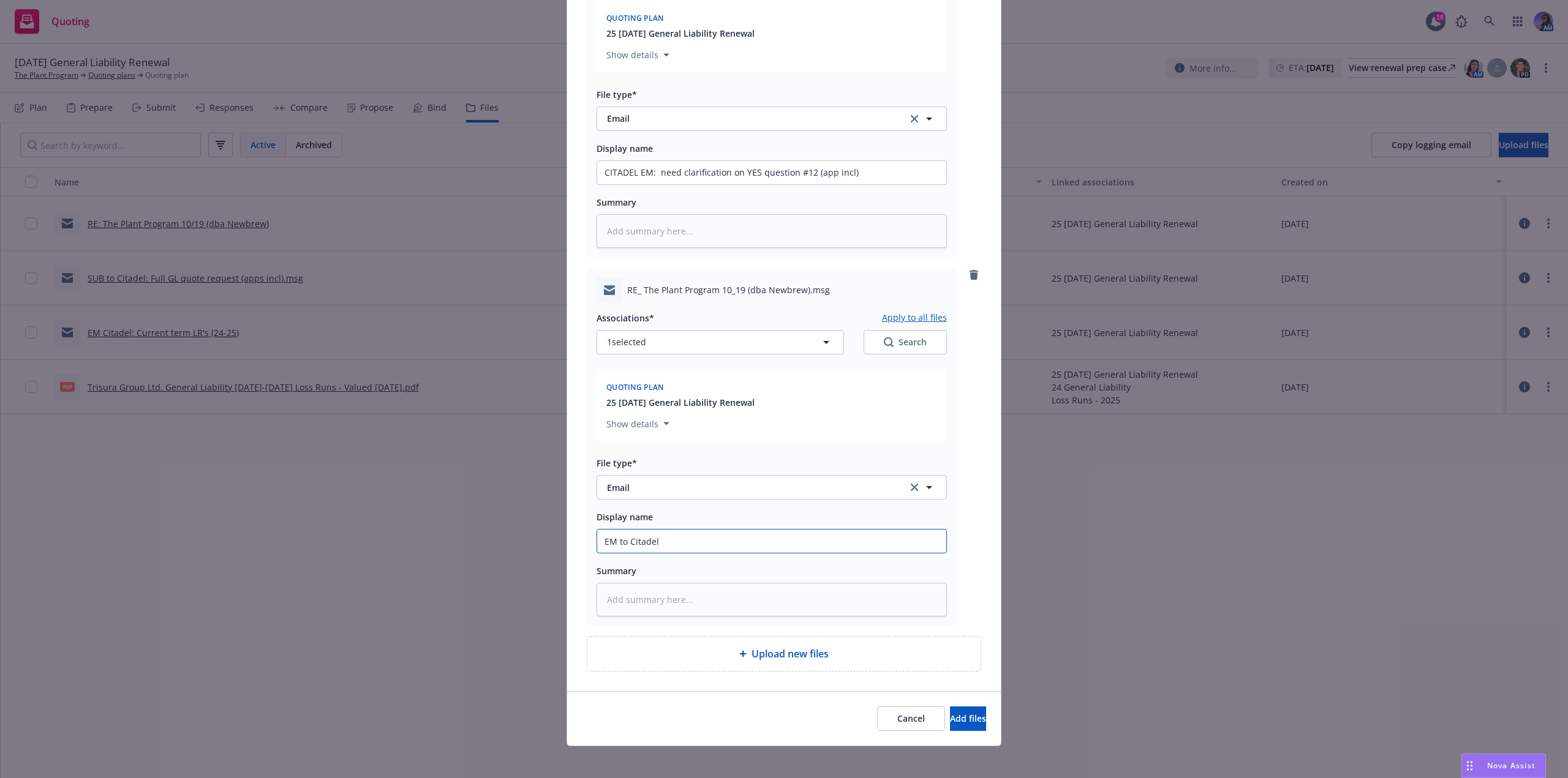
type textarea "x"
type input "EM to Citadel:"
type textarea "x"
type input "EM to Citadel: r"
type textarea "x"
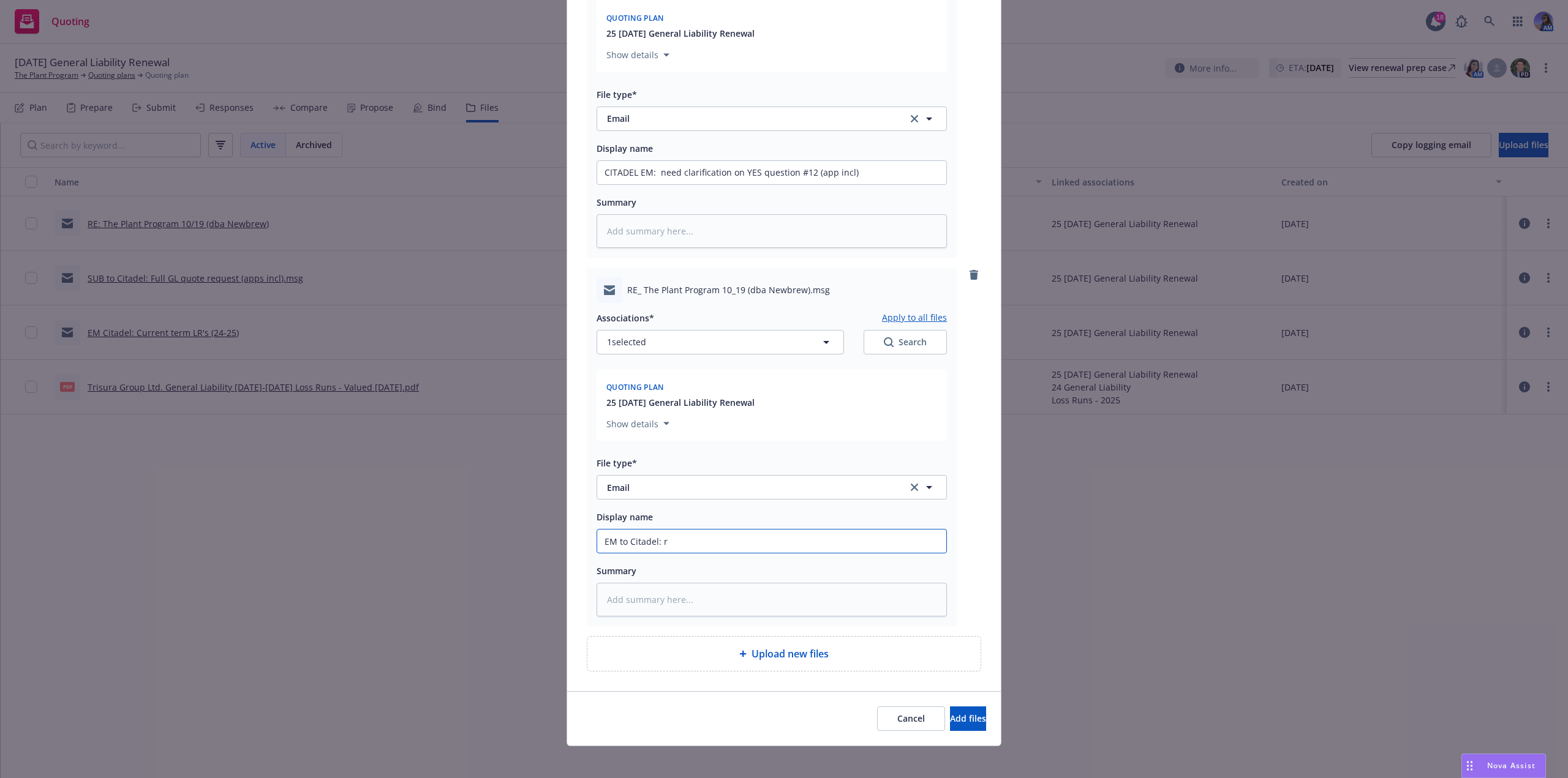
type input "EM to Citadel: re"
type textarea "x"
type input "EM to Citadel: resp"
type textarea "x"
type input "EM to Citadel: respo"
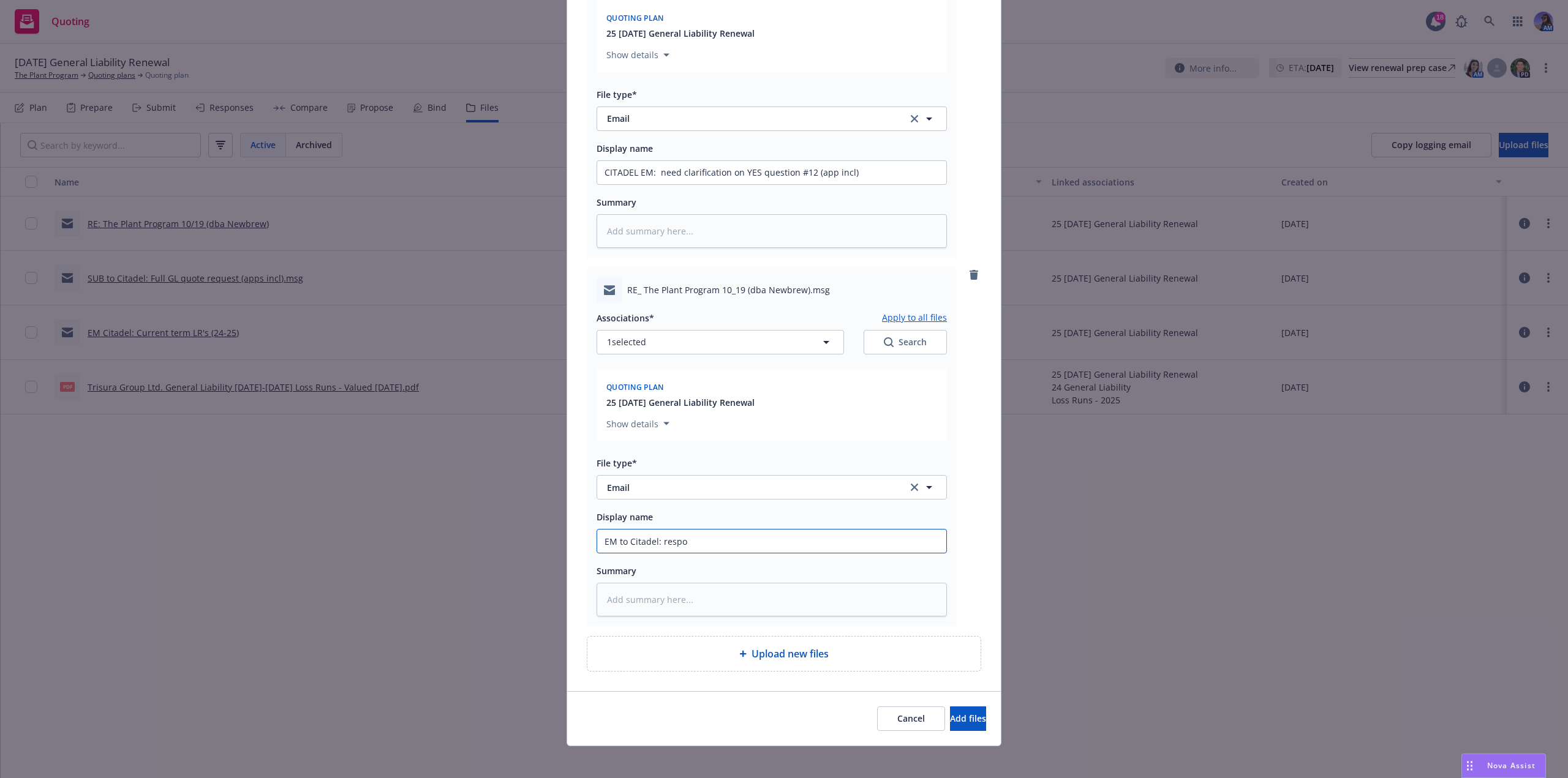
type textarea "x"
type input "EM to Citadel: respon"
type textarea "x"
type input "EM to Citadel: respond"
type textarea "x"
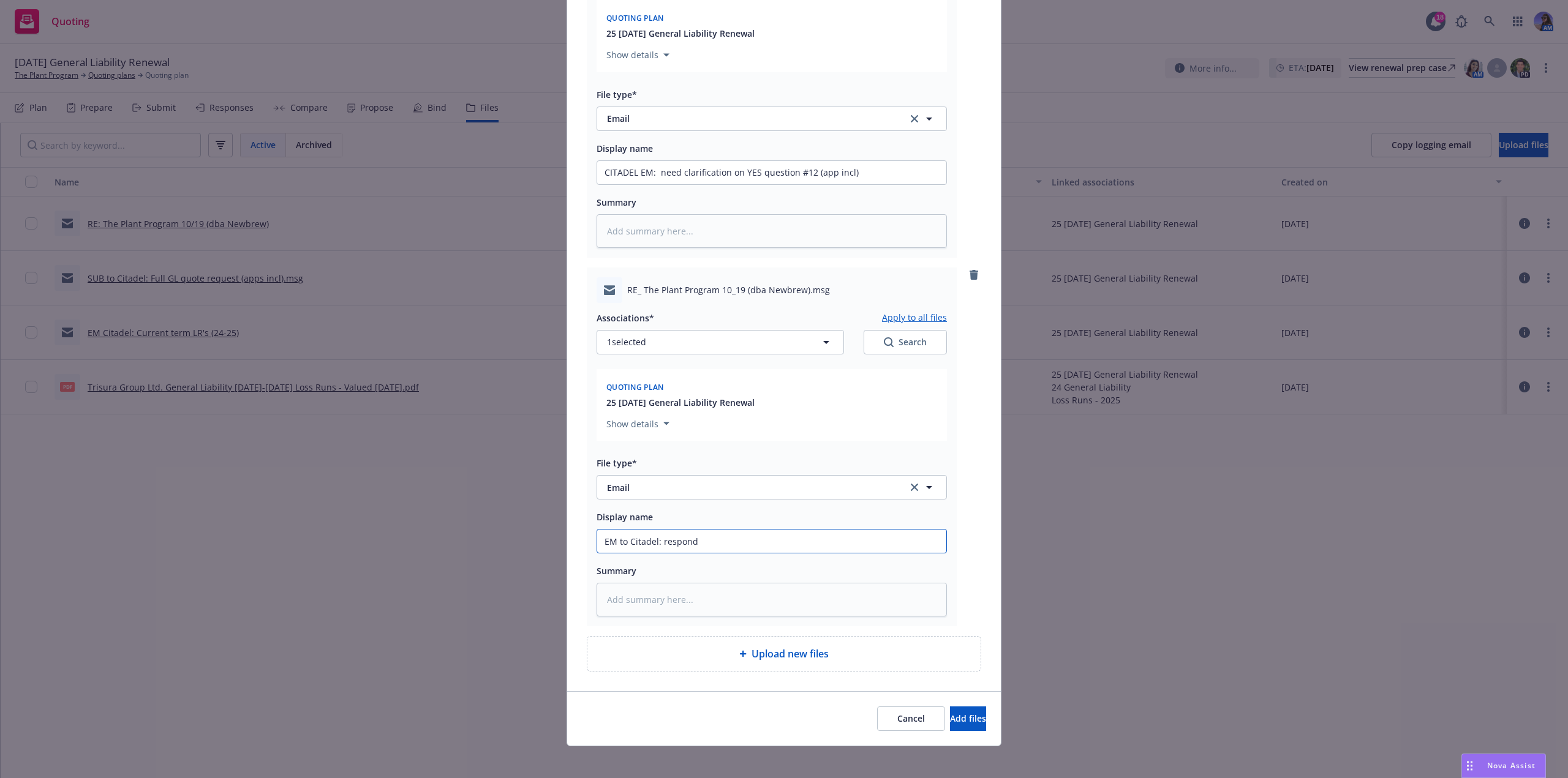
type input "EM to Citadel: respond"
type textarea "x"
type input "EM to Citadel: respond o"
type textarea "x"
type input "EM to Citadel: respond on"
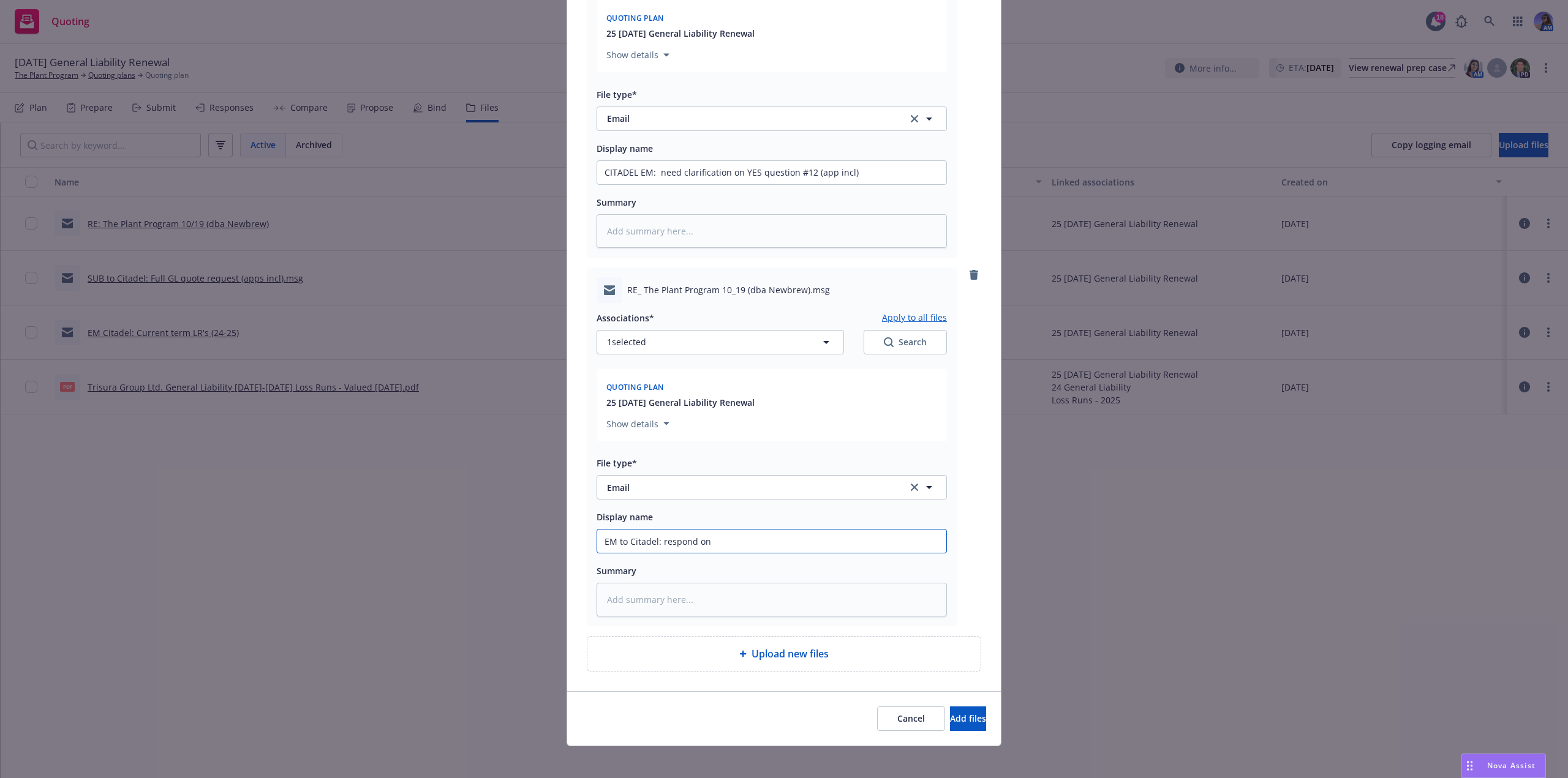
type textarea "x"
type input "EM to Citadel: respond on c"
type textarea "x"
type input "EM to Citadel: respond on ca"
type textarea "x"
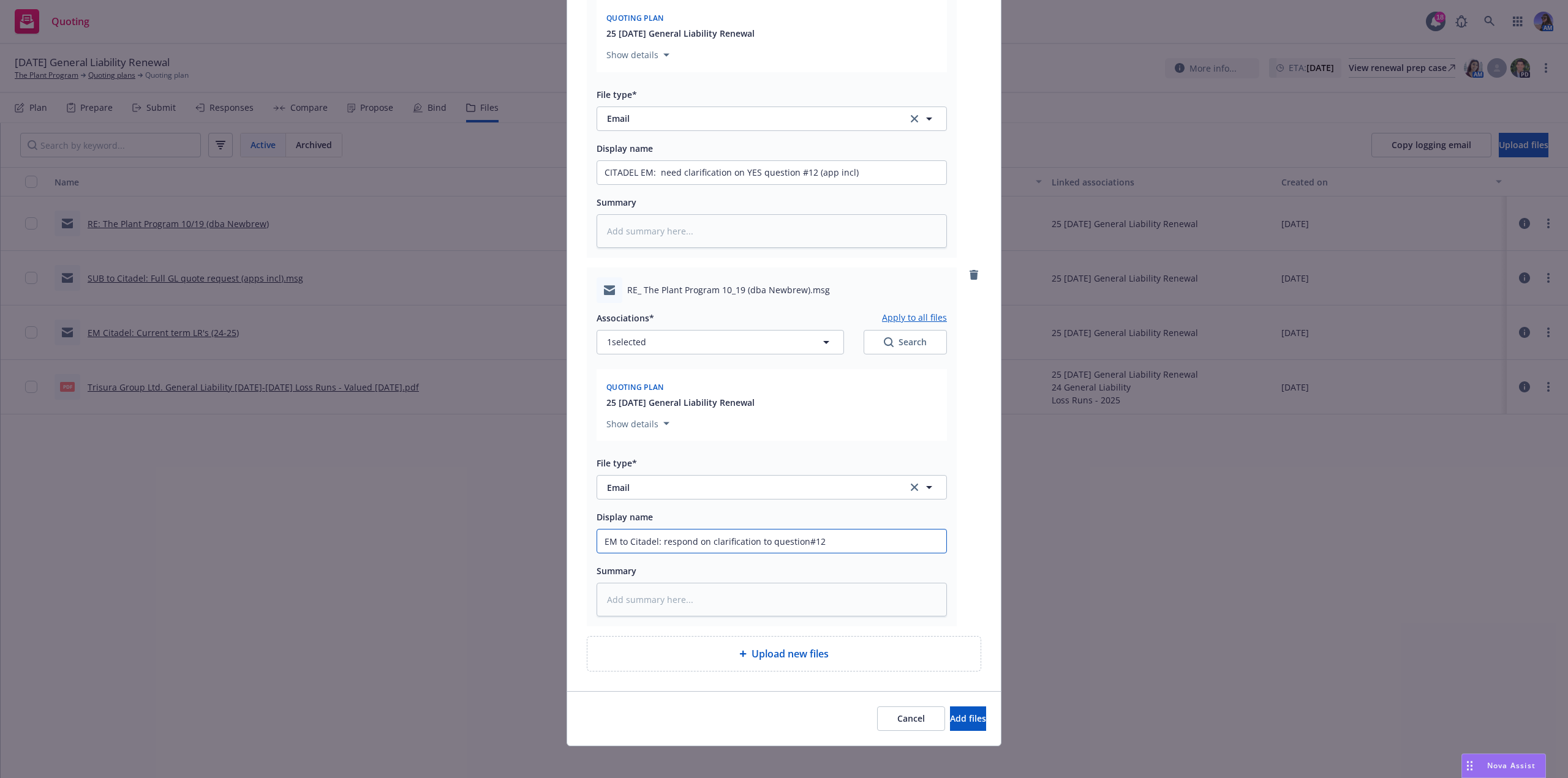
scroll to position [184, 0]
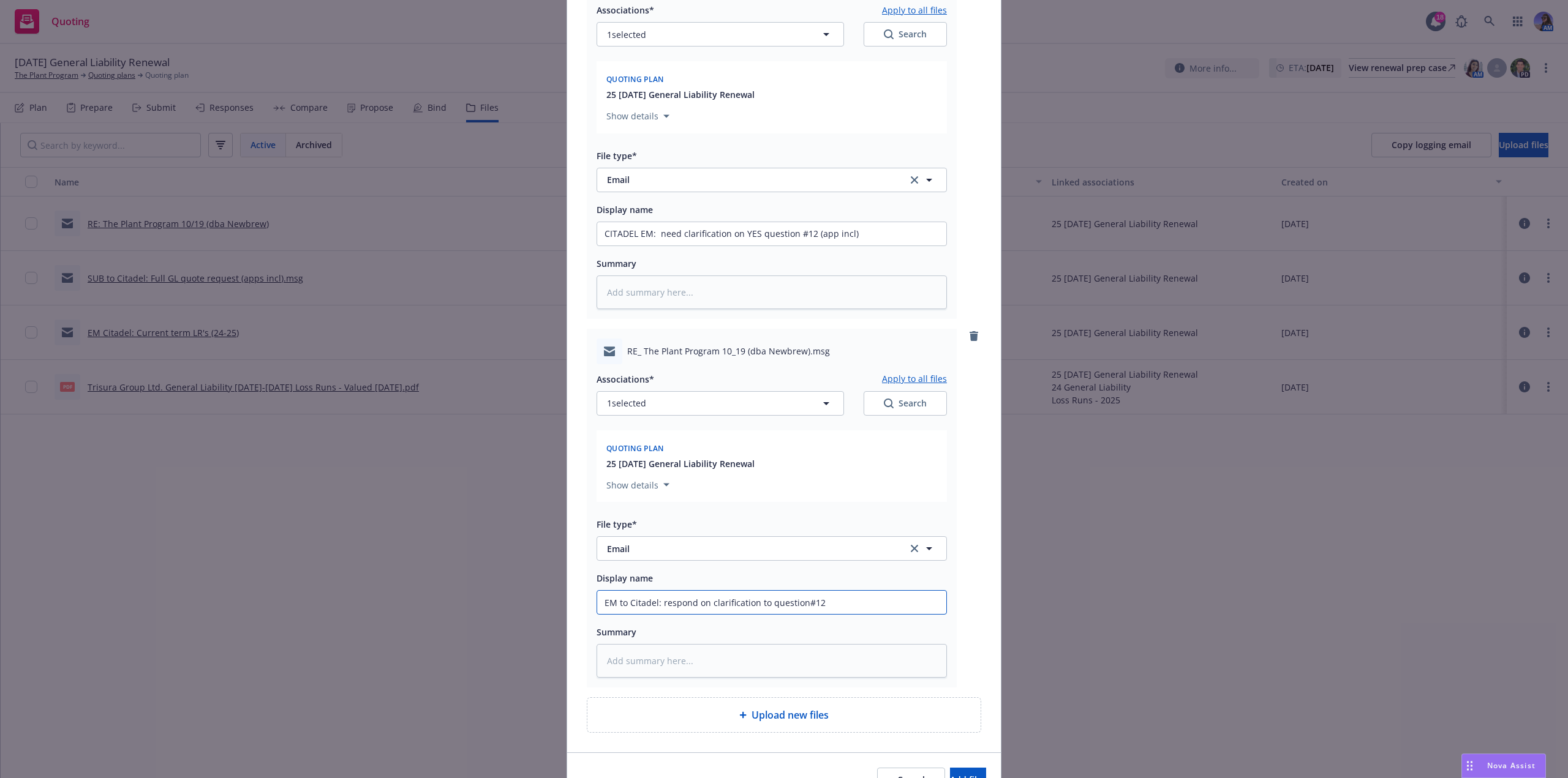
click at [689, 245] on input "EM to Citadel: respond on clarification to question#12" at bounding box center [772, 233] width 349 height 23
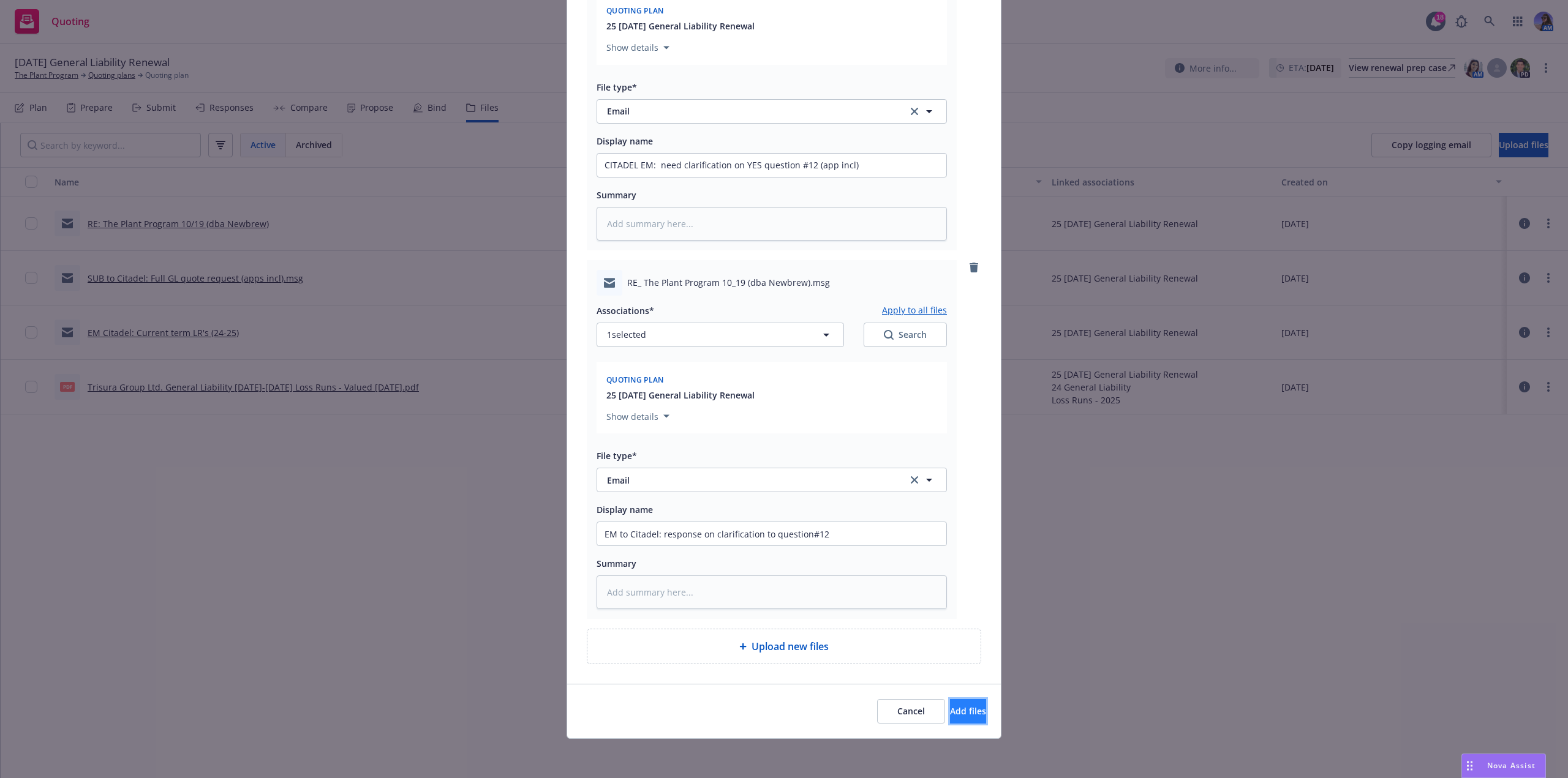
click at [950, 711] on button "Add files" at bounding box center [968, 711] width 36 height 25
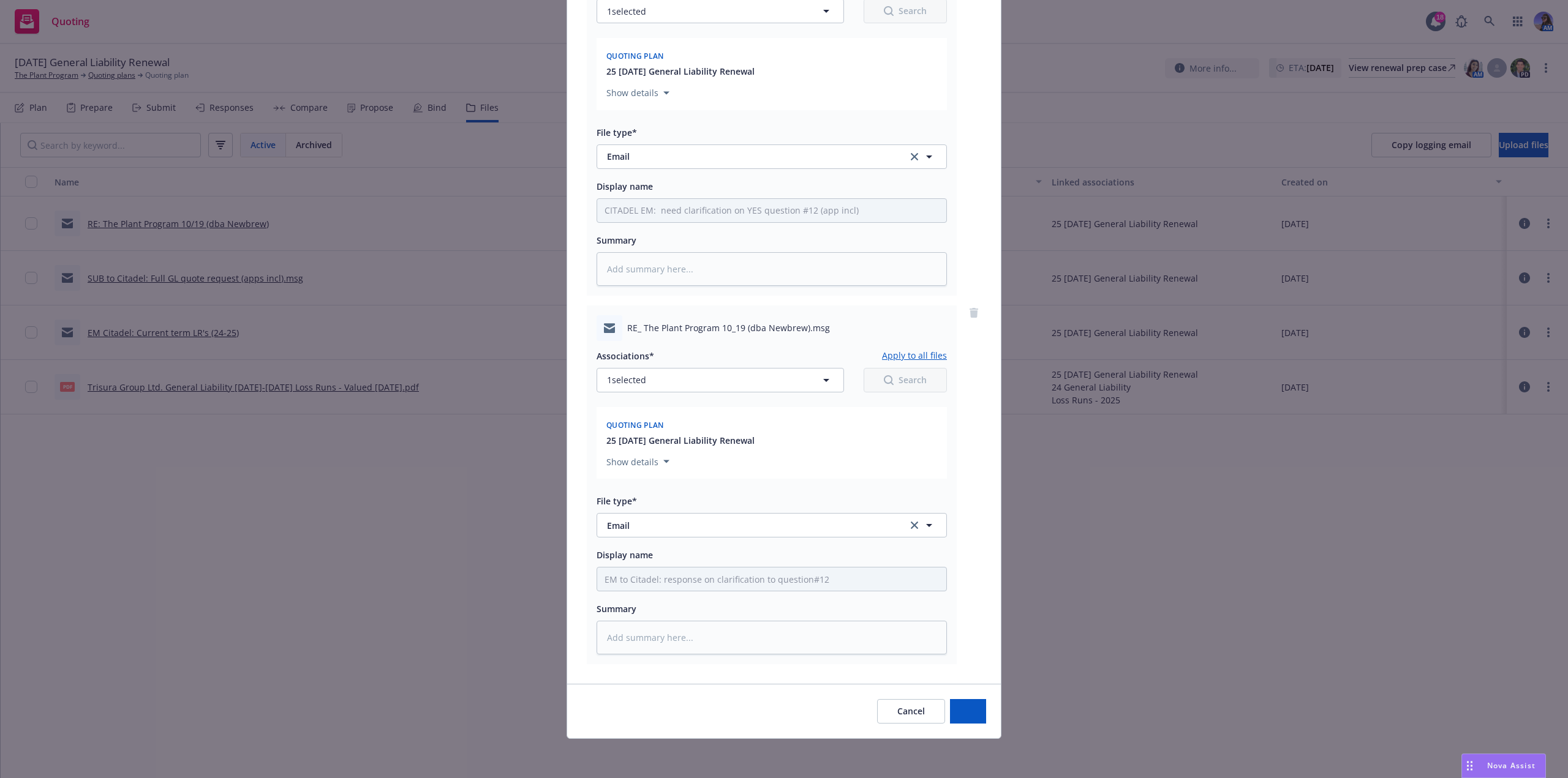
scroll to position [207, 0]
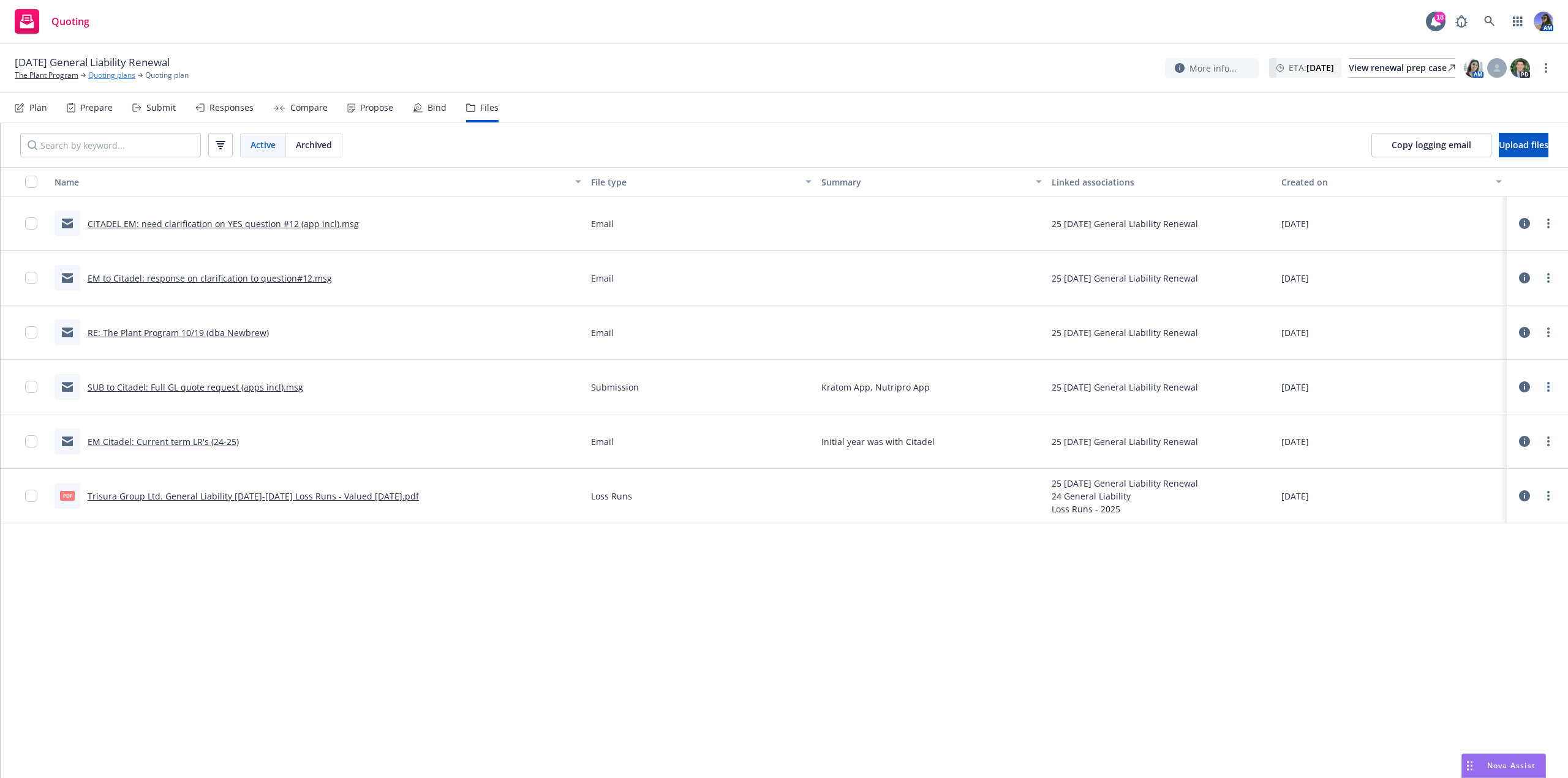
click at [113, 72] on link "Quoting plans" at bounding box center [111, 76] width 47 height 11
